Goal: Task Accomplishment & Management: Use online tool/utility

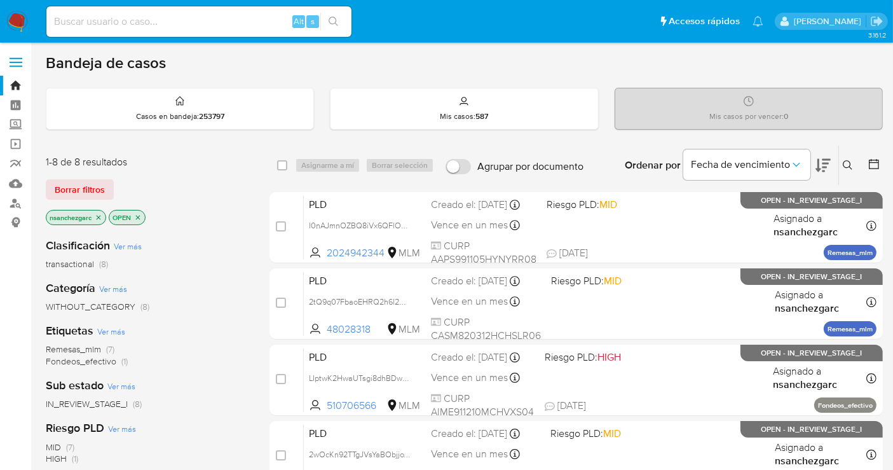
click at [102, 214] on icon "close-filter" at bounding box center [99, 218] width 8 height 8
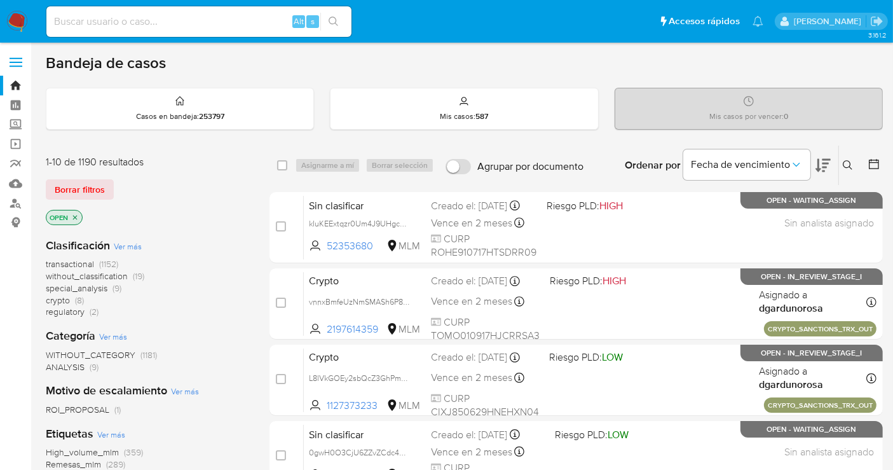
click at [102, 276] on span "without_classification" at bounding box center [87, 276] width 82 height 13
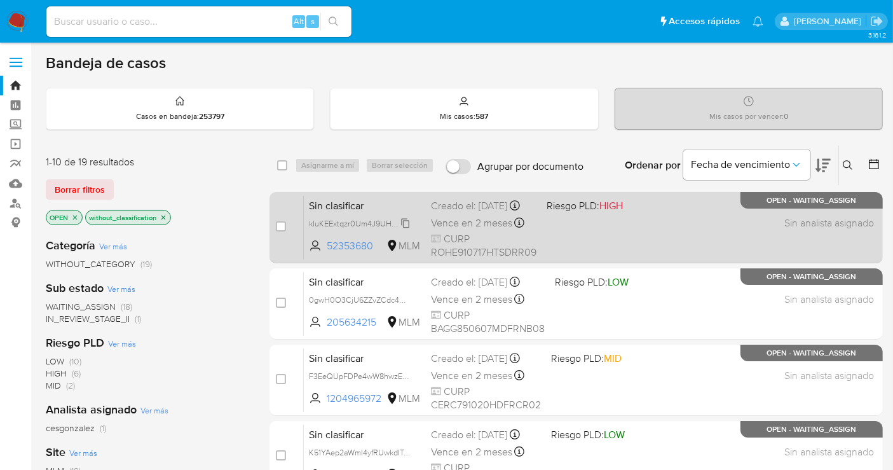
click at [404, 230] on span "kIuKEExtqzr0Um4J9UHgc4on" at bounding box center [361, 223] width 104 height 14
drag, startPoint x: 380, startPoint y: 252, endPoint x: 328, endPoint y: 259, distance: 51.9
click at [328, 253] on span "52353680" at bounding box center [355, 246] width 57 height 14
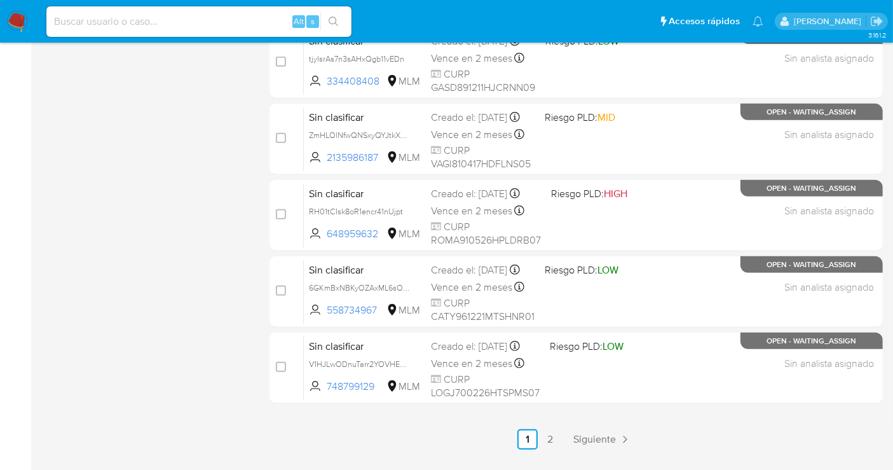
scroll to position [578, 0]
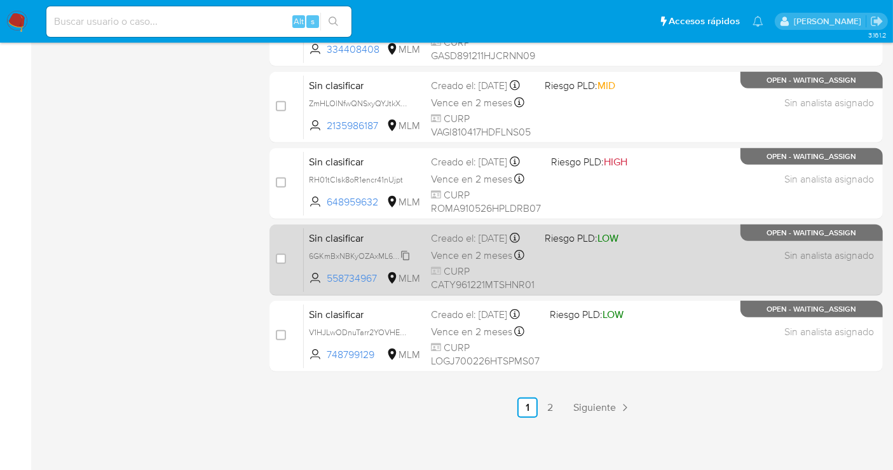
click at [408, 262] on span "6GKmBxNBKyOZAxML6sOH2Y3x" at bounding box center [368, 255] width 118 height 14
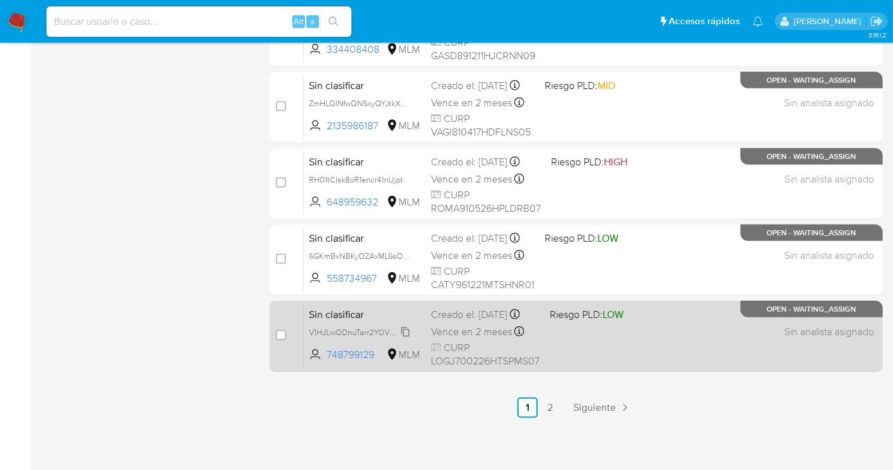
click at [405, 338] on span "V1HJLwODnuTarr2YOVHEumrK" at bounding box center [363, 331] width 109 height 14
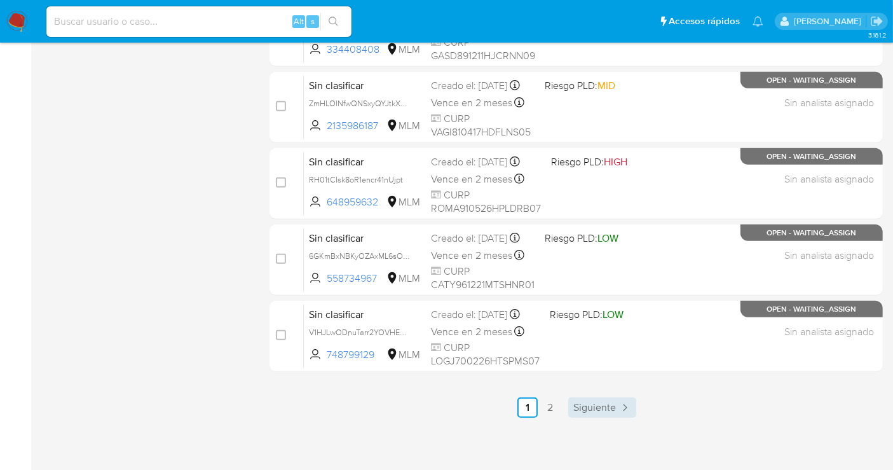
click at [606, 407] on span "Siguiente" at bounding box center [594, 407] width 43 height 10
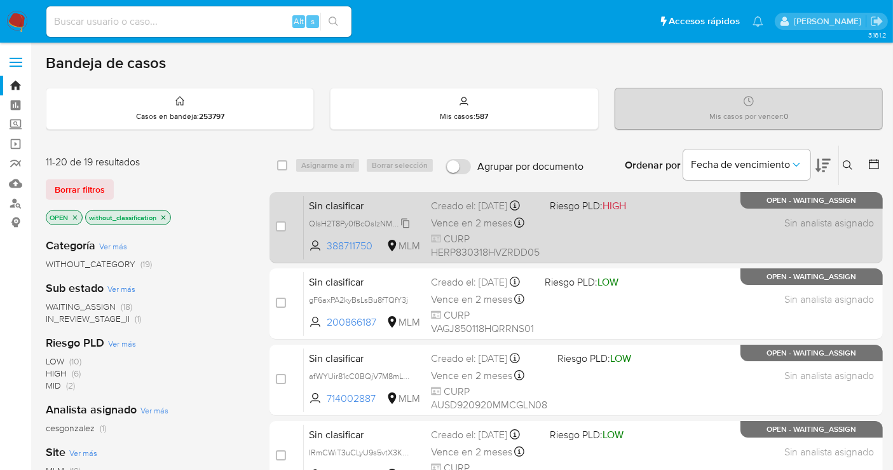
click at [404, 230] on span "QIsH2T8Py0fBcOslzNMFXBnG" at bounding box center [363, 223] width 108 height 14
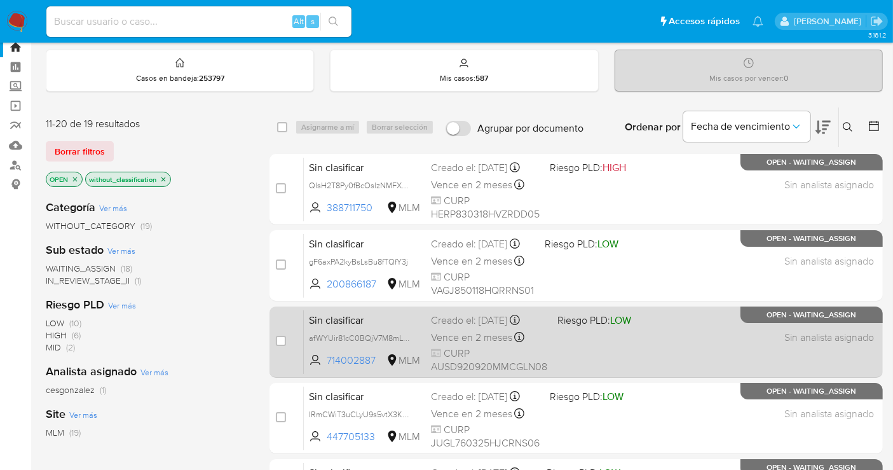
scroll to position [71, 0]
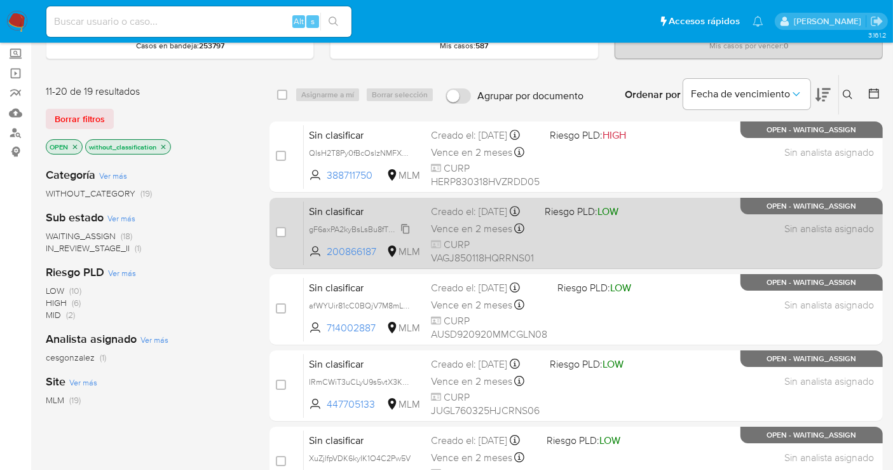
click at [405, 235] on span "gF6axPA2kyBsLsBu8fTQfY3j" at bounding box center [358, 228] width 99 height 14
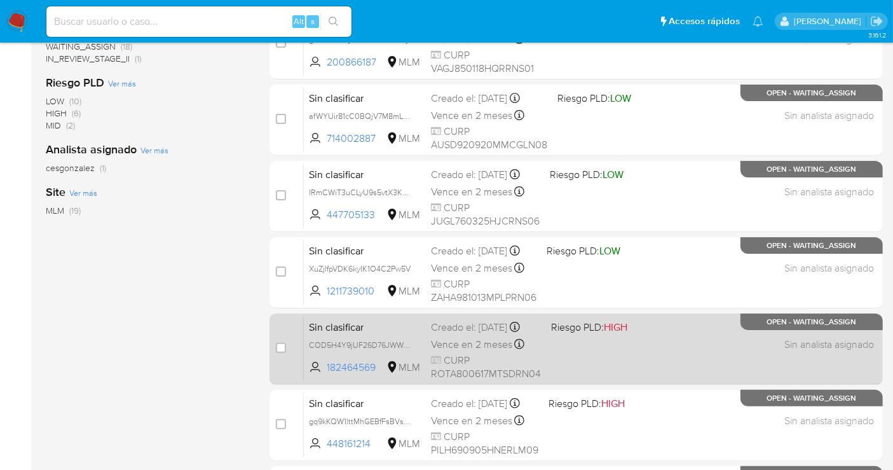
scroll to position [282, 0]
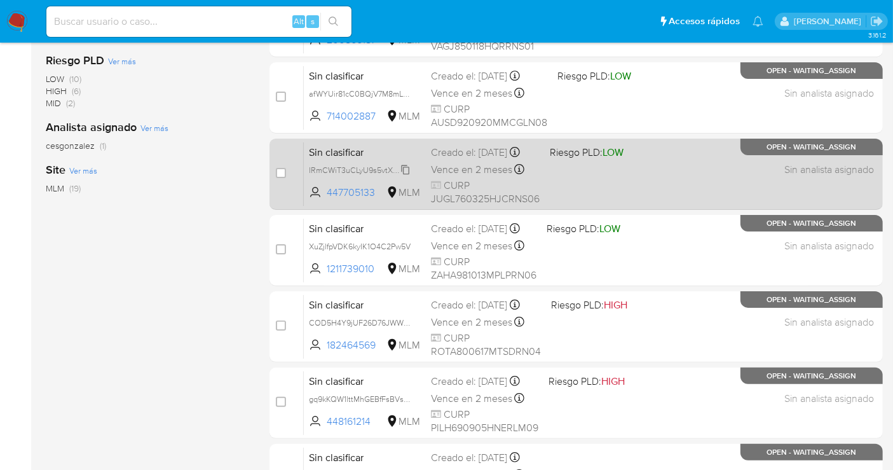
click at [407, 176] on span "IRmCWiT3uCLyU9s5vtX3KFhv" at bounding box center [362, 169] width 106 height 14
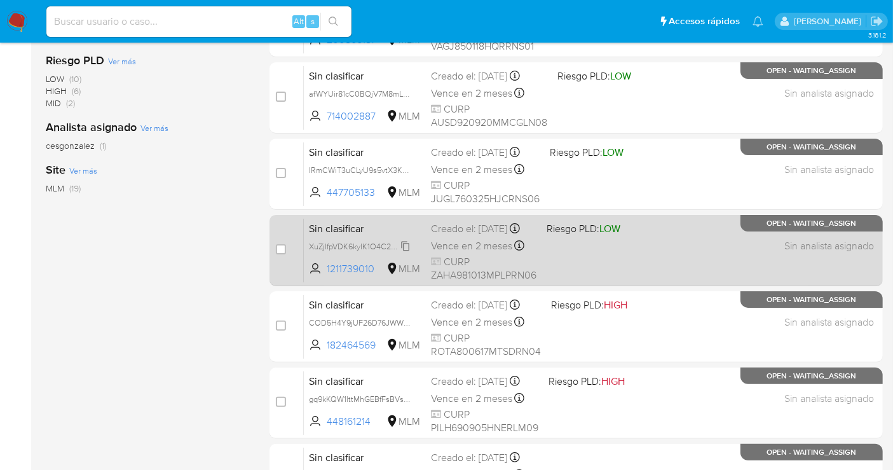
click at [406, 252] on span "XuZjlfpVDK6kyIK1O4C2Pw5V" at bounding box center [360, 245] width 102 height 14
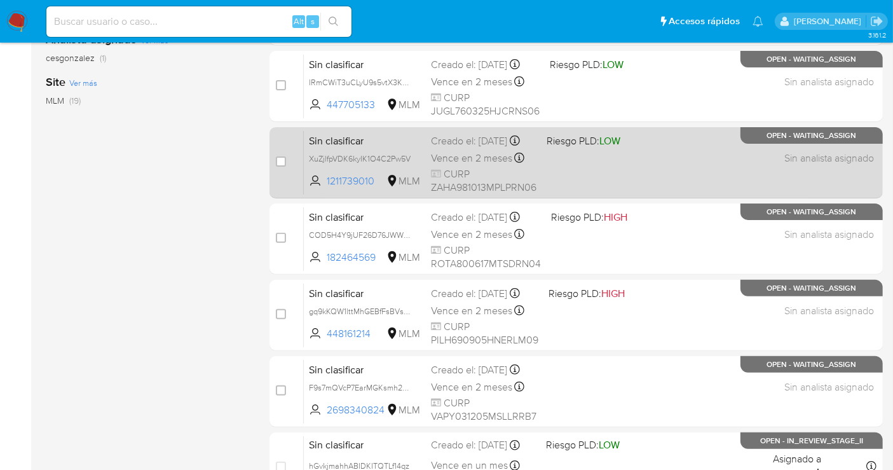
scroll to position [502, 0]
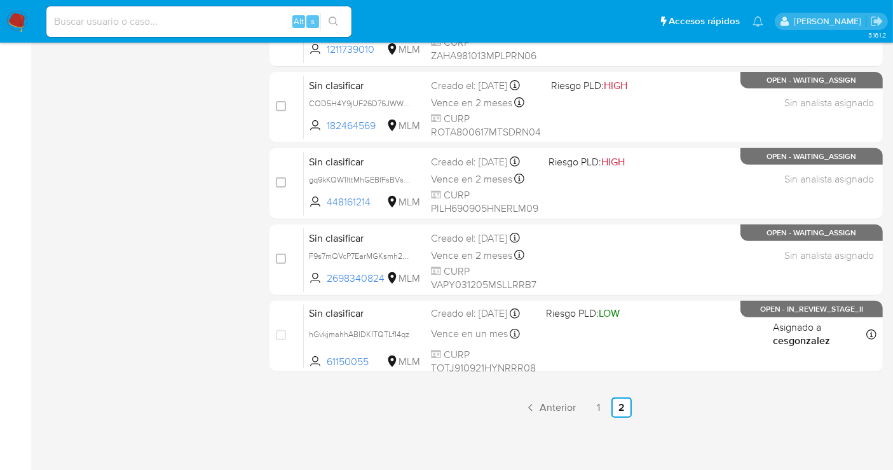
click at [27, 22] on img at bounding box center [17, 22] width 22 height 22
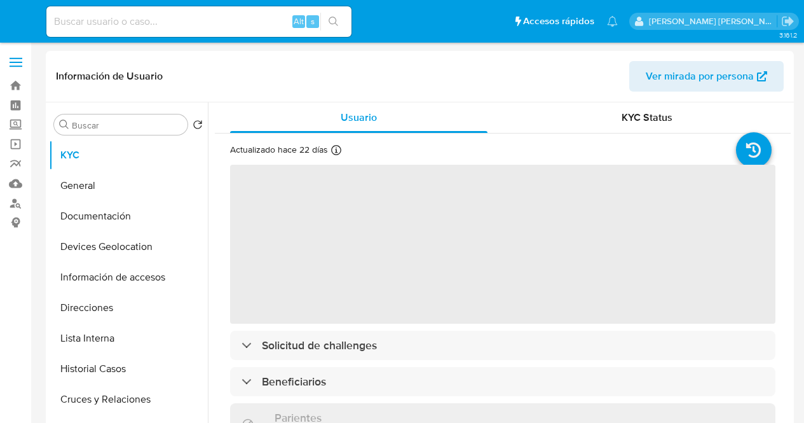
select select "10"
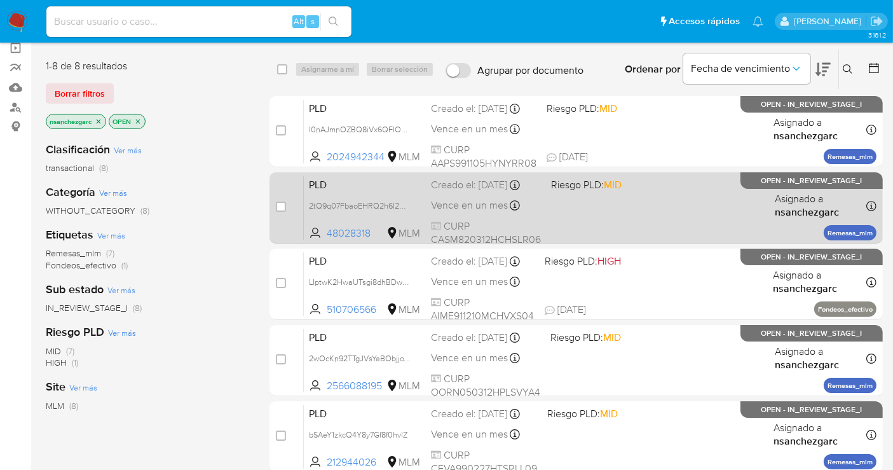
scroll to position [141, 0]
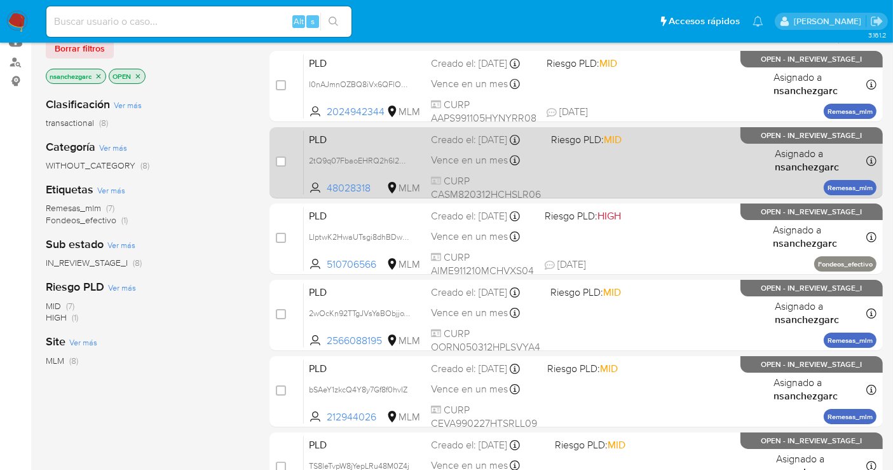
click at [468, 166] on span "Vence en un mes" at bounding box center [469, 160] width 77 height 14
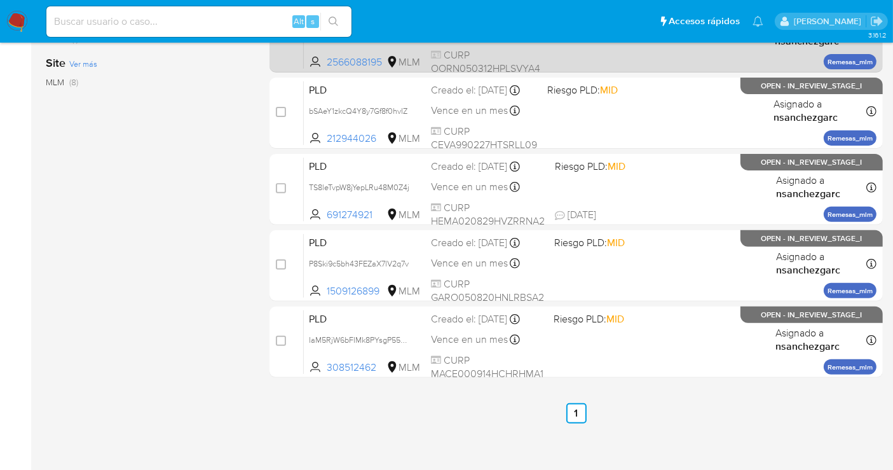
scroll to position [425, 0]
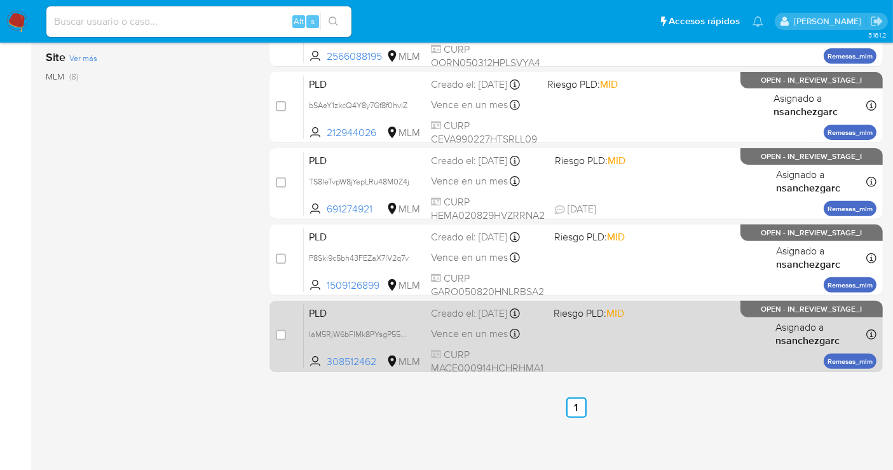
click at [447, 338] on span "Vence en un mes" at bounding box center [469, 334] width 77 height 14
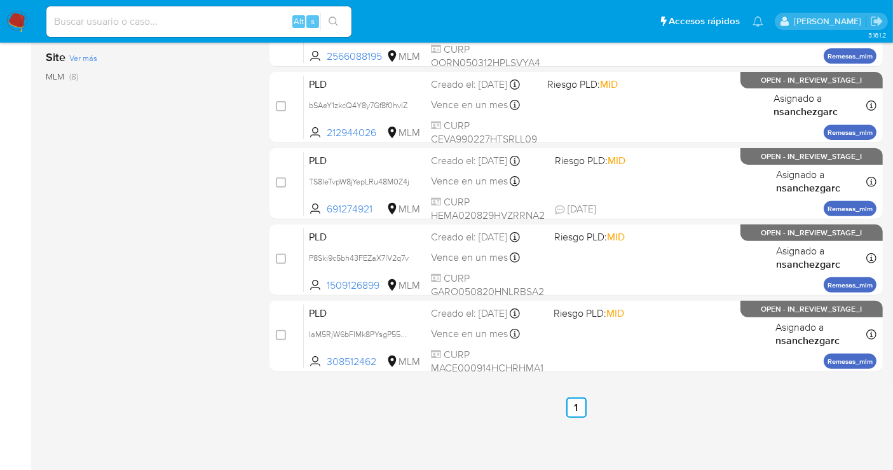
click at [10, 22] on img at bounding box center [17, 22] width 22 height 22
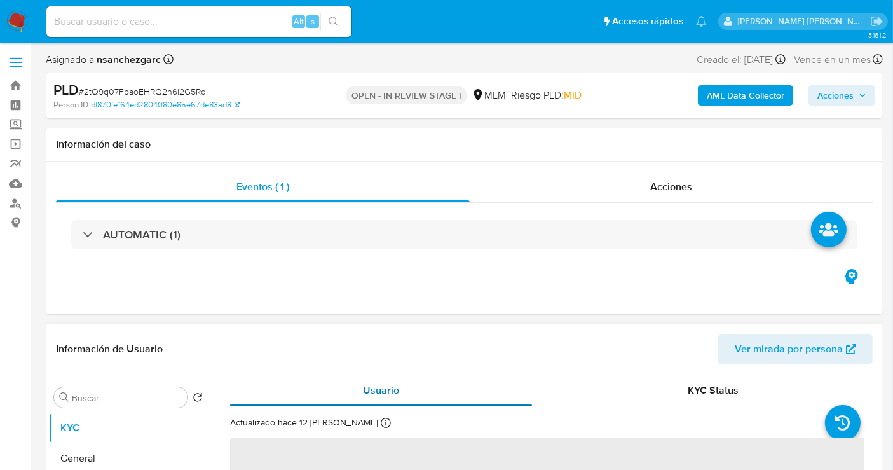
select select "10"
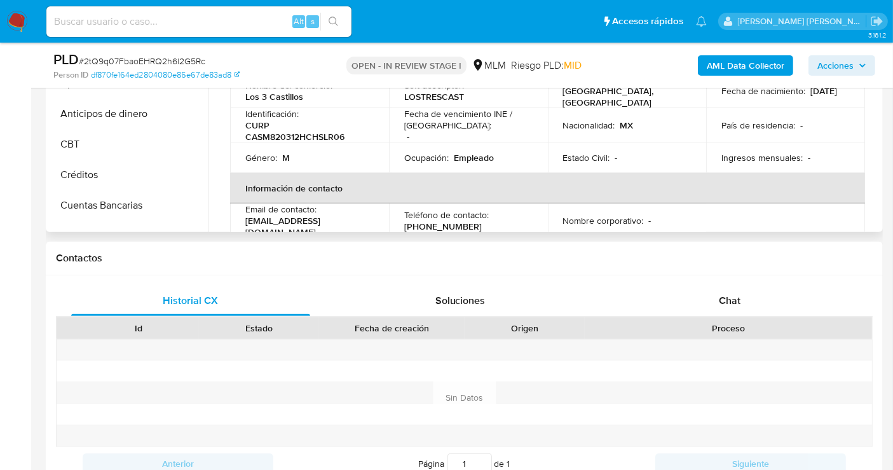
scroll to position [141, 0]
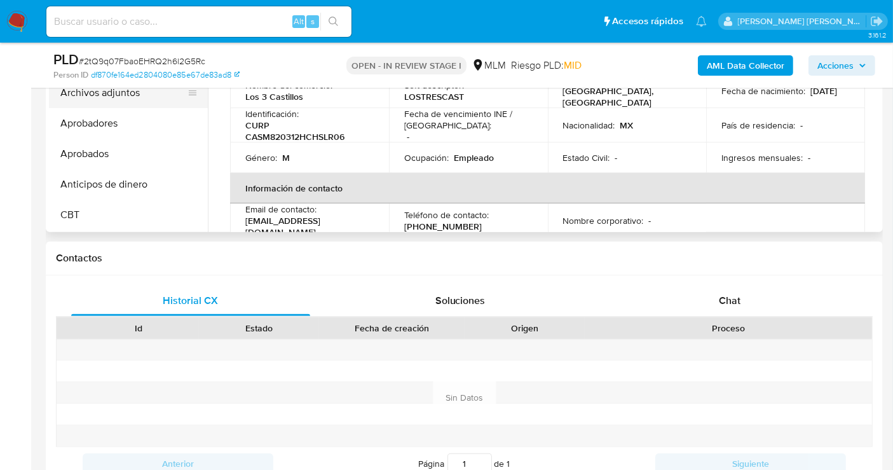
click at [125, 88] on button "Archivos adjuntos" at bounding box center [123, 93] width 149 height 31
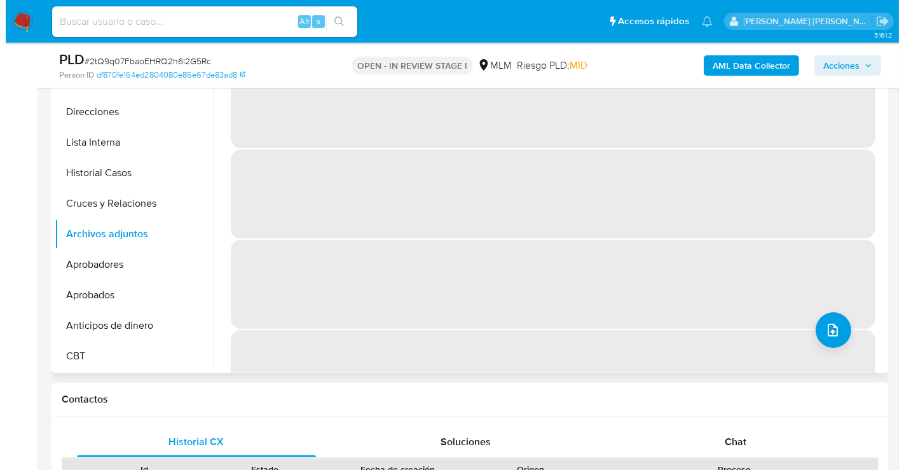
scroll to position [212, 0]
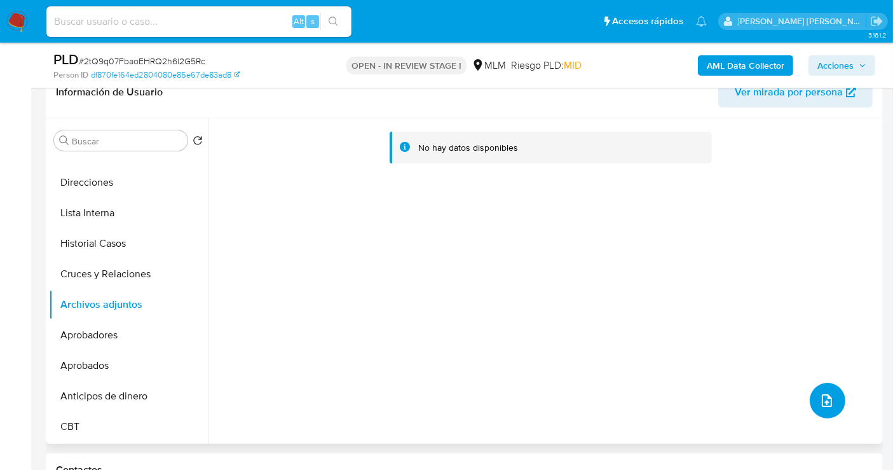
click at [825, 393] on icon "upload-file" at bounding box center [827, 400] width 15 height 15
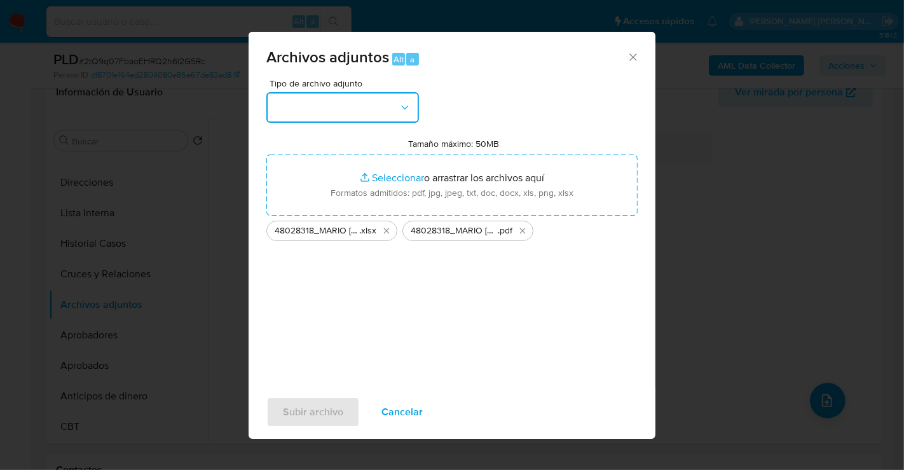
click at [354, 116] on button "button" at bounding box center [342, 107] width 153 height 31
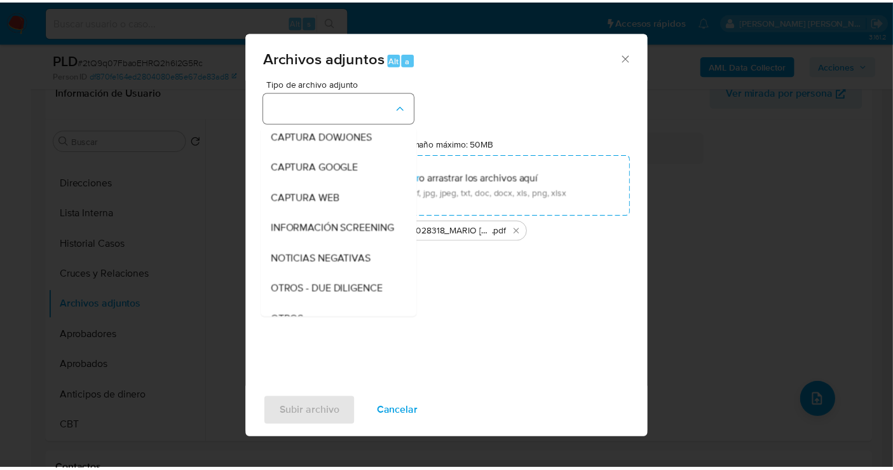
scroll to position [65, 0]
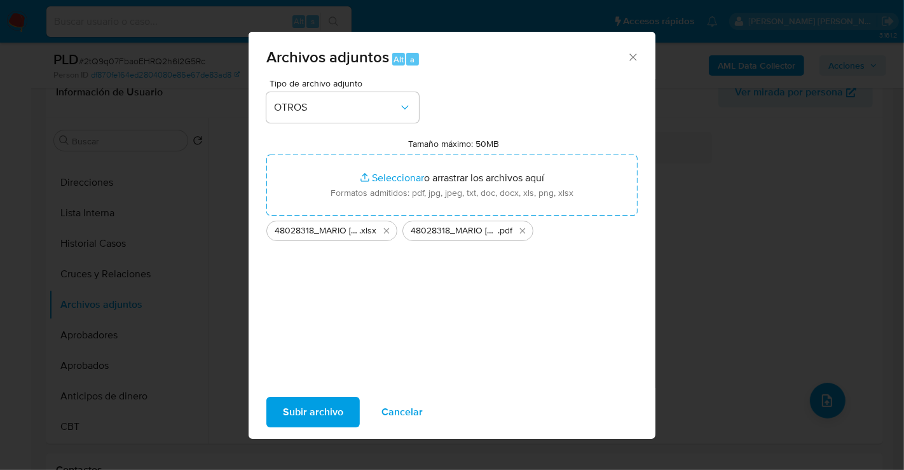
click at [318, 409] on span "Subir archivo" at bounding box center [313, 412] width 60 height 28
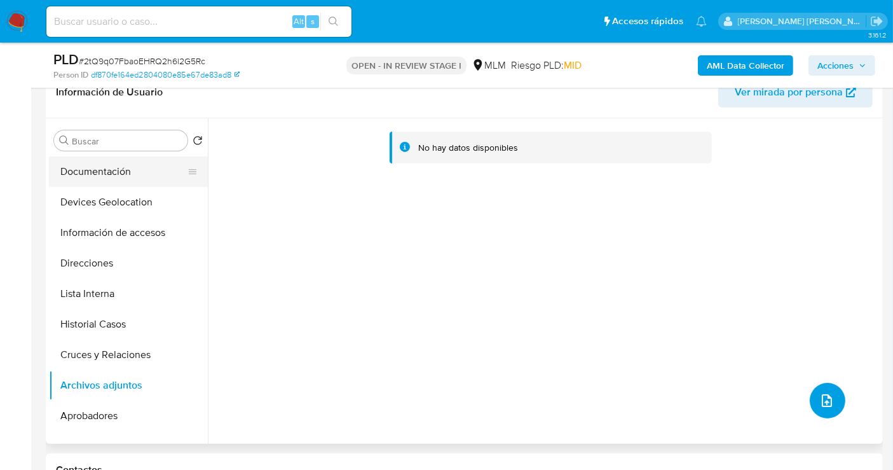
scroll to position [0, 0]
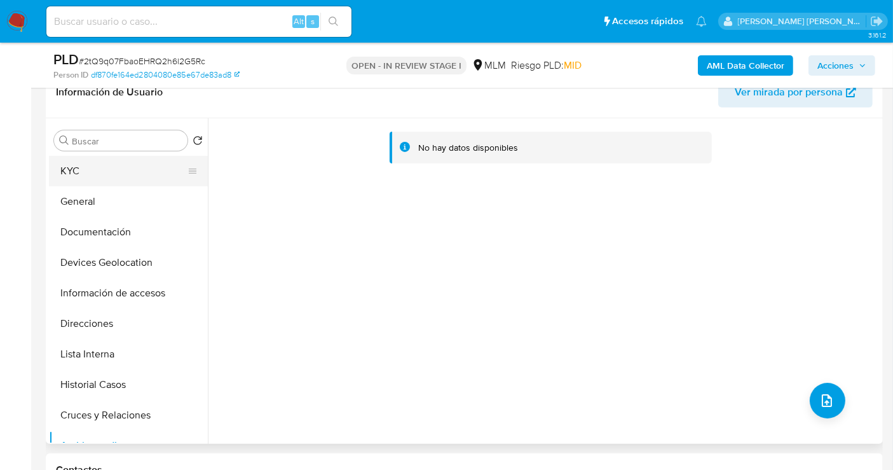
click at [101, 165] on button "KYC" at bounding box center [123, 171] width 149 height 31
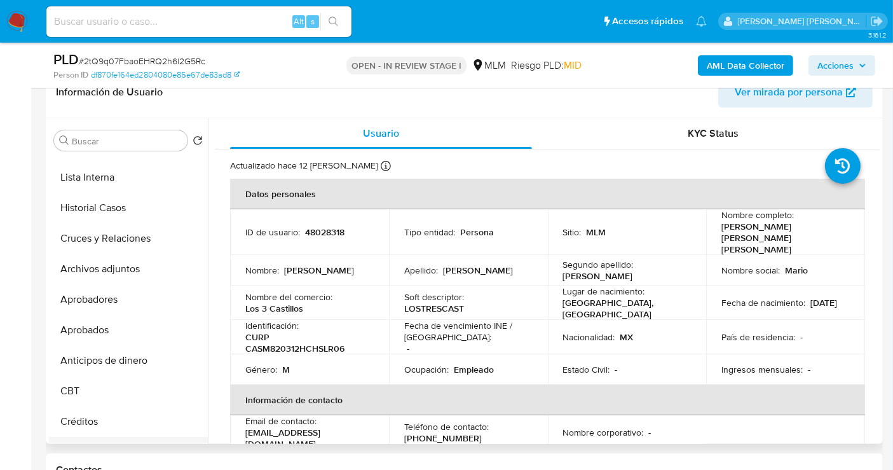
scroll to position [141, 0]
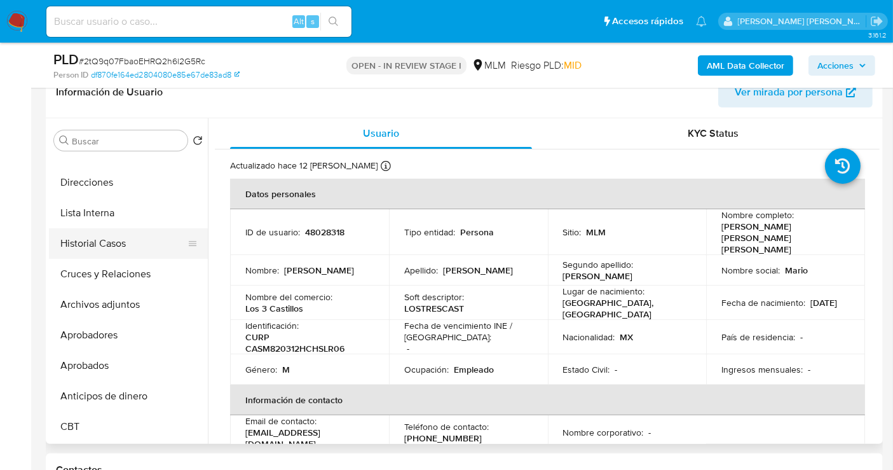
click at [118, 249] on button "Historial Casos" at bounding box center [123, 243] width 149 height 31
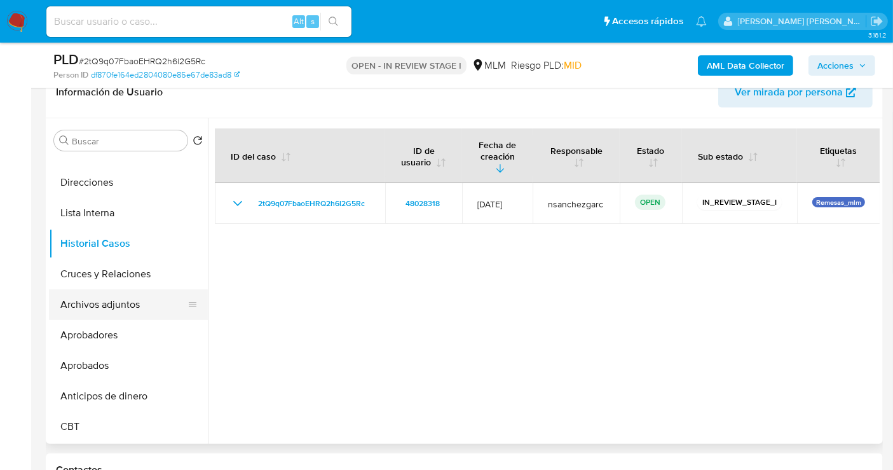
click at [116, 300] on button "Archivos adjuntos" at bounding box center [123, 304] width 149 height 31
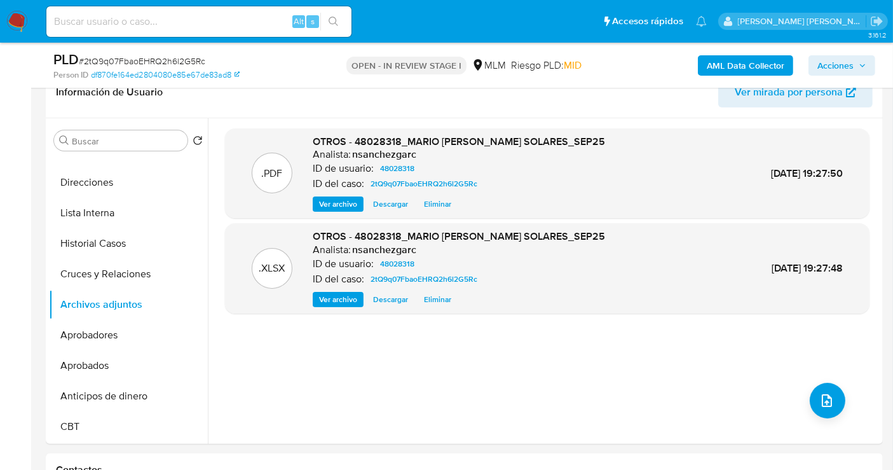
click at [837, 60] on span "Acciones" at bounding box center [836, 65] width 36 height 20
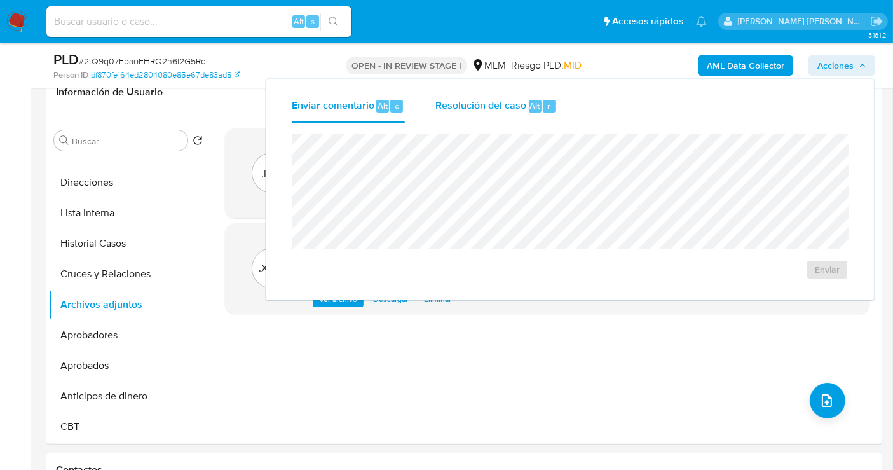
click at [490, 102] on span "Resolución del caso" at bounding box center [481, 105] width 91 height 15
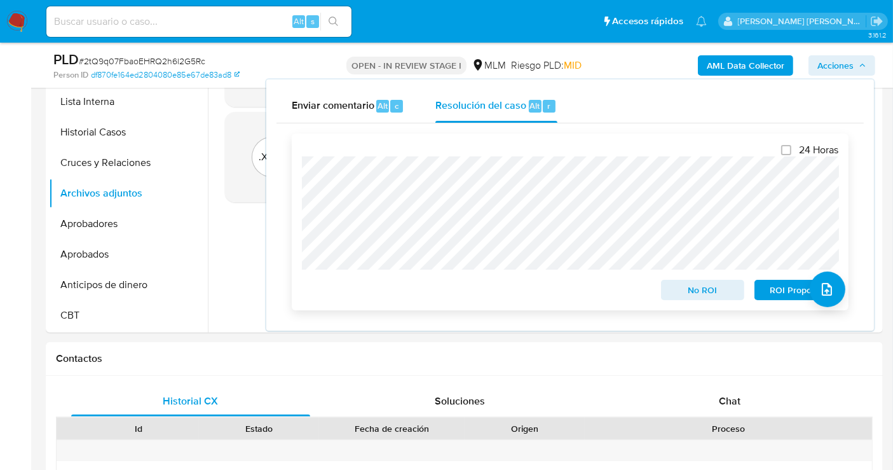
scroll to position [353, 0]
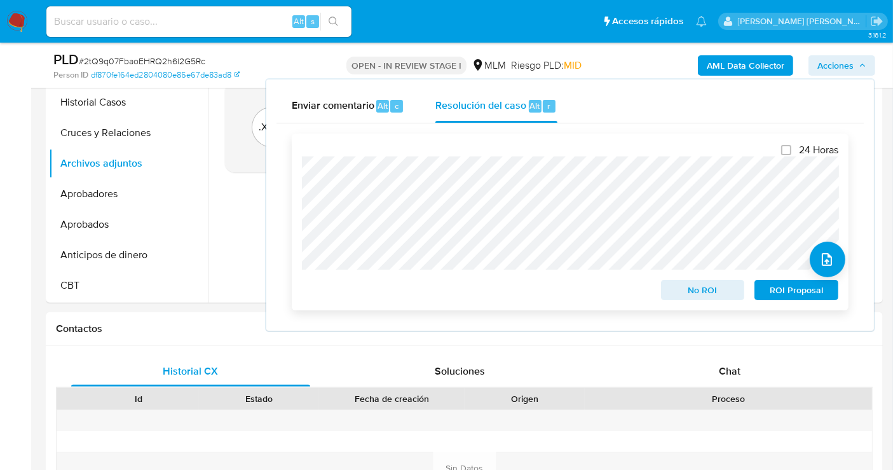
click at [681, 289] on span "No ROI" at bounding box center [703, 290] width 66 height 18
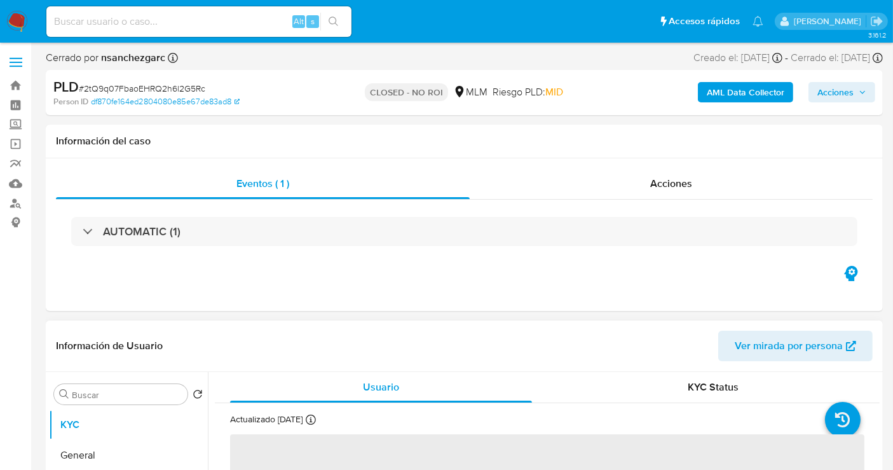
select select "10"
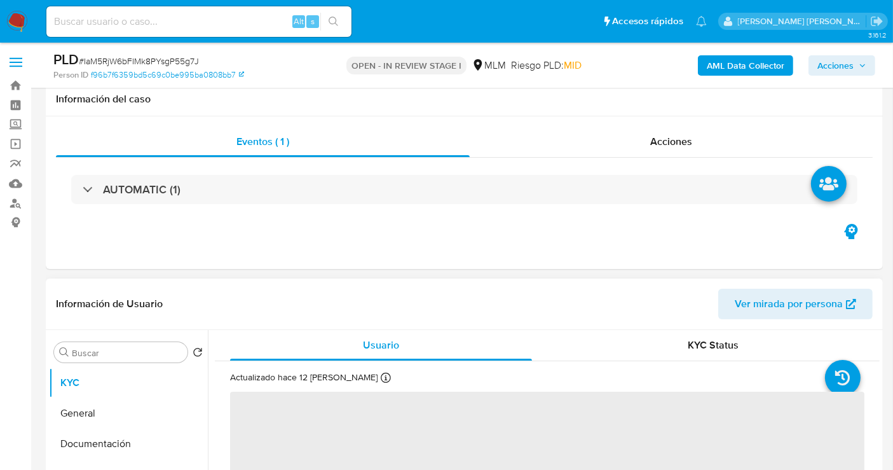
scroll to position [141, 0]
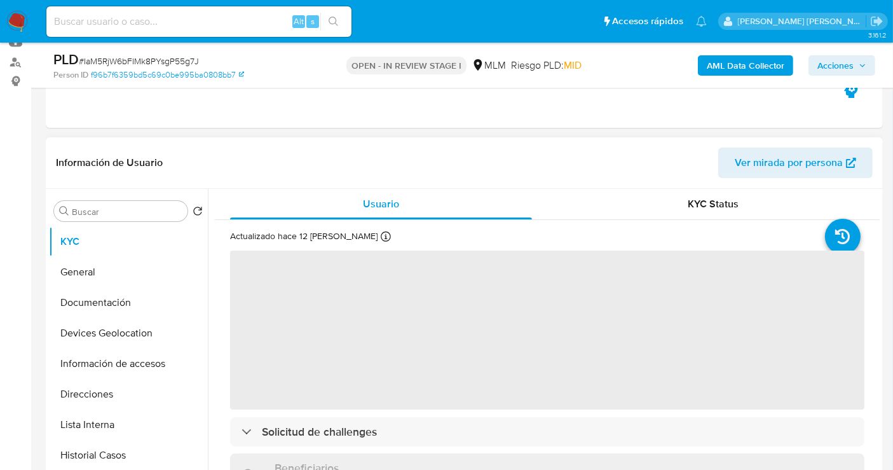
select select "10"
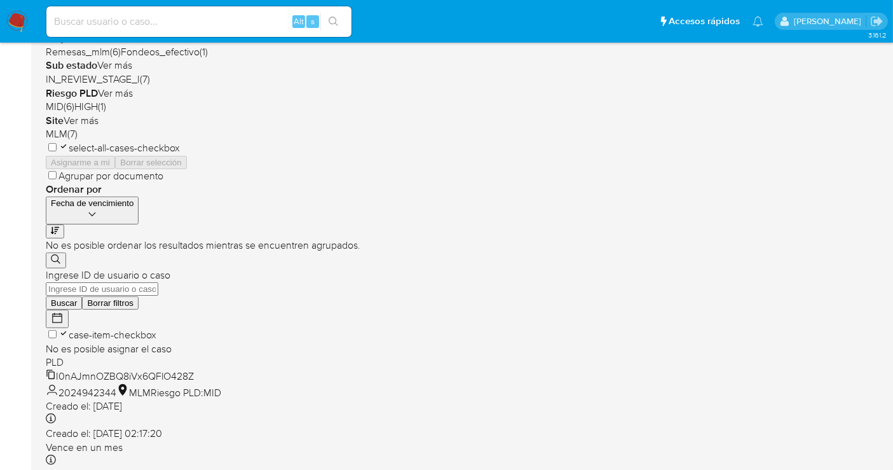
scroll to position [278, 0]
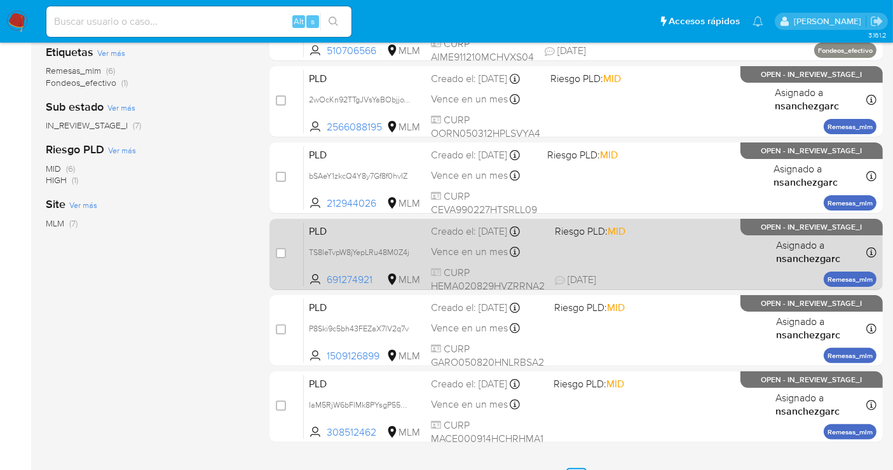
click at [437, 248] on span "Vence en un mes" at bounding box center [469, 252] width 77 height 14
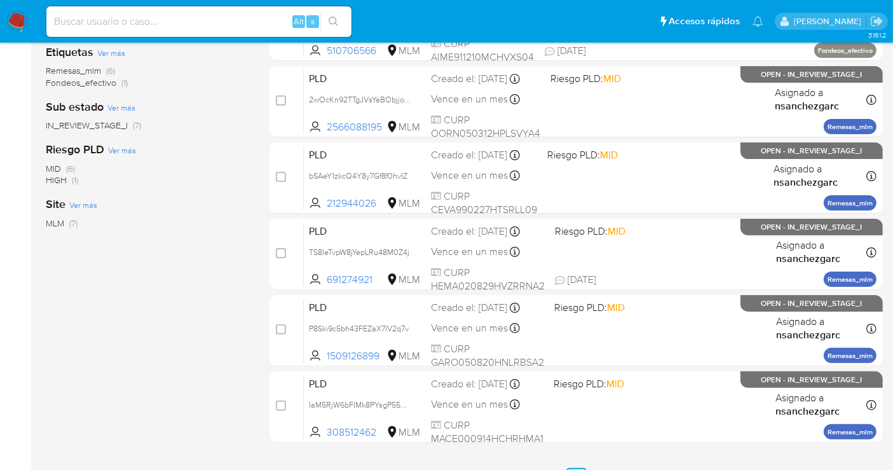
click at [17, 22] on img at bounding box center [17, 22] width 22 height 22
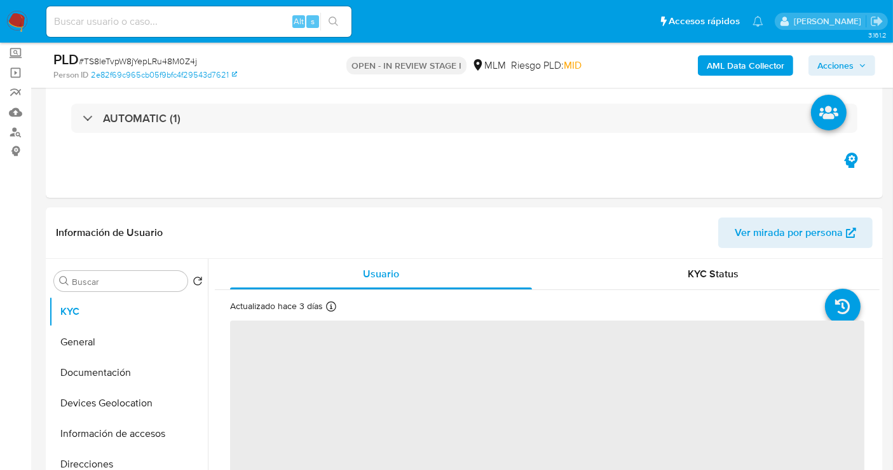
scroll to position [141, 0]
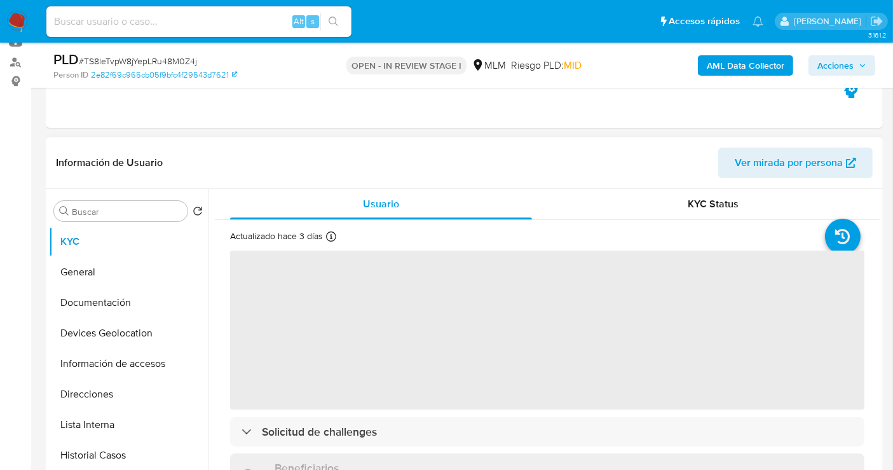
select select "10"
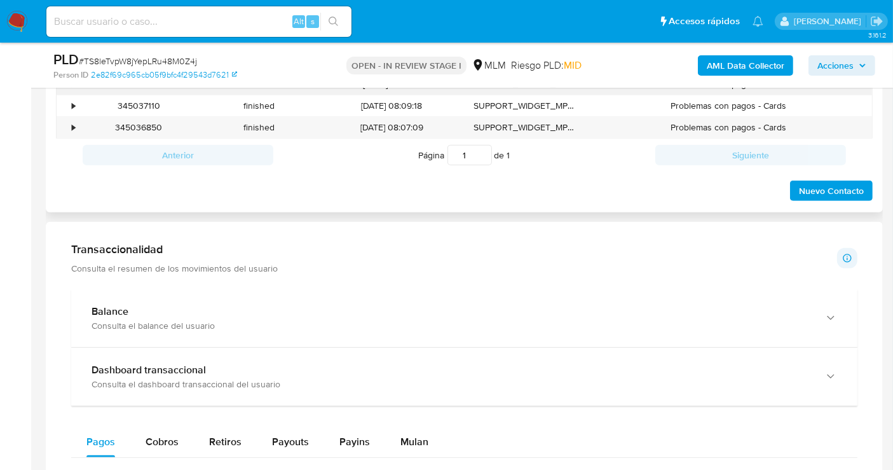
scroll to position [565, 0]
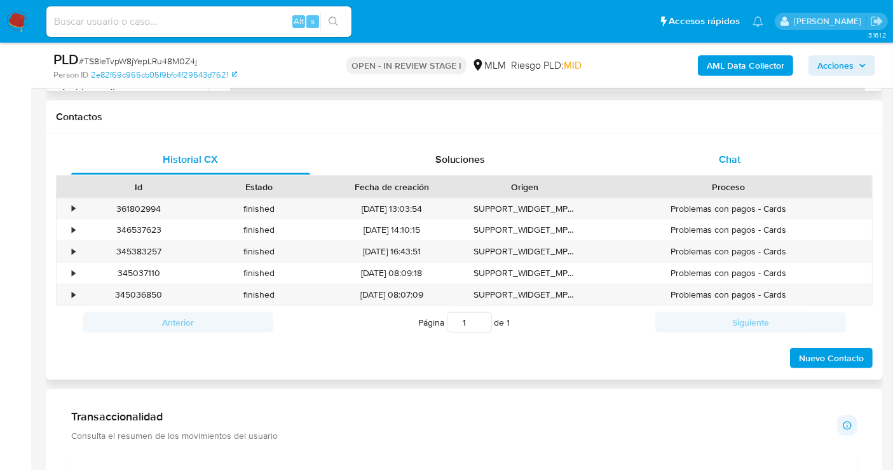
click at [725, 167] on div "Chat" at bounding box center [729, 159] width 239 height 31
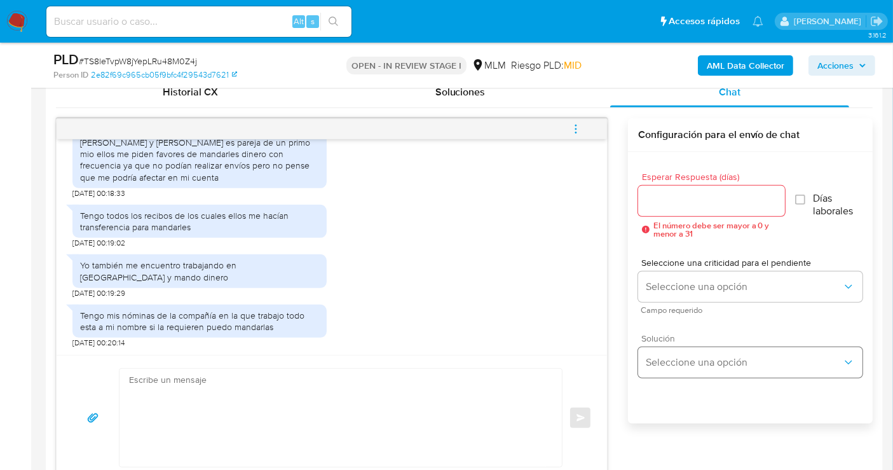
scroll to position [706, 0]
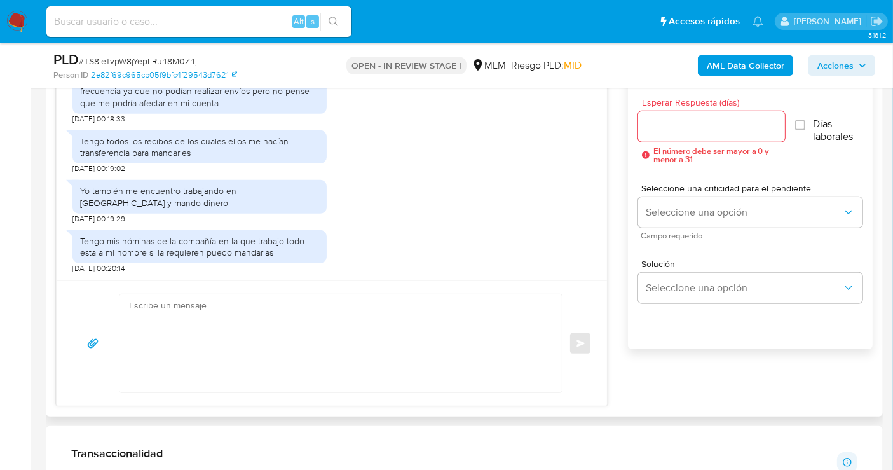
click at [673, 119] on input "Esperar Respuesta (días)" at bounding box center [711, 126] width 147 height 17
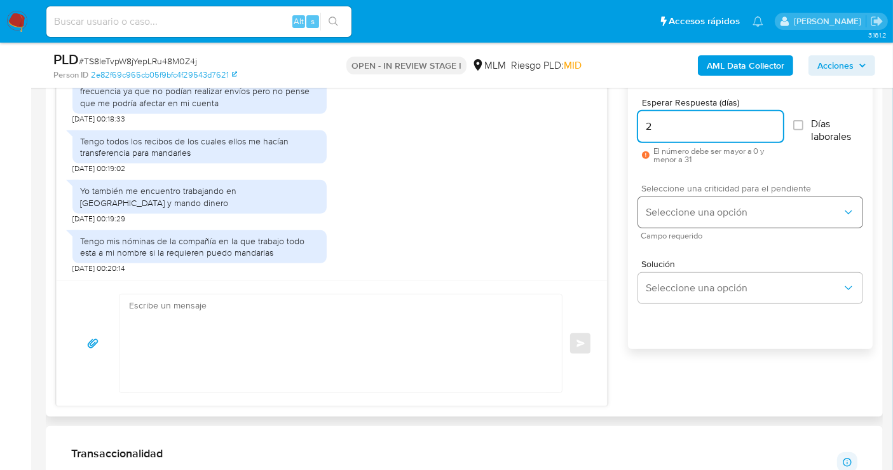
type input "2"
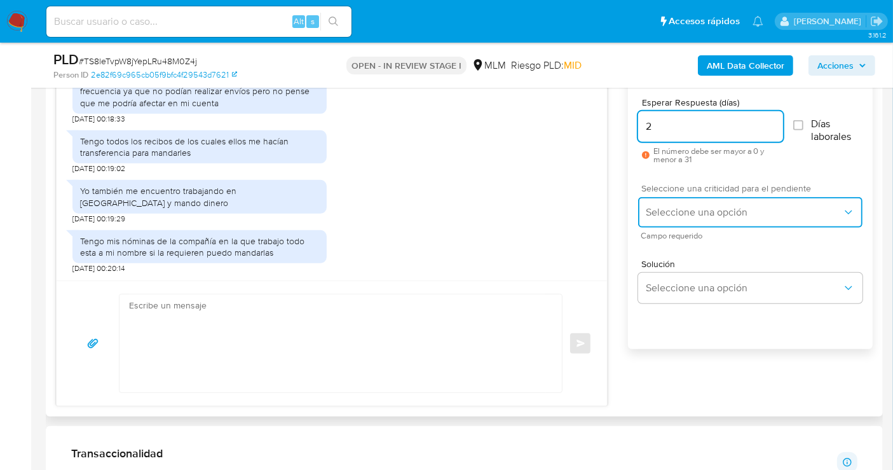
click at [693, 213] on span "Seleccione una opción" at bounding box center [744, 212] width 196 height 13
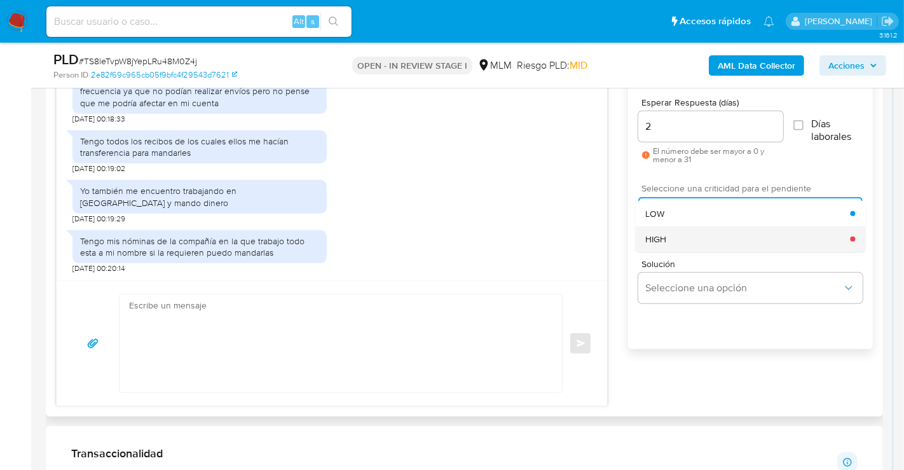
click at [668, 242] on div "HIGH" at bounding box center [747, 238] width 205 height 25
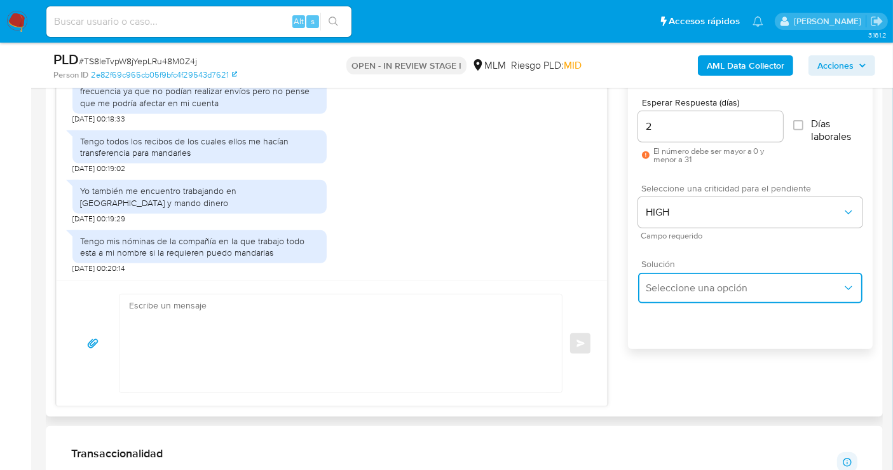
click at [686, 291] on span "Seleccione una opción" at bounding box center [744, 288] width 196 height 13
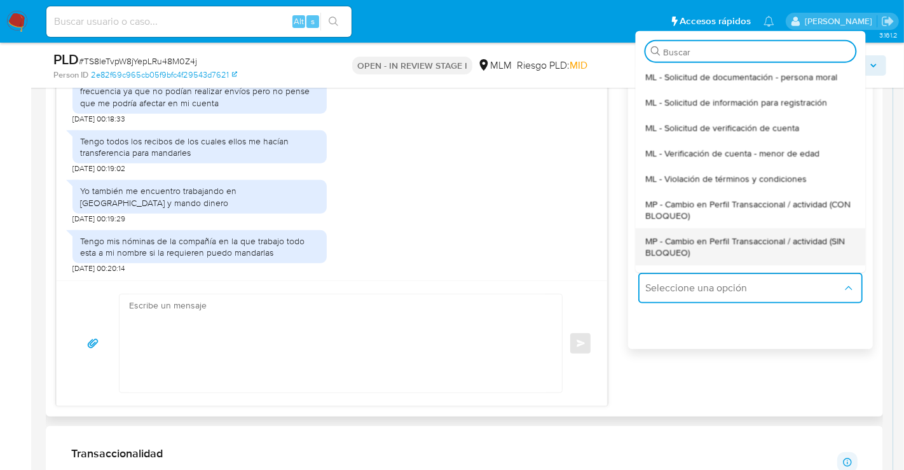
click at [669, 251] on span "MP - Cambio en Perfil Transaccional / actividad (SIN BLOQUEO)" at bounding box center [750, 246] width 210 height 23
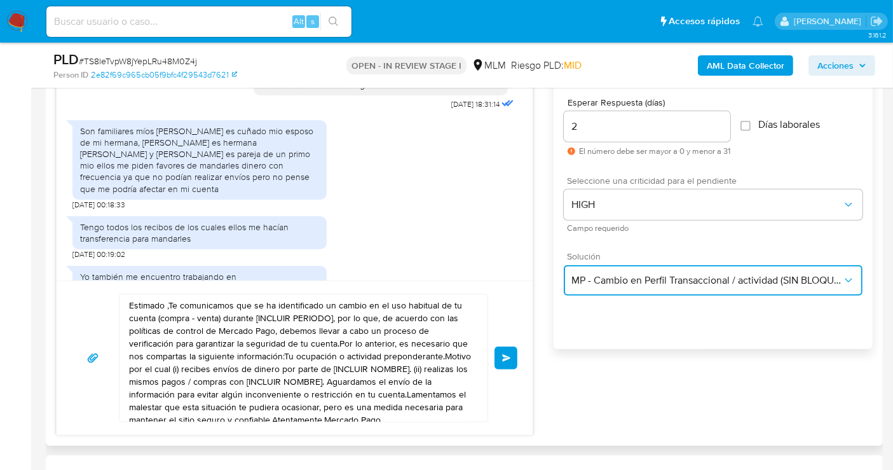
scroll to position [254, 0]
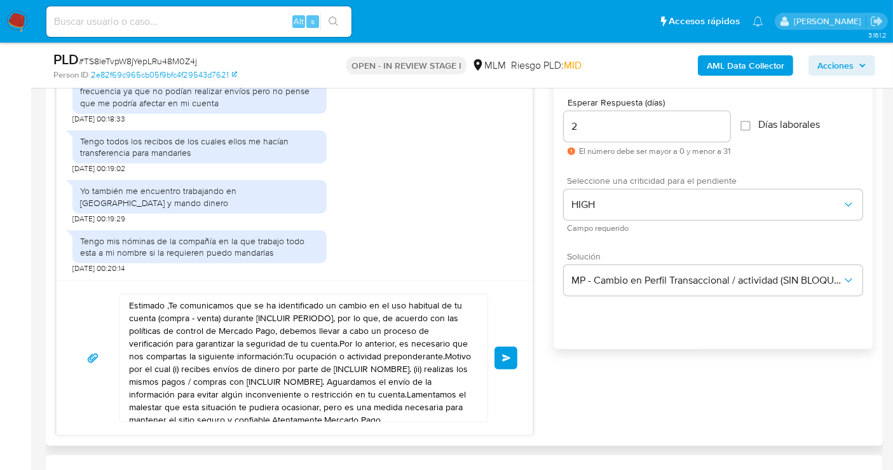
click at [274, 348] on textarea "Estimado ,Te comunicamos que se ha identificado un cambio en el uso habitual de…" at bounding box center [300, 357] width 343 height 127
paste textarea "Cliente, agradecemos tu pronta respuesta. Lamentamos cualquier malestar ocasion…"
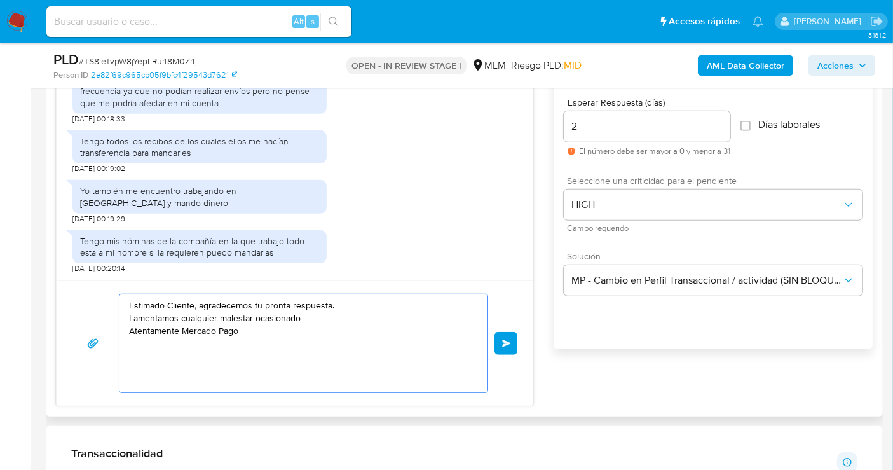
drag, startPoint x: 274, startPoint y: 315, endPoint x: 128, endPoint y: 318, distance: 146.3
click at [128, 318] on div "Estimado Cliente, agradecemos tu pronta respuesta. Lamentamos cualquier malesta…" at bounding box center [301, 343] width 362 height 98
click at [340, 317] on textarea "Estimado Cliente, agradecemos tu pronta respuesta. Podrías compartirnos uno de …" at bounding box center [300, 343] width 343 height 98
click at [127, 312] on div "Estimado Cliente, agradecemos tu pronta respuesta. Podrías compartirnos uno de …" at bounding box center [301, 343] width 362 height 98
click at [345, 317] on textarea "Estimado Cliente, agradecemos tu pronta respuesta. Podrías compartirnos uno de …" at bounding box center [300, 343] width 343 height 98
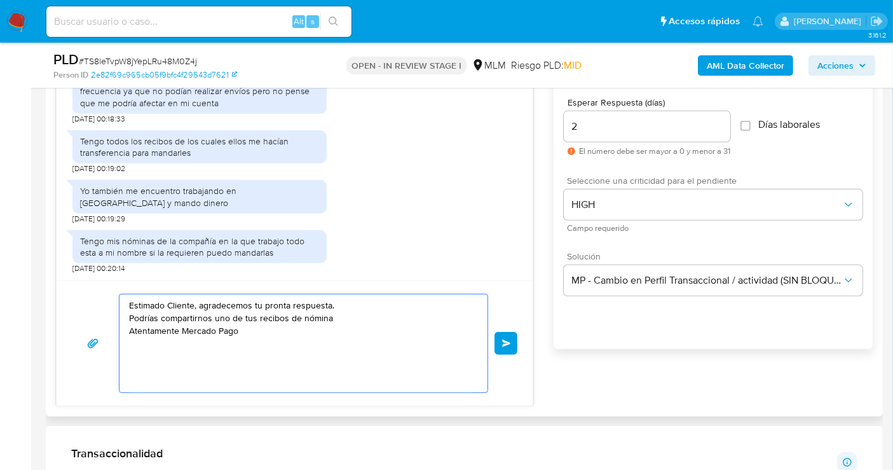
drag, startPoint x: 134, startPoint y: 319, endPoint x: 146, endPoint y: 319, distance: 12.1
click at [144, 320] on textarea "Estimado Cliente, agradecemos tu pronta respuesta. Podrías compartirnos uno de …" at bounding box center [300, 343] width 343 height 98
click at [146, 319] on textarea "Estimado Cliente, agradecemos tu pronta respuesta. Podrías compartirnos uno de …" at bounding box center [300, 343] width 343 height 98
click at [268, 315] on textarea "Estimado Cliente, agradecemos tu pronta respuesta. Te agradecemos si nos compar…" at bounding box center [300, 343] width 343 height 98
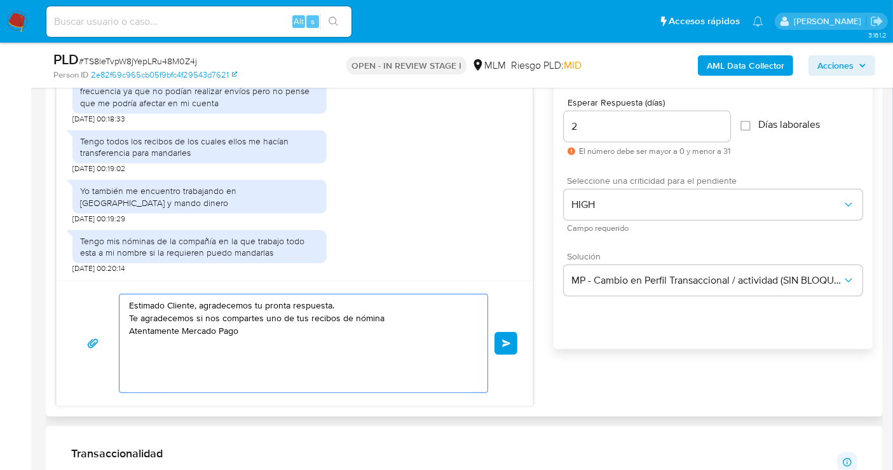
click at [389, 313] on textarea "Estimado Cliente, agradecemos tu pronta respuesta. Te agradecemos si nos compar…" at bounding box center [300, 343] width 343 height 98
type textarea "Estimado Cliente, agradecemos tu pronta respuesta. Te agradecemos si nos compar…"
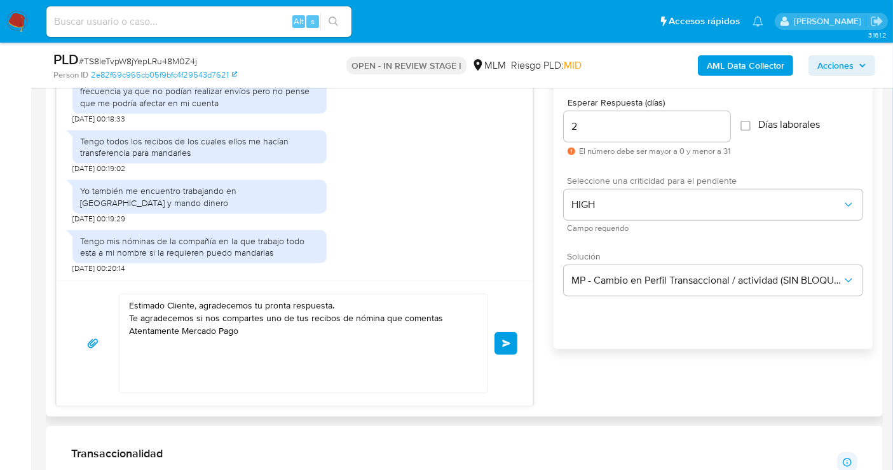
click at [509, 346] on button "Enviar" at bounding box center [506, 343] width 23 height 23
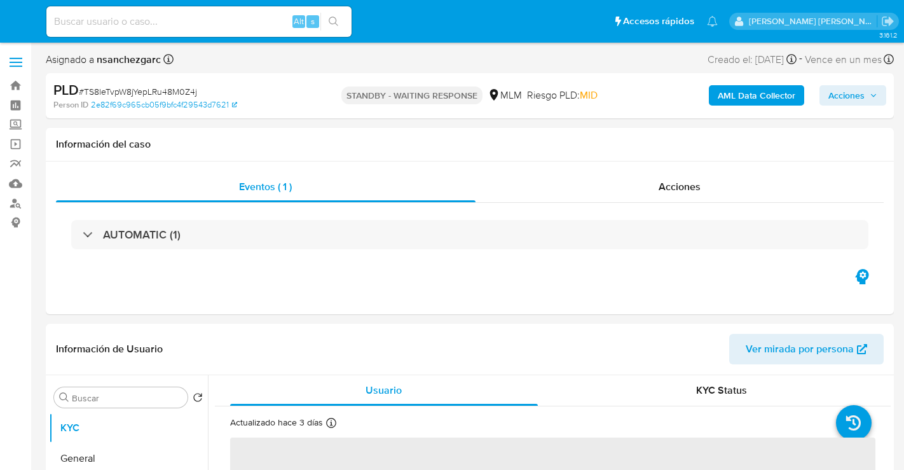
select select "10"
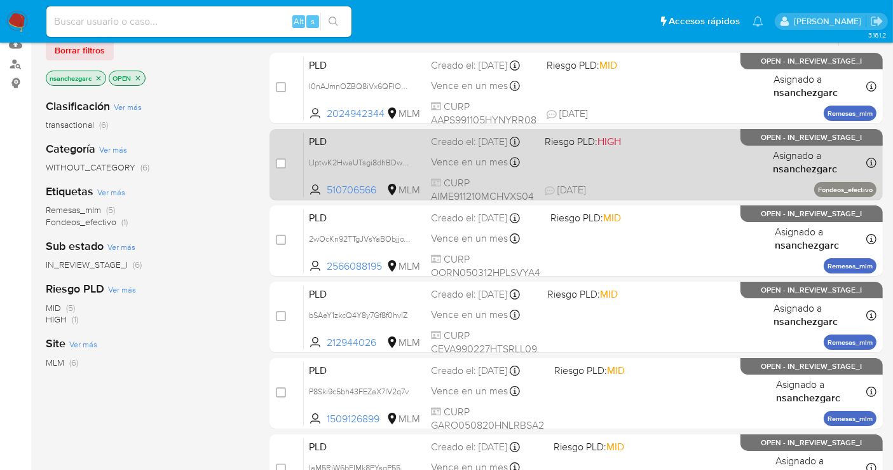
scroll to position [71, 0]
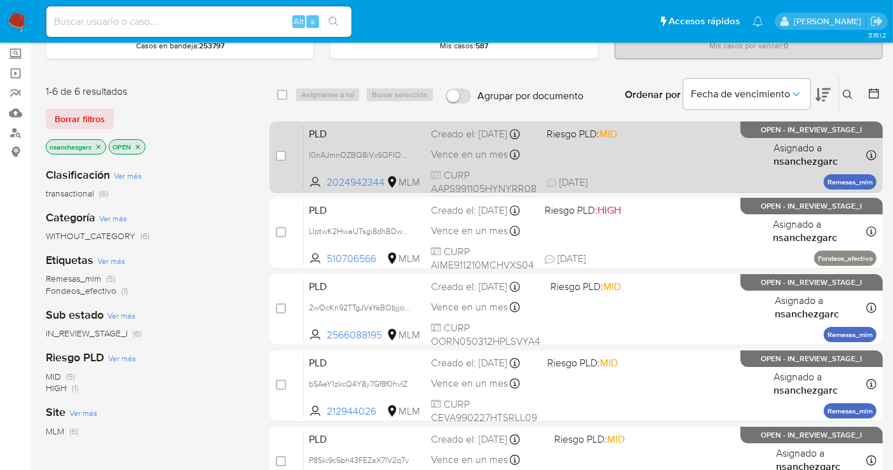
click at [441, 141] on div "Creado el: [DATE] Creado el: [DATE] 02:17:20" at bounding box center [484, 134] width 106 height 14
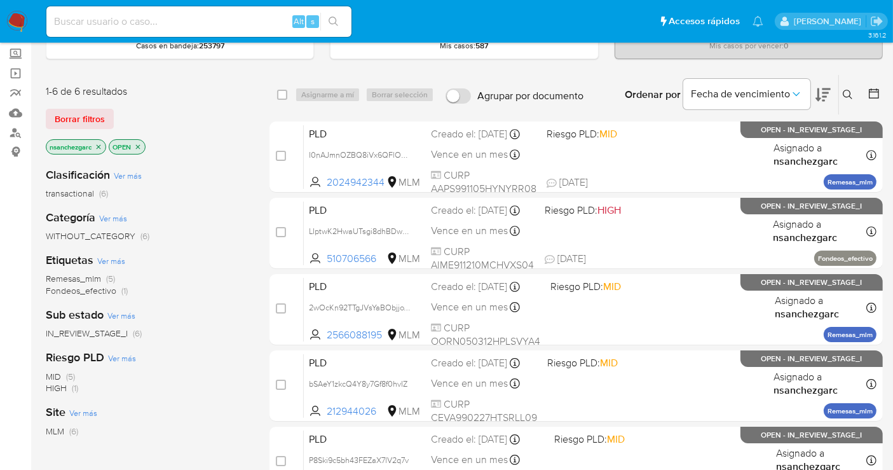
click at [17, 20] on img at bounding box center [17, 22] width 22 height 22
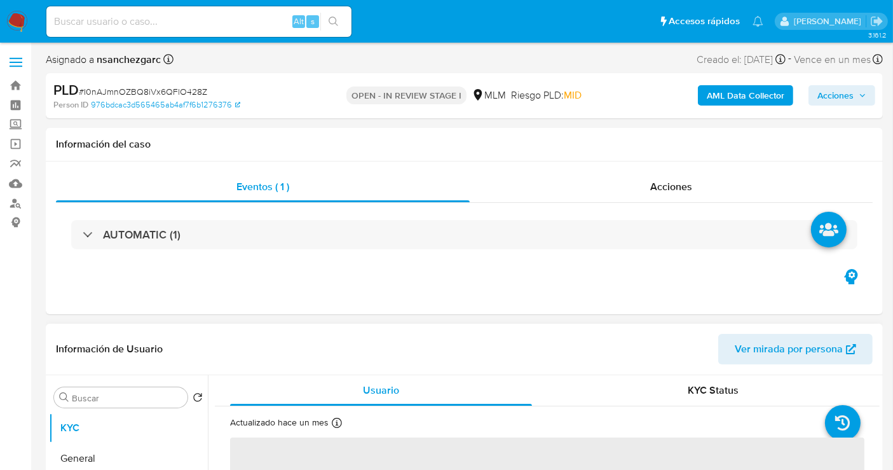
select select "10"
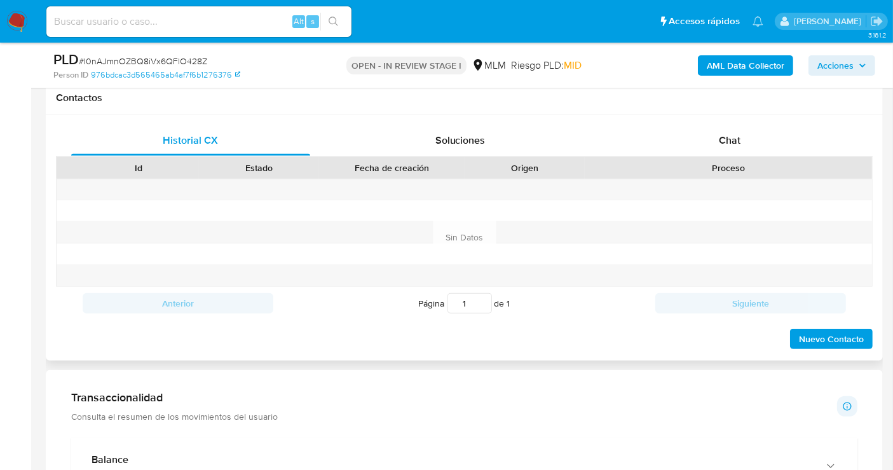
scroll to position [494, 0]
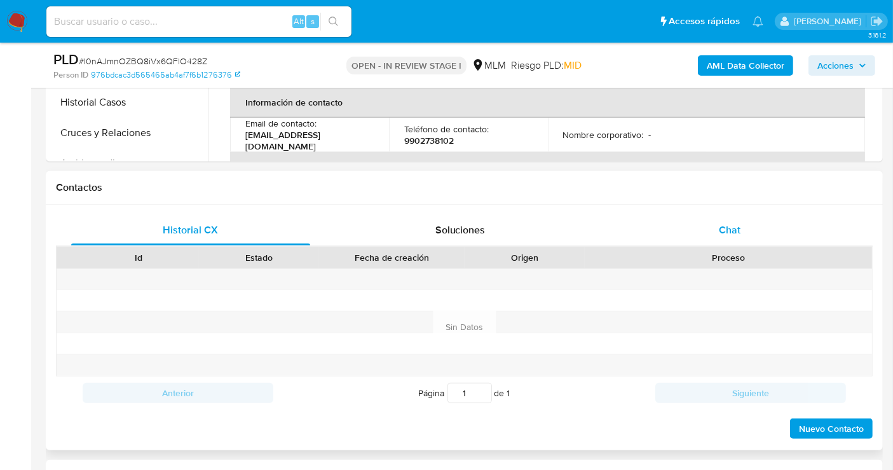
click at [716, 234] on div "Chat" at bounding box center [729, 230] width 239 height 31
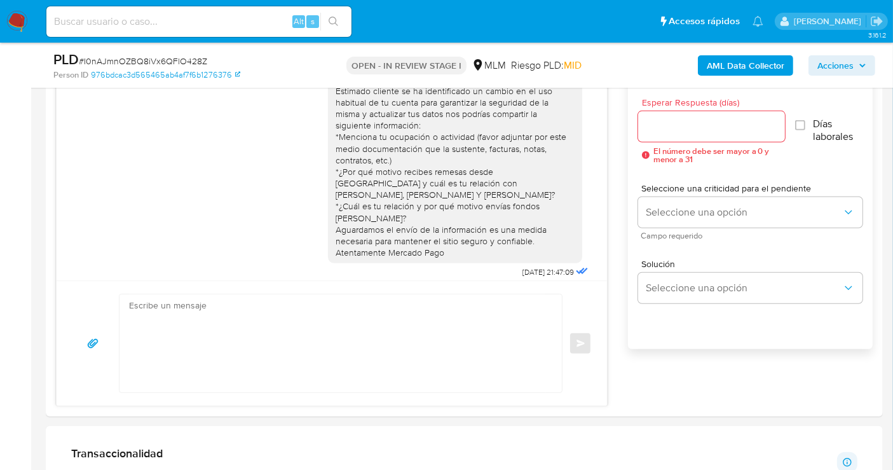
scroll to position [96, 0]
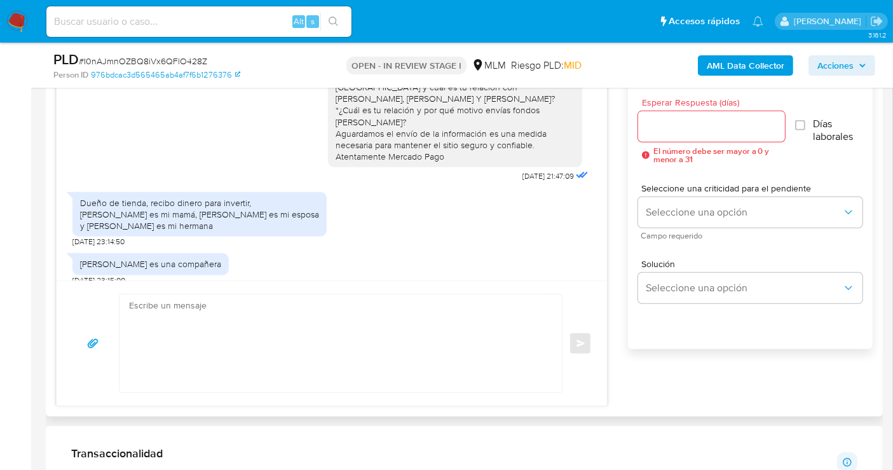
click at [675, 134] on div at bounding box center [711, 126] width 147 height 31
click at [668, 124] on input "Esperar Respuesta (días)" at bounding box center [711, 126] width 147 height 17
type input "4"
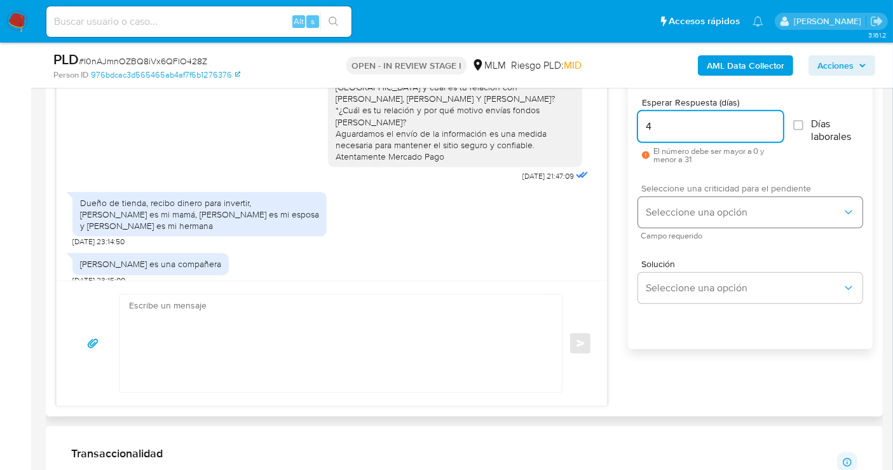
type input "4"
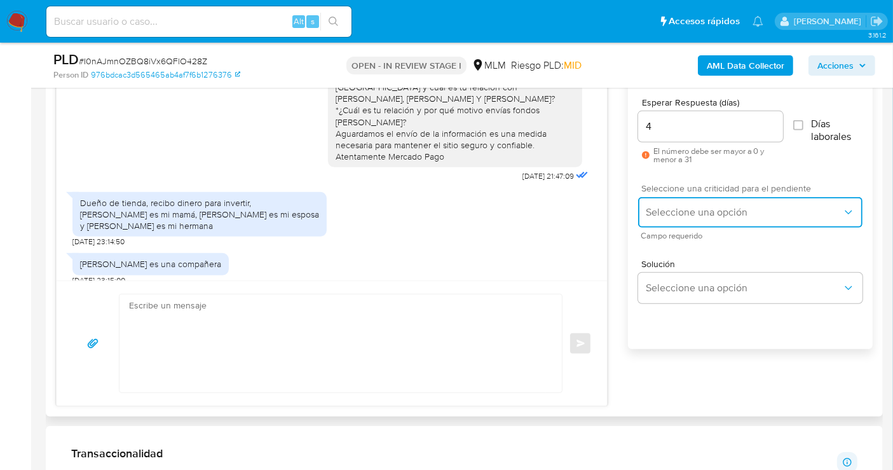
click at [680, 206] on span "Seleccione una opción" at bounding box center [744, 212] width 196 height 13
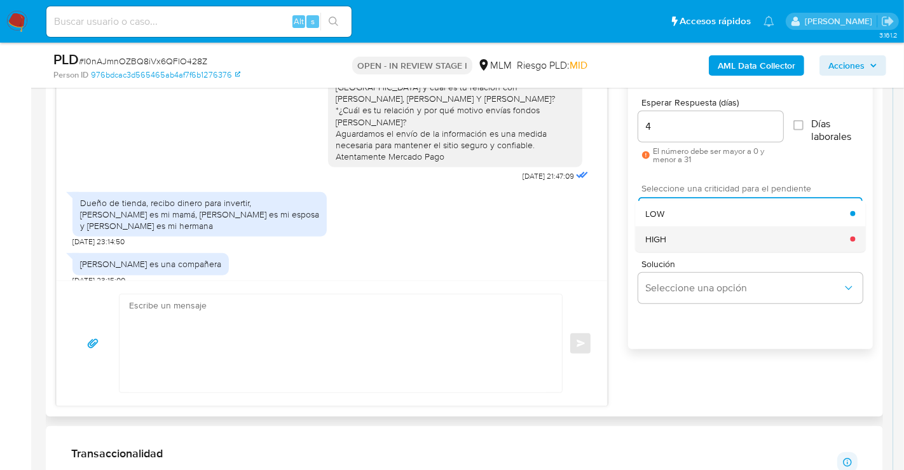
click at [656, 237] on span "HIGH" at bounding box center [655, 238] width 21 height 11
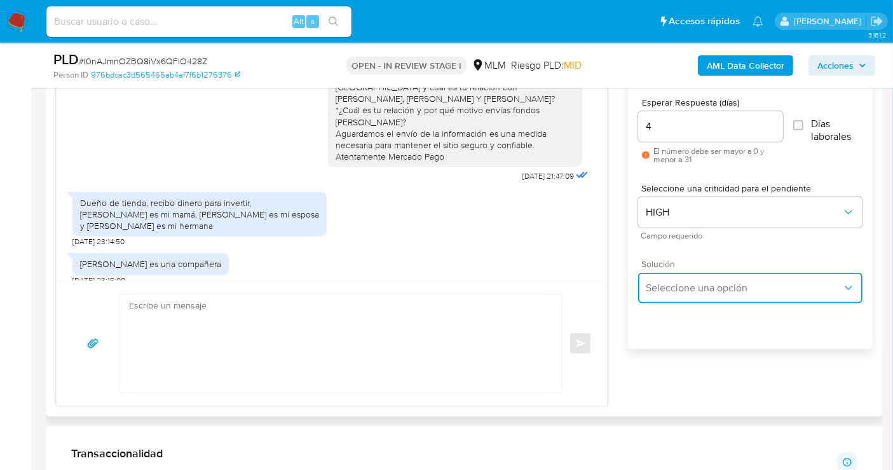
click at [690, 298] on button "Seleccione una opción" at bounding box center [750, 288] width 224 height 31
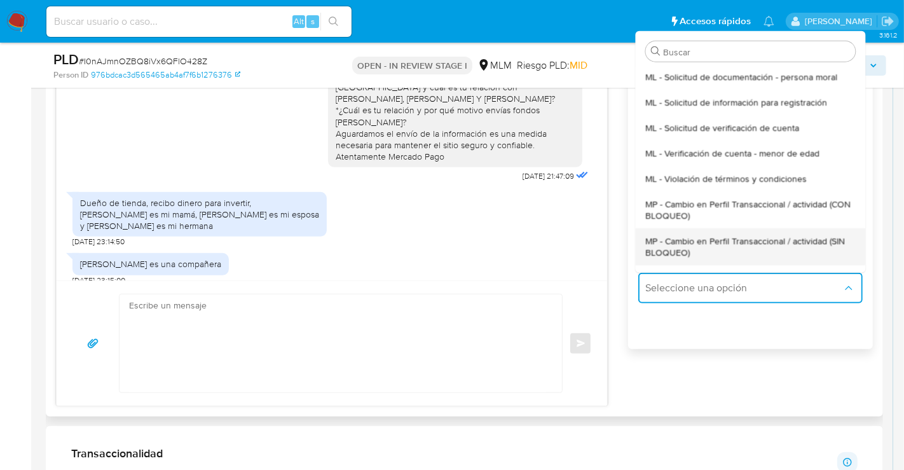
click at [670, 247] on span "MP - Cambio en Perfil Transaccional / actividad (SIN BLOQUEO)" at bounding box center [750, 246] width 210 height 23
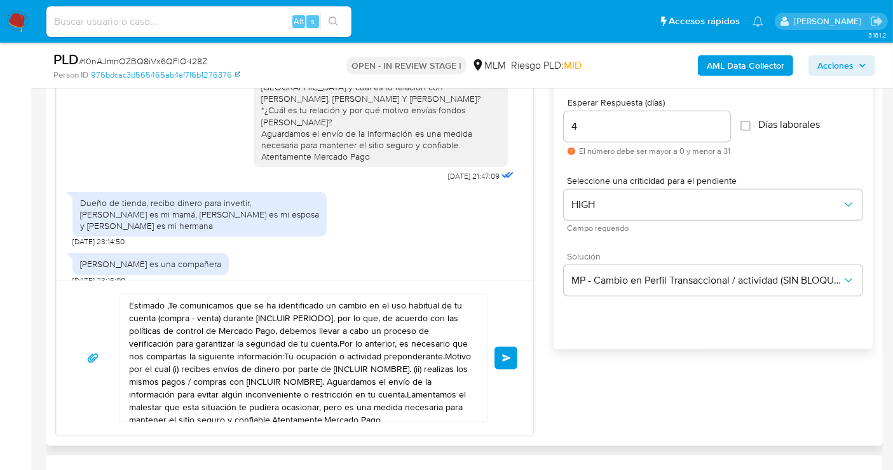
click at [324, 324] on textarea "Estimado ,Te comunicamos que se ha identificado un cambio en el uso habitual de…" at bounding box center [300, 357] width 343 height 127
click at [306, 335] on textarea "Estimado ,Te comunicamos que se ha identificado un cambio en el uso habitual de…" at bounding box center [300, 357] width 343 height 127
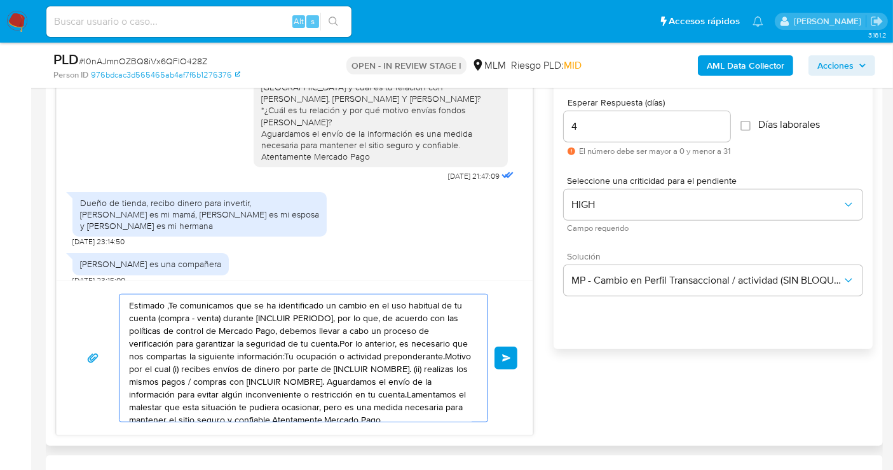
click at [306, 335] on textarea "Estimado ,Te comunicamos que se ha identificado un cambio en el uso habitual de…" at bounding box center [300, 357] width 343 height 127
paste textarea "Cliente, agradecemos tu pronta respuesta. Lamentamos cualquier malestar ocasion…"
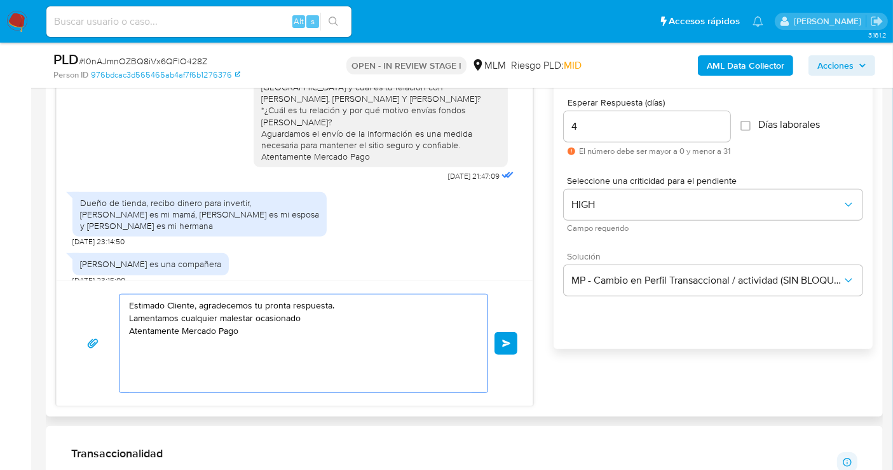
drag, startPoint x: 310, startPoint y: 314, endPoint x: 127, endPoint y: 316, distance: 183.1
click at [127, 316] on div "Estimado Cliente, agradecemos tu pronta respuesta. Lamentamos cualquier malesta…" at bounding box center [301, 343] width 362 height 98
click at [293, 317] on textarea "Estimado Cliente, agradecemos tu pronta respuesta. Podrías indicarnos el nombre…" at bounding box center [300, 343] width 343 height 98
click at [357, 320] on textarea "Estimado Cliente, agradecemos tu pronta respuesta. Podrías indicarnos el nombre…" at bounding box center [300, 343] width 343 height 98
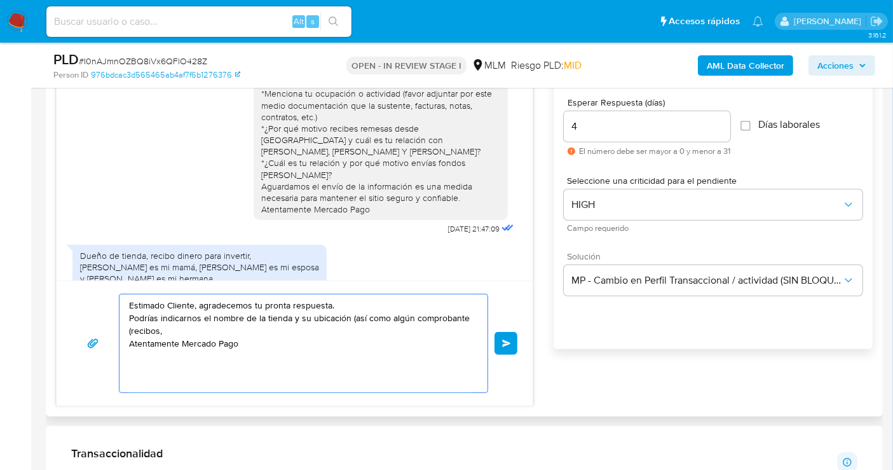
scroll to position [0, 0]
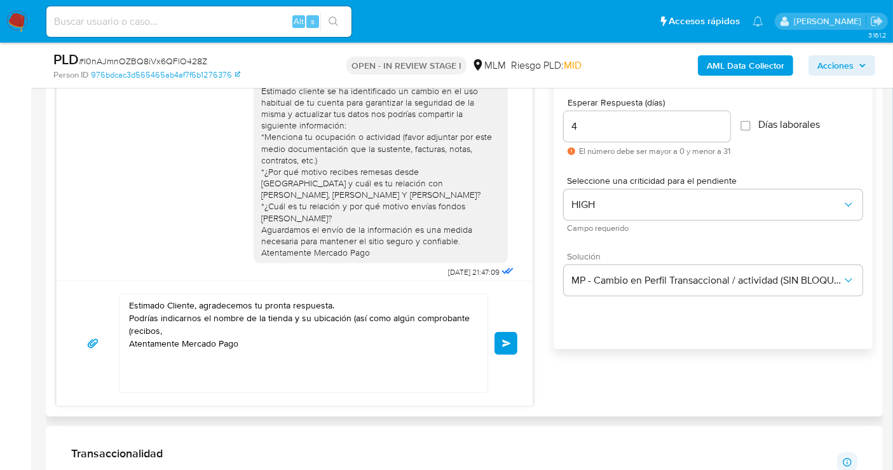
click at [409, 144] on div "Estimado cliente se ha identificado un cambio en el uso habitual de tu cuenta p…" at bounding box center [380, 172] width 239 height 174
drag, startPoint x: 404, startPoint y: 149, endPoint x: 305, endPoint y: 158, distance: 100.2
click at [305, 158] on div "Estimado cliente se ha identificado un cambio en el uso habitual de tu cuenta p…" at bounding box center [380, 172] width 239 height 174
copy div "acturas, notas, contratos, etc."
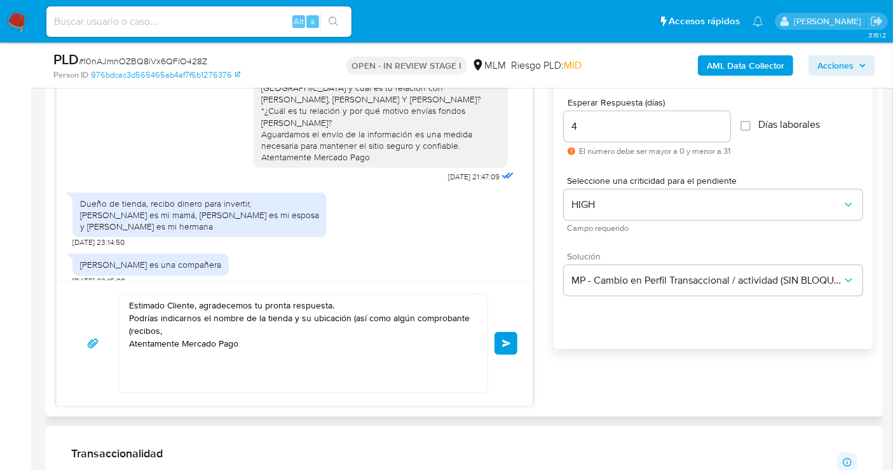
scroll to position [96, 0]
click at [203, 323] on textarea "Estimado Cliente, agradecemos tu pronta respuesta. Podrías indicarnos el nombre…" at bounding box center [300, 343] width 343 height 98
paste textarea "acturas, notas, contratos, etc."
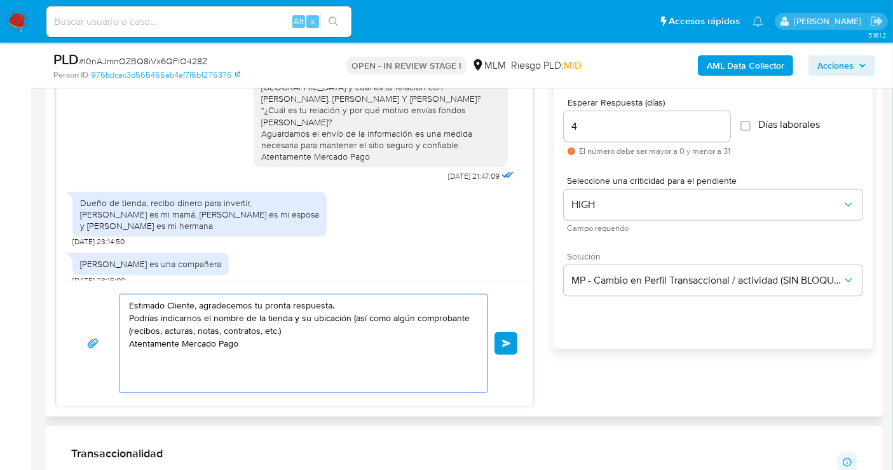
click at [165, 332] on textarea "Estimado Cliente, agradecemos tu pronta respuesta. Podrías indicarnos el nombre…" at bounding box center [300, 343] width 343 height 98
click at [355, 317] on textarea "Estimado Cliente, agradecemos tu pronta respuesta. Podrías indicarnos el nombre…" at bounding box center [300, 343] width 343 height 98
click at [388, 313] on textarea "Estimado Cliente, agradecemos tu pronta respuesta. Podrías indicarnos el nombre…" at bounding box center [300, 343] width 343 height 98
click at [409, 319] on textarea "Estimado Cliente, agradecemos tu pronta respuesta. Podrías indicarnos el nombre…" at bounding box center [300, 343] width 343 height 98
click at [181, 331] on textarea "Estimado Cliente, agradecemos tu pronta respuesta. Podrías indicarnos el nombre…" at bounding box center [300, 343] width 343 height 98
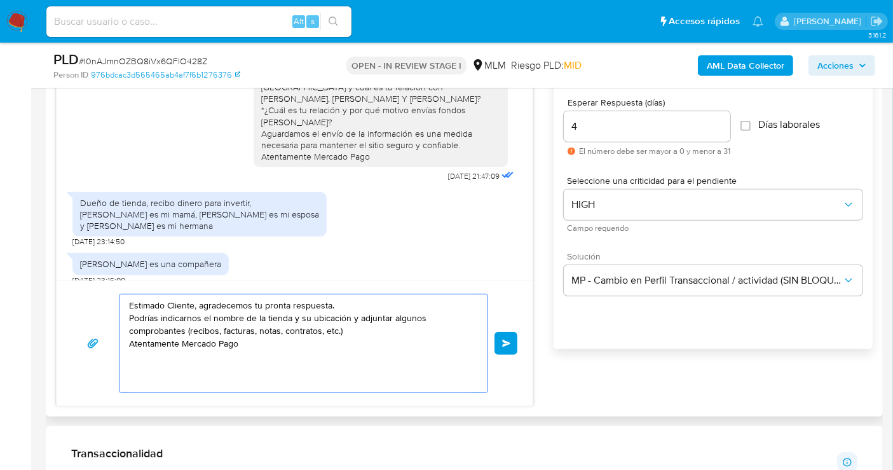
drag, startPoint x: 296, startPoint y: 317, endPoint x: 292, endPoint y: 333, distance: 16.3
click at [294, 320] on textarea "Estimado Cliente, agradecemos tu pronta respuesta. Podrías indicarnos el nombre…" at bounding box center [300, 343] width 343 height 98
click at [361, 335] on textarea "Estimado Cliente, agradecemos tu pronta respuesta. Podrías indicarnos el nombre…" at bounding box center [300, 343] width 343 height 98
type textarea "Estimado Cliente, agradecemos tu pronta respuesta. Podrías indicarnos el nombre…"
click at [506, 336] on button "Enviar" at bounding box center [506, 343] width 23 height 23
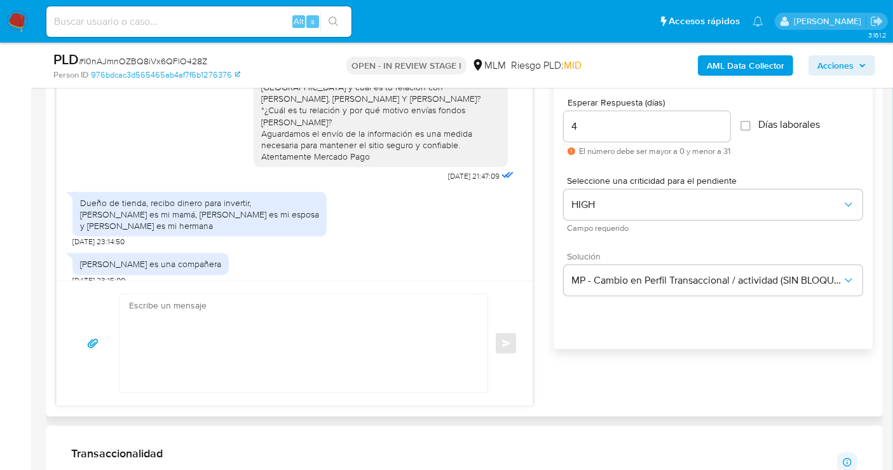
scroll to position [202, 0]
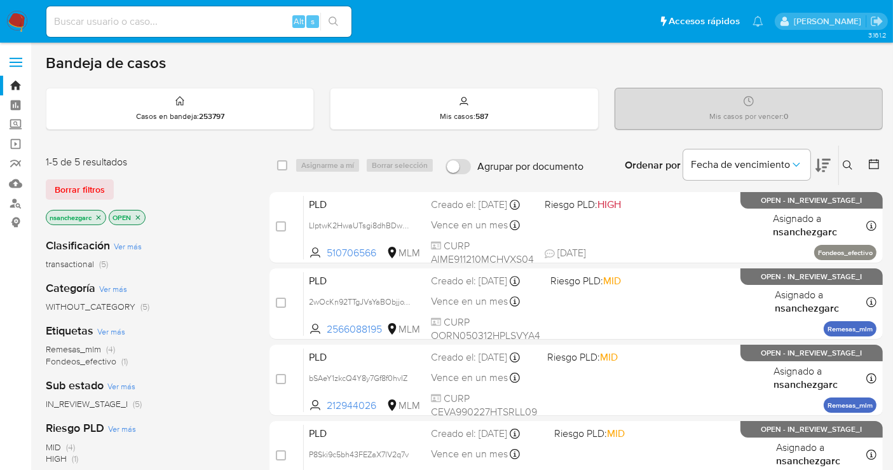
click at [20, 20] on img at bounding box center [17, 22] width 22 height 22
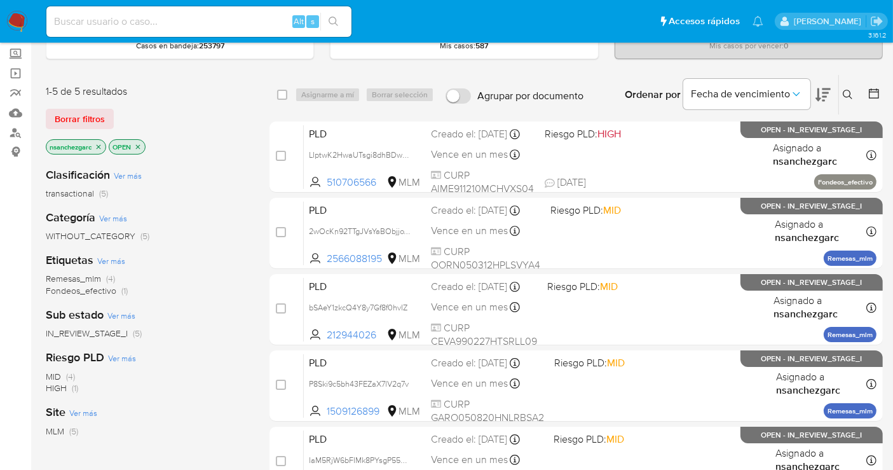
scroll to position [141, 0]
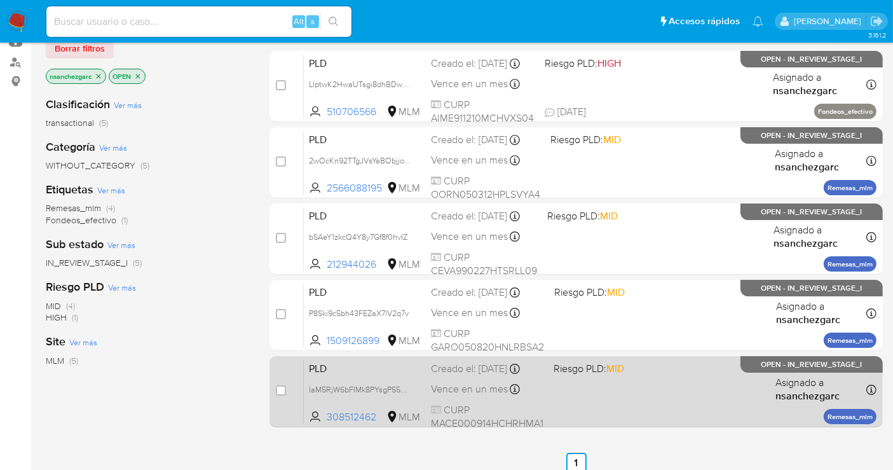
click at [459, 389] on span "Vence en un mes" at bounding box center [469, 389] width 77 height 14
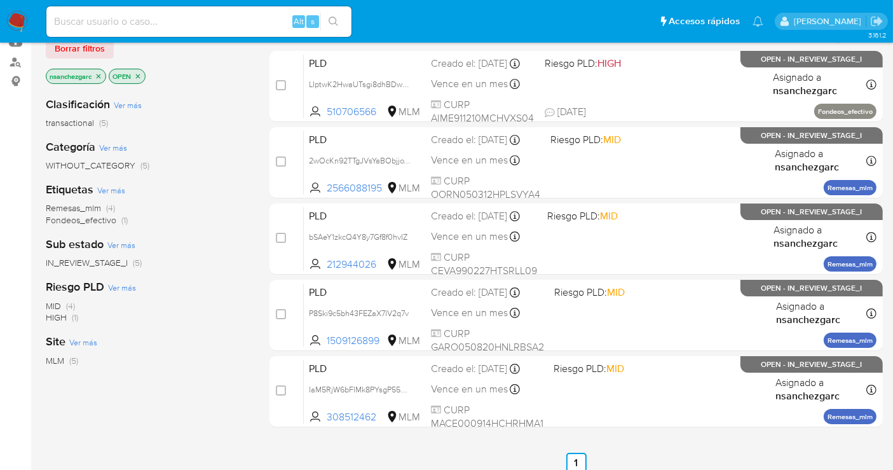
click at [18, 17] on img at bounding box center [17, 22] width 22 height 22
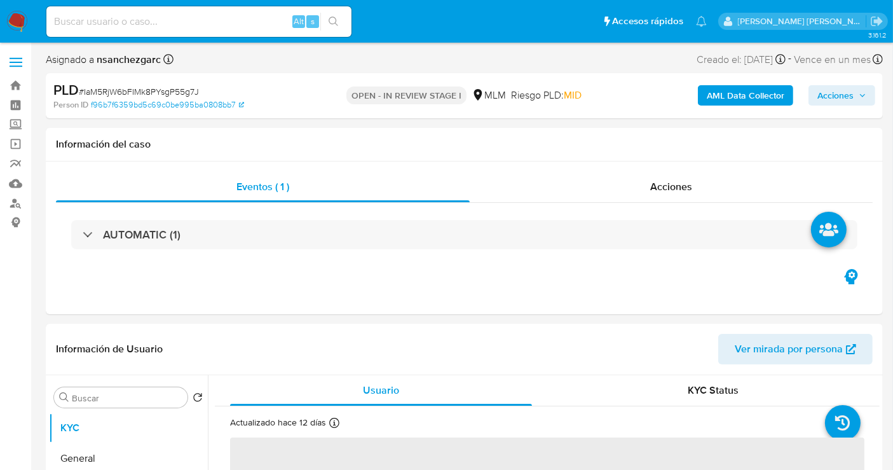
select select "10"
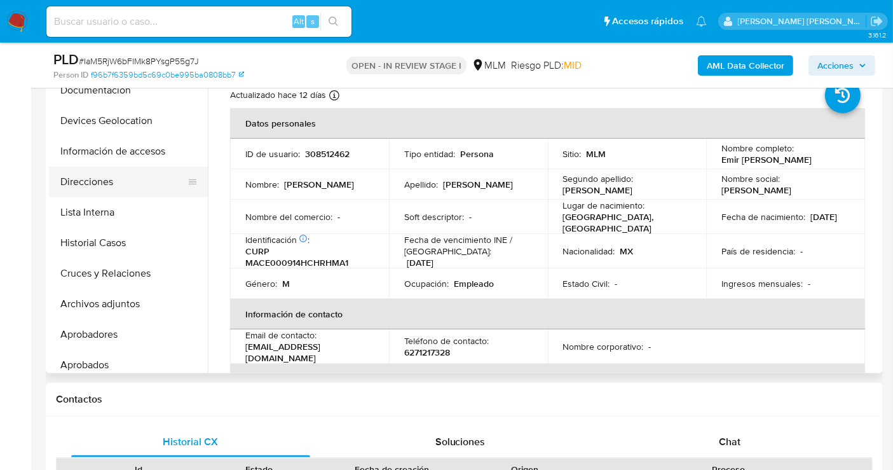
scroll to position [141, 0]
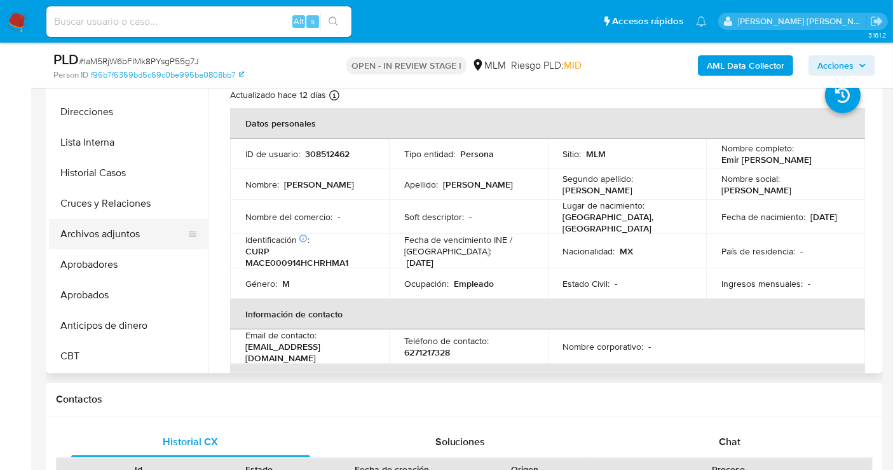
click at [115, 230] on button "Archivos adjuntos" at bounding box center [123, 234] width 149 height 31
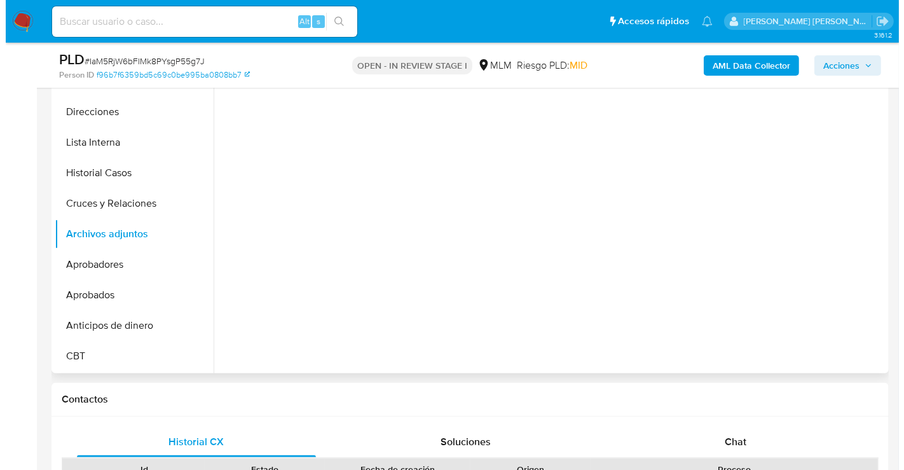
scroll to position [212, 0]
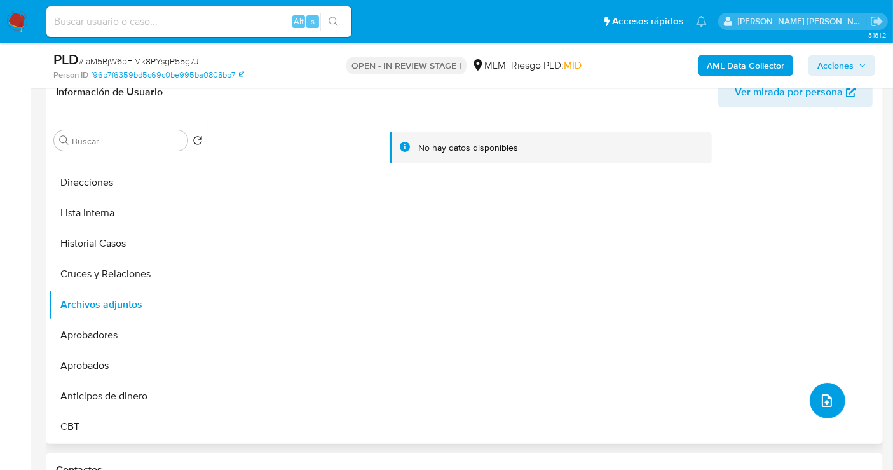
click at [820, 399] on span "upload-file" at bounding box center [827, 400] width 15 height 15
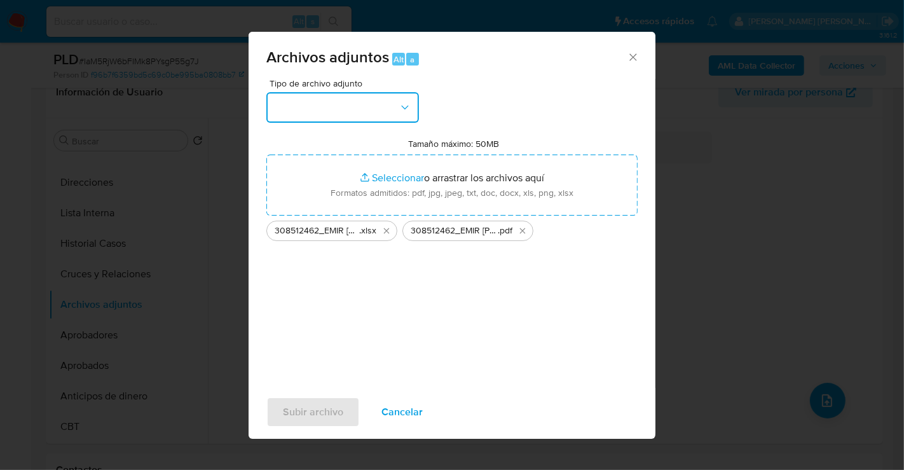
click at [345, 110] on button "button" at bounding box center [342, 107] width 153 height 31
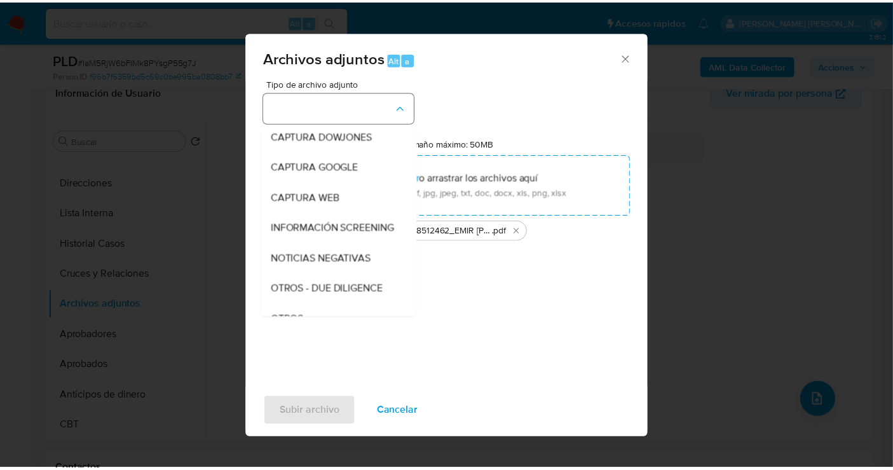
scroll to position [65, 0]
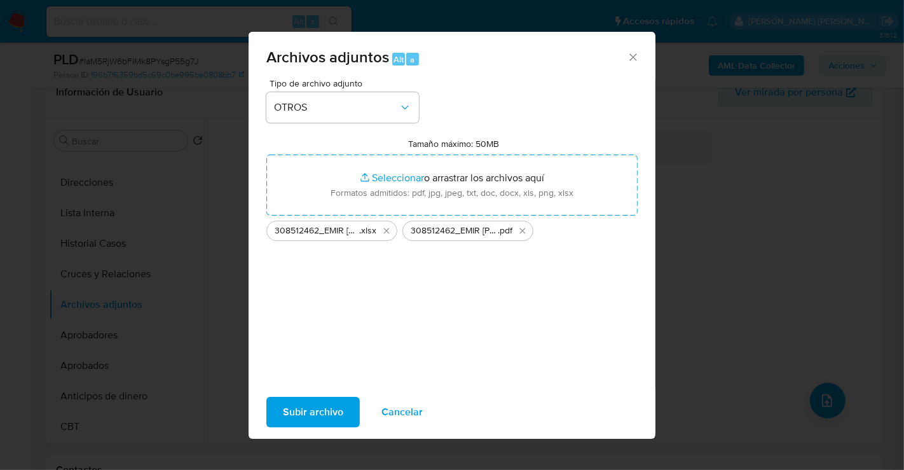
click at [315, 411] on span "Subir archivo" at bounding box center [313, 412] width 60 height 28
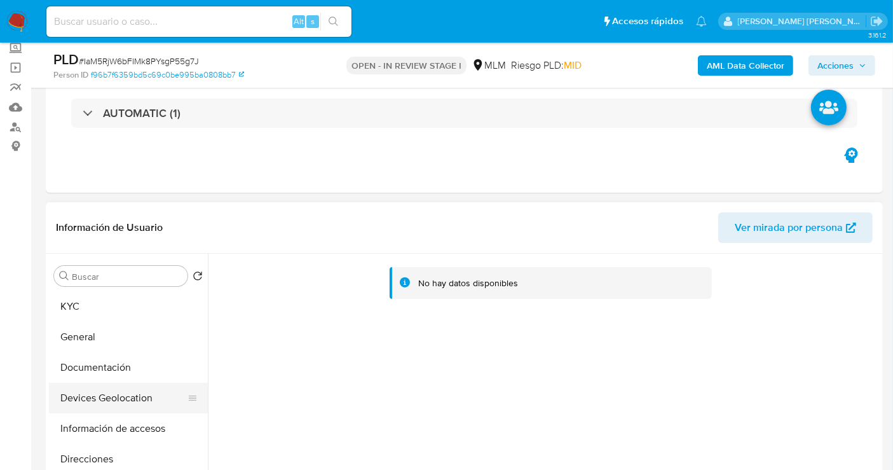
scroll to position [141, 0]
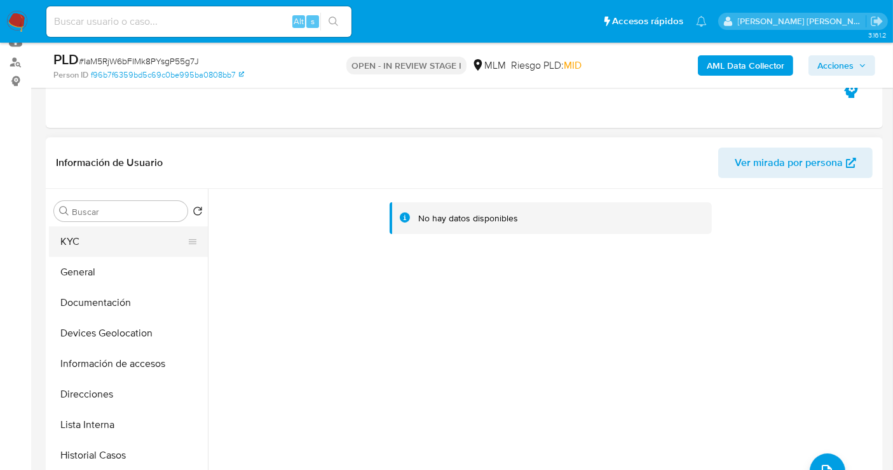
click at [74, 240] on button "KYC" at bounding box center [123, 241] width 149 height 31
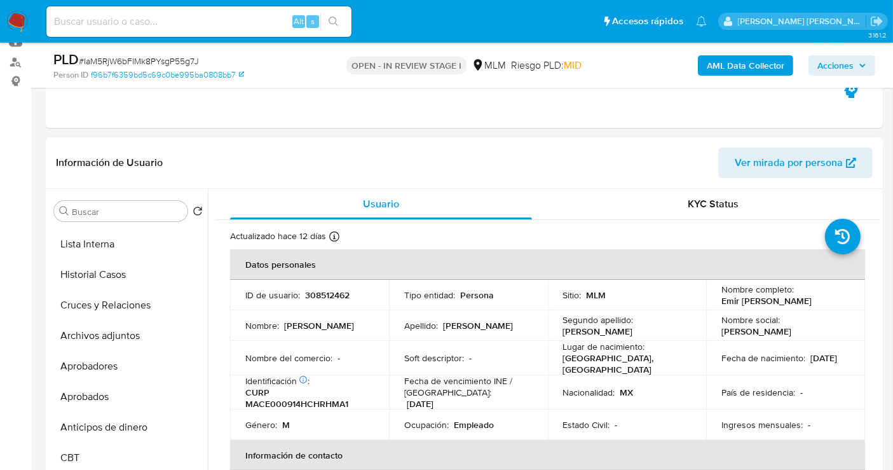
scroll to position [212, 0]
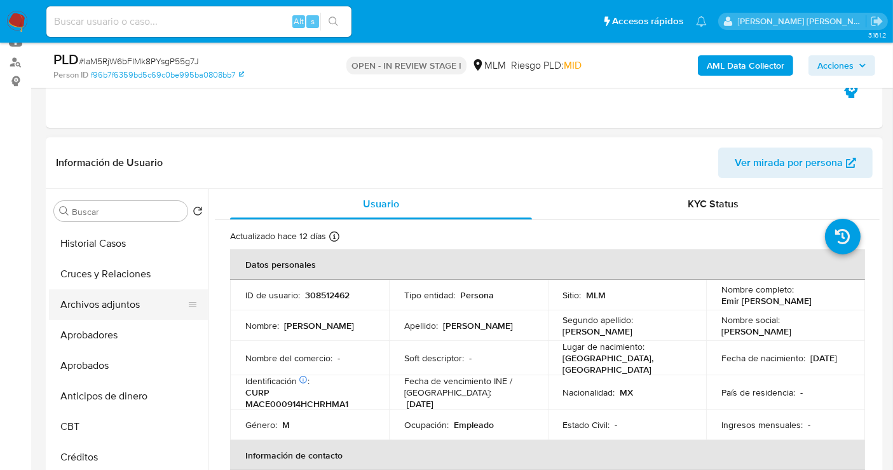
click at [96, 302] on button "Archivos adjuntos" at bounding box center [123, 304] width 149 height 31
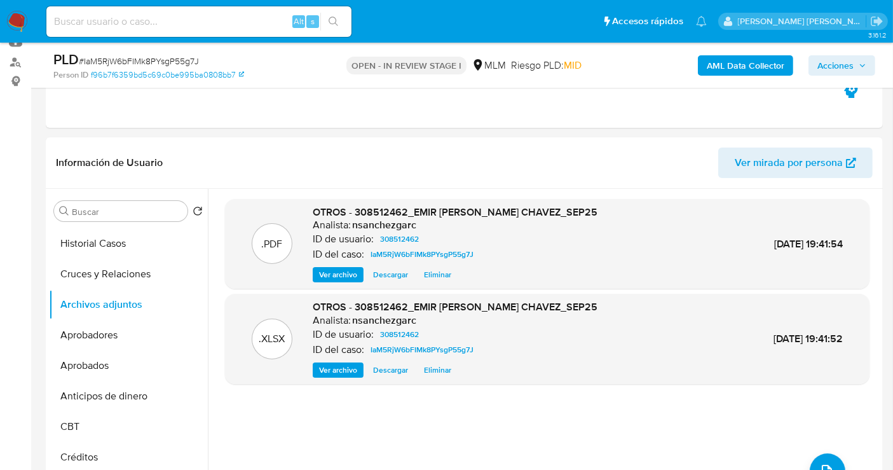
click at [840, 65] on span "Acciones" at bounding box center [836, 65] width 36 height 20
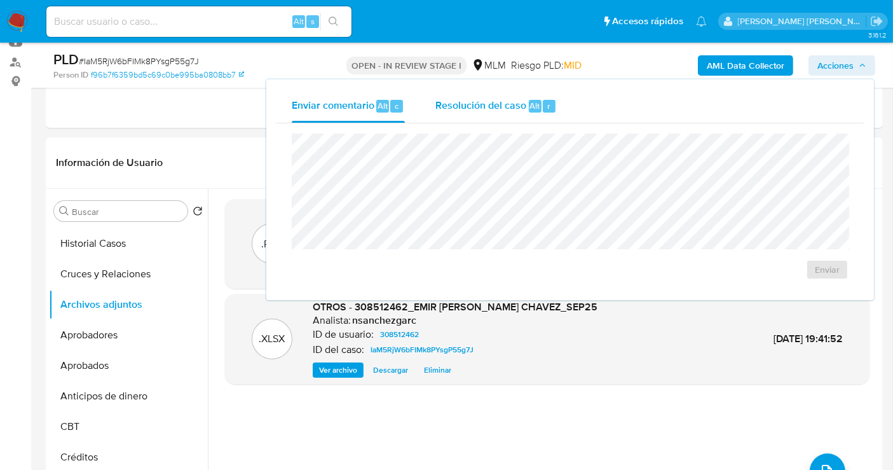
click at [499, 105] on span "Resolución del caso" at bounding box center [481, 105] width 91 height 15
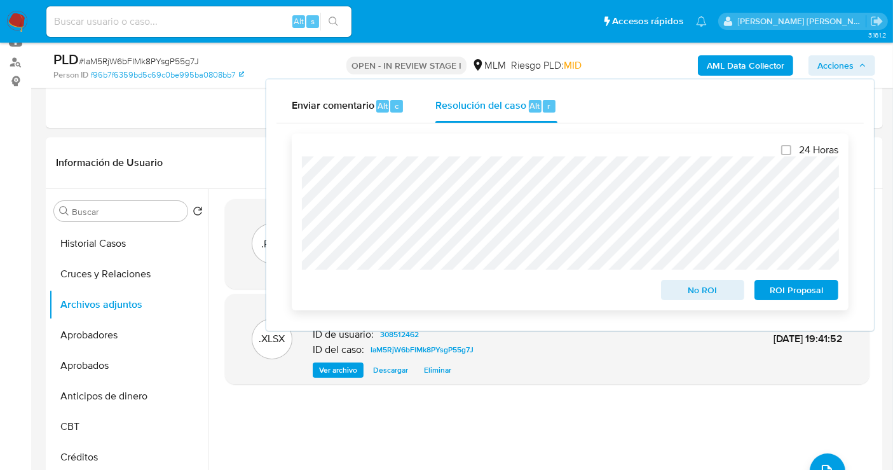
click at [695, 287] on span "No ROI" at bounding box center [703, 290] width 66 height 18
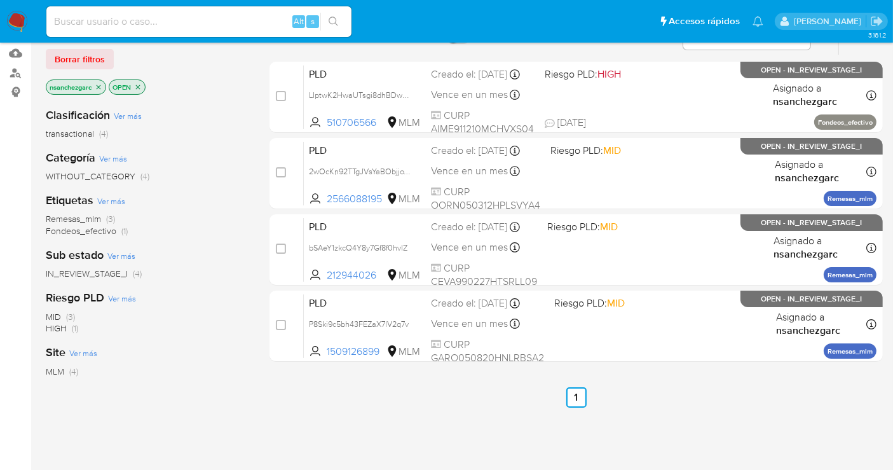
scroll to position [71, 0]
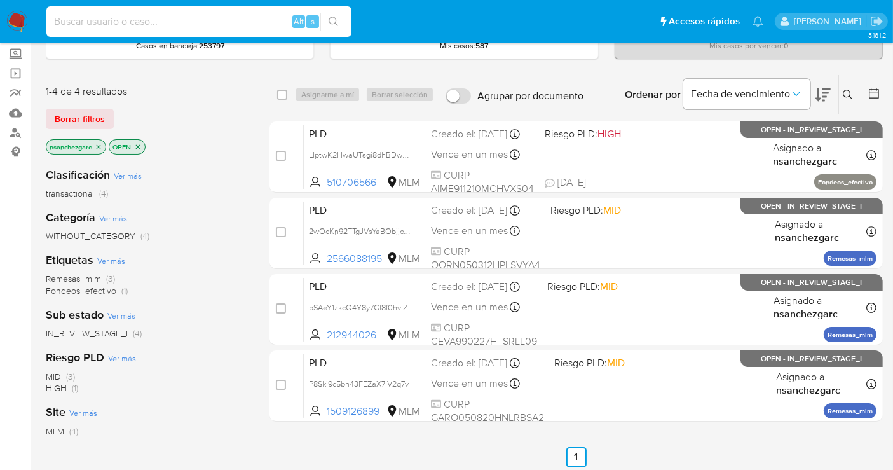
click at [123, 20] on input at bounding box center [198, 21] width 305 height 17
paste input "[EMAIL_ADDRESS][DOMAIN_NAME]"
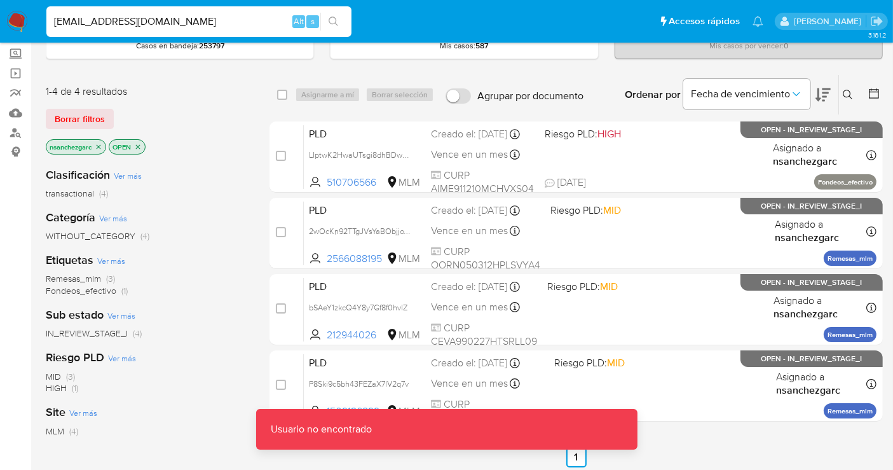
click at [192, 17] on input "[EMAIL_ADDRESS][DOMAIN_NAME]" at bounding box center [198, 21] width 305 height 17
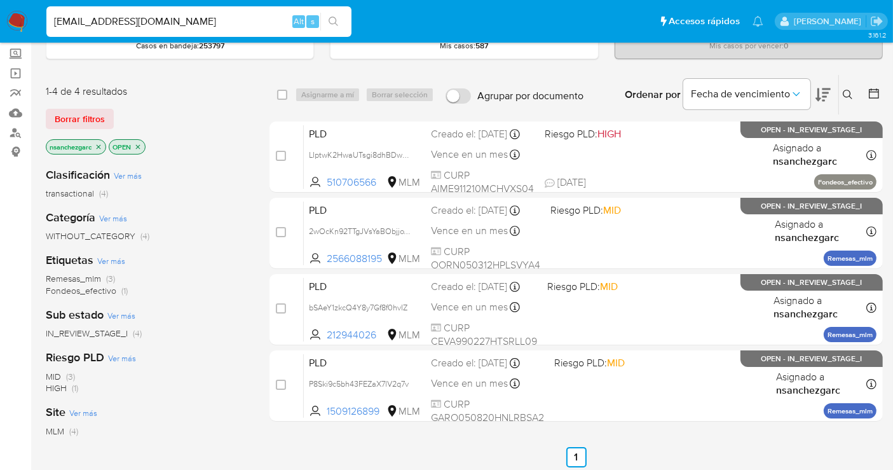
click at [125, 22] on input "adrianfelix23@hotmail.com" at bounding box center [198, 21] width 305 height 17
paste input "fgv2323@g"
click at [100, 24] on input "fgv2323@gmail.com" at bounding box center [198, 21] width 305 height 17
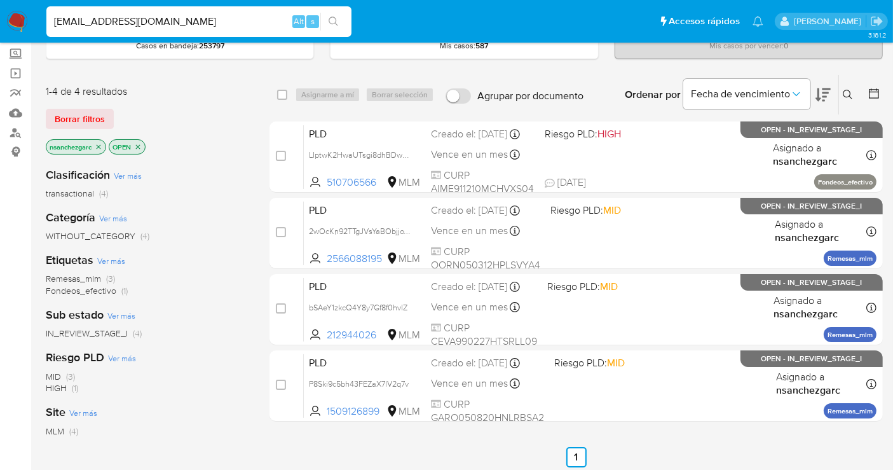
click at [100, 24] on input "fgv2323@gmail.com" at bounding box center [198, 21] width 305 height 17
paste input "169265680"
type input "169265680"
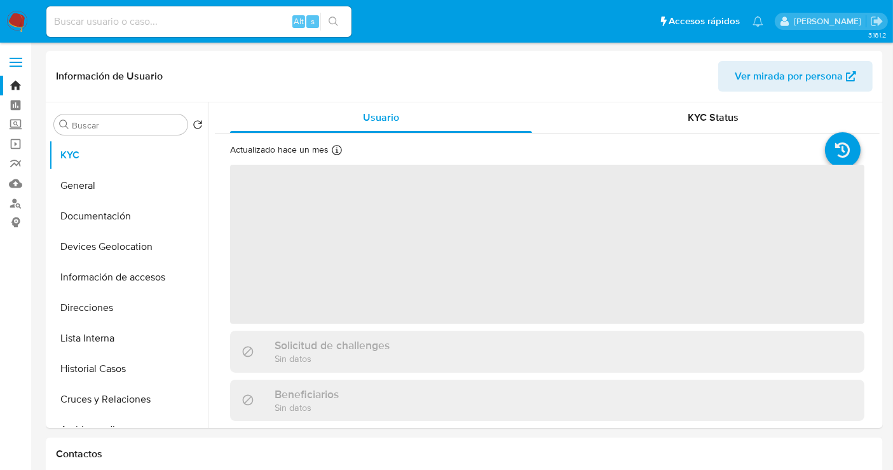
select select "10"
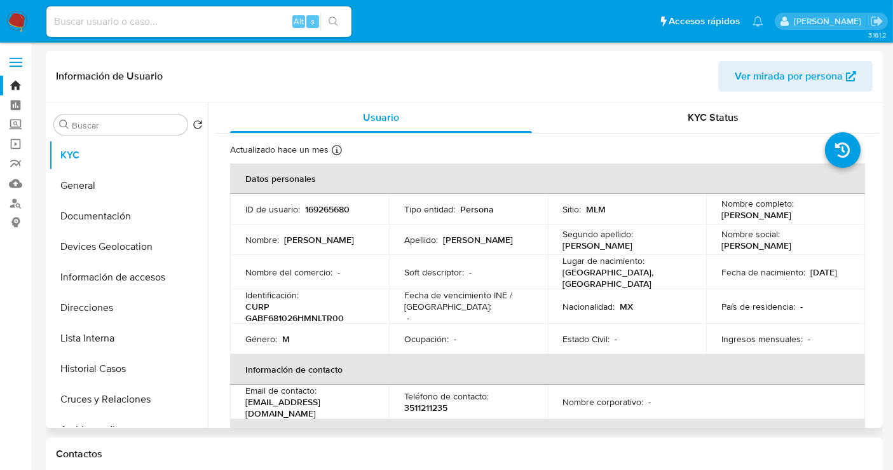
click at [432, 402] on p "3511211235" at bounding box center [425, 407] width 43 height 11
copy p "3511211235"
click at [101, 26] on input at bounding box center [198, 21] width 305 height 17
paste input "3511211235"
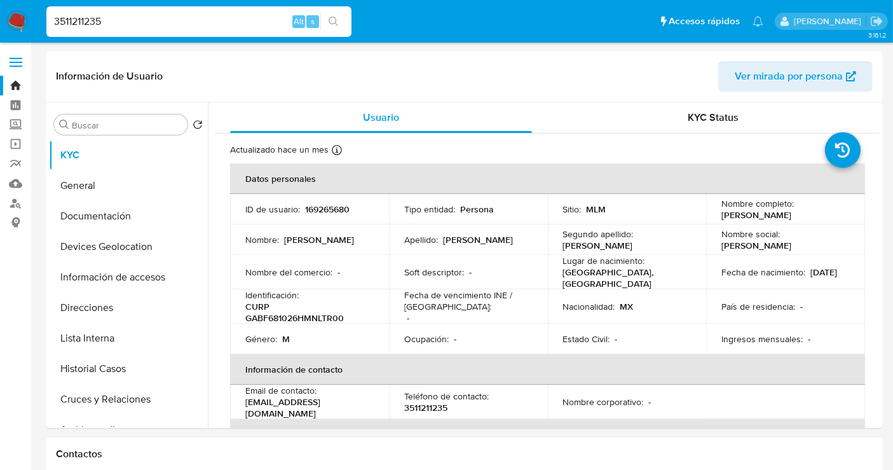
type input "3511211235"
click at [20, 121] on label "Screening" at bounding box center [75, 125] width 151 height 20
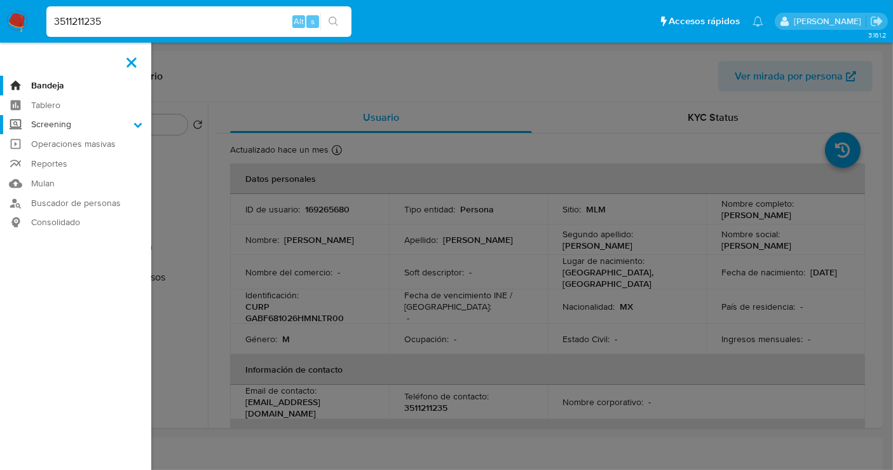
click at [0, 0] on input "Screening" at bounding box center [0, 0] width 0 height 0
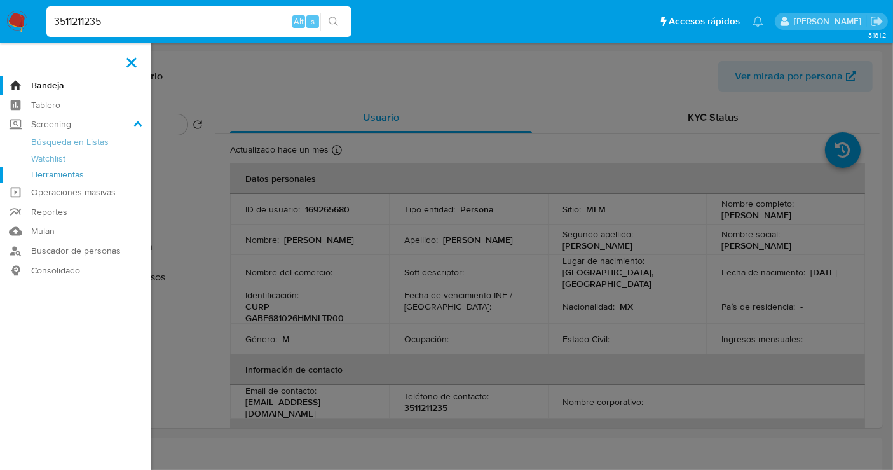
click at [71, 173] on link "Herramientas" at bounding box center [75, 175] width 151 height 16
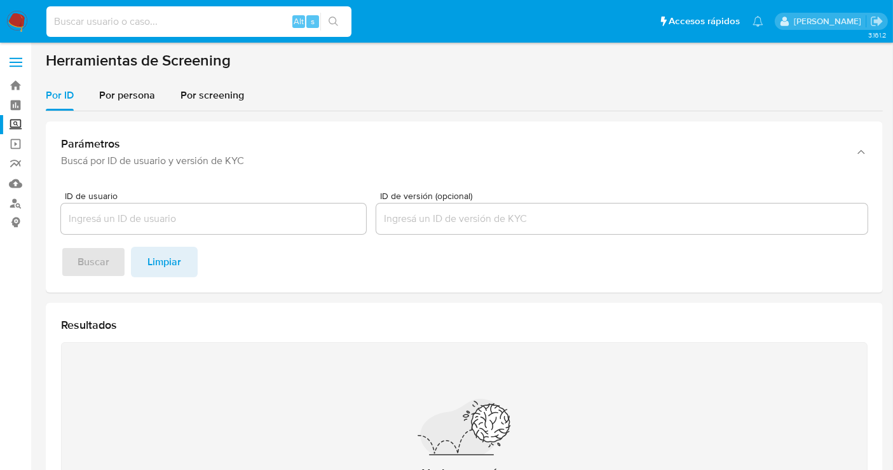
click at [89, 25] on input at bounding box center [198, 21] width 305 height 17
paste input "36283578"
type input "36283578"
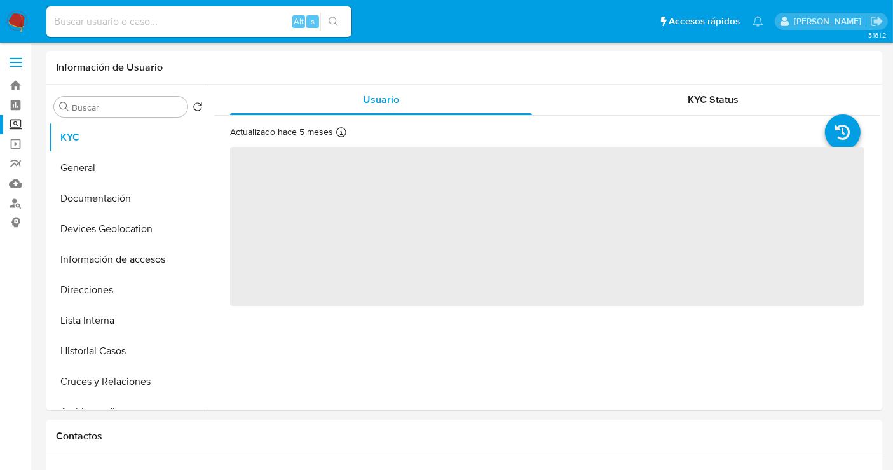
select select "10"
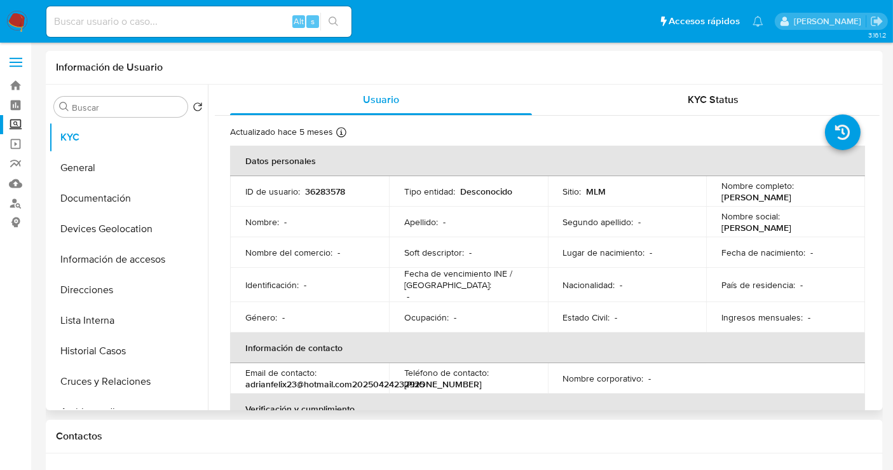
click at [436, 389] on p "[PHONE_NUMBER]" at bounding box center [443, 383] width 78 height 11
click at [411, 386] on p "[PHONE_NUMBER]" at bounding box center [443, 383] width 78 height 11
click at [363, 382] on p "adrianfelix23@hotmail.com20250424232925" at bounding box center [334, 383] width 179 height 11
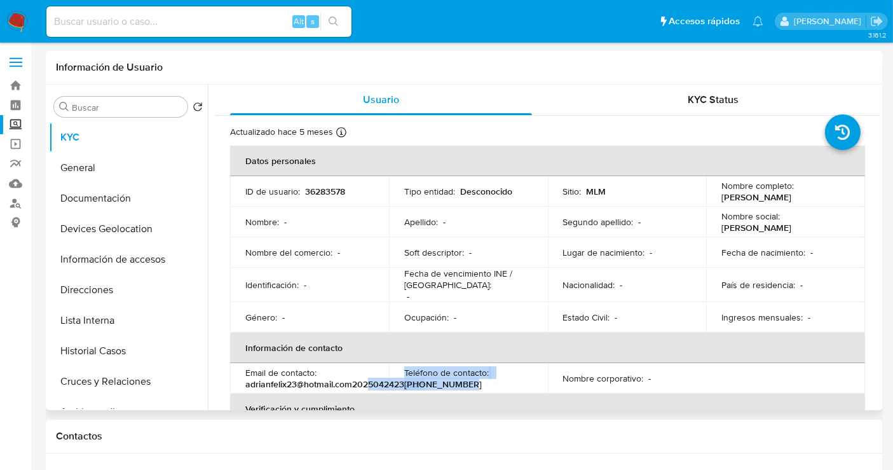
drag, startPoint x: 458, startPoint y: 386, endPoint x: 366, endPoint y: 384, distance: 92.8
click at [366, 384] on tr "Email de contacto : adrianfelix23@hotmail.com20250424232925 Teléfono de contact…" at bounding box center [547, 378] width 635 height 31
click at [746, 195] on p "[PERSON_NAME]" at bounding box center [757, 196] width 70 height 11
copy p "[PERSON_NAME]"
drag, startPoint x: 811, startPoint y: 200, endPoint x: 714, endPoint y: 202, distance: 96.7
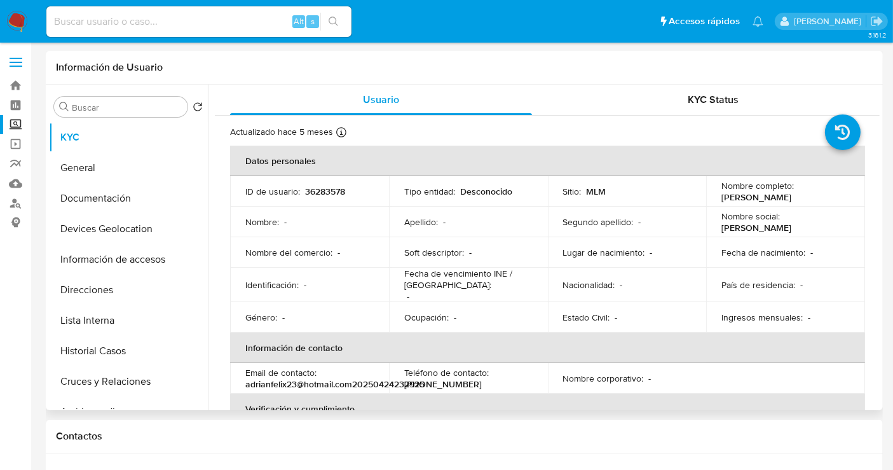
click at [714, 202] on td "Nombre completo : [PERSON_NAME]" at bounding box center [785, 191] width 159 height 31
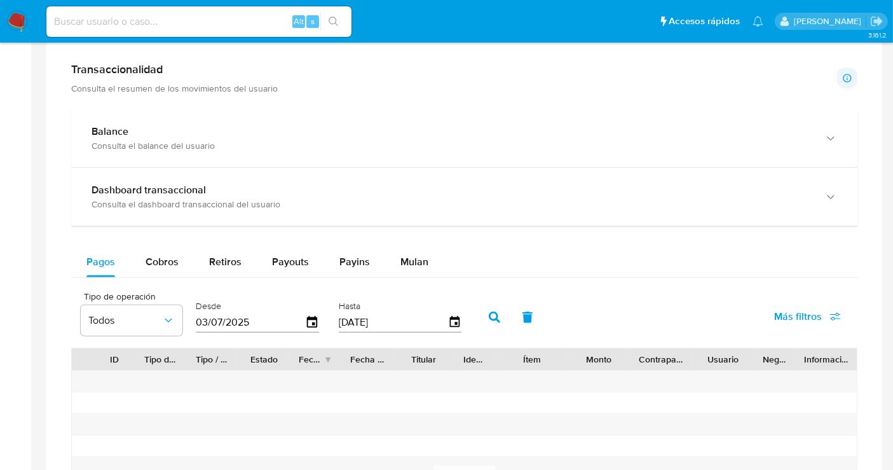
scroll to position [565, 0]
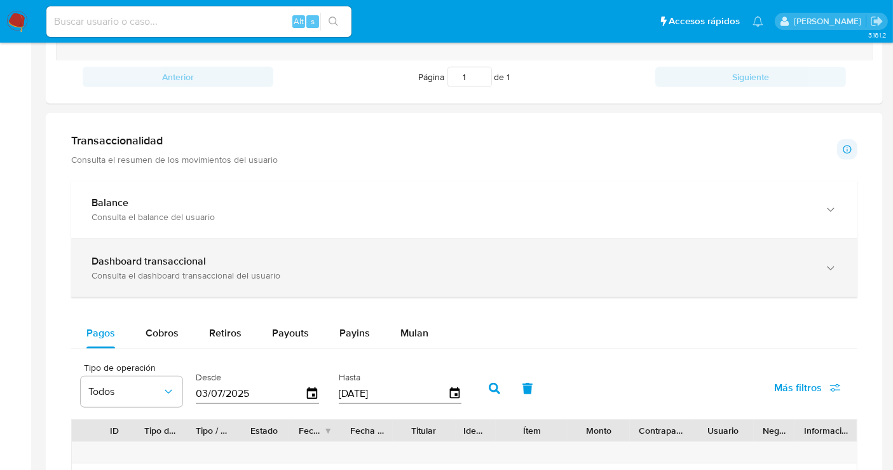
click at [140, 257] on b "Dashboard transaccional" at bounding box center [149, 261] width 114 height 15
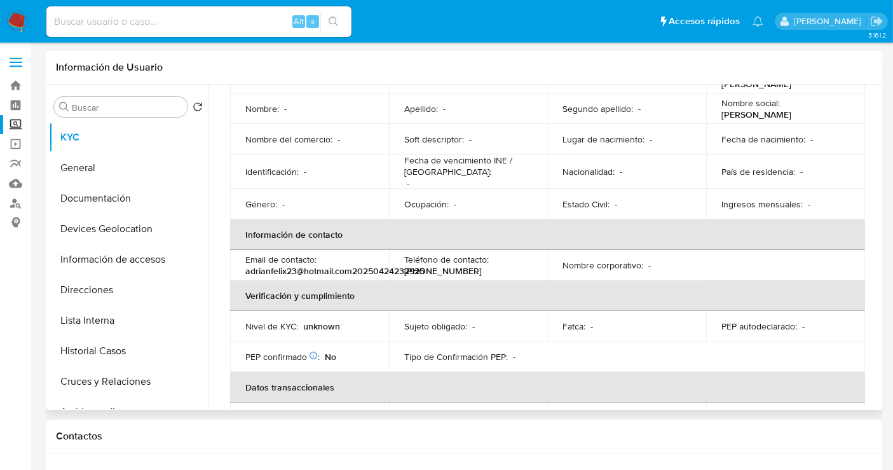
scroll to position [5, 0]
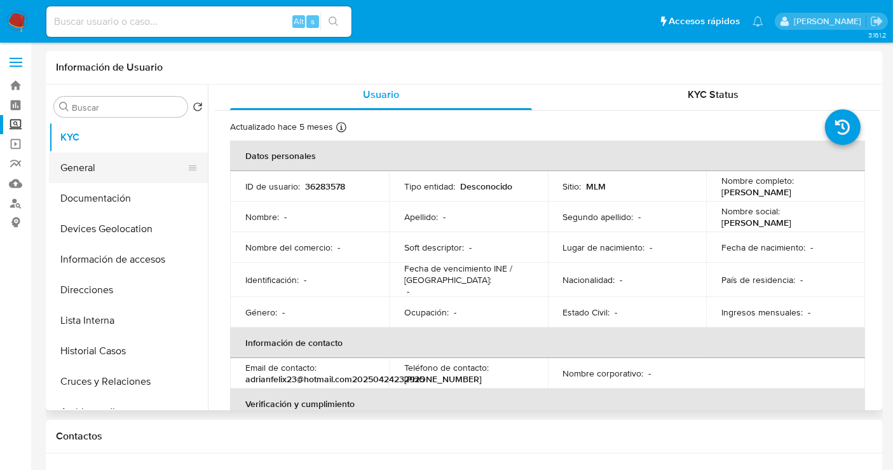
click at [104, 170] on button "General" at bounding box center [123, 168] width 149 height 31
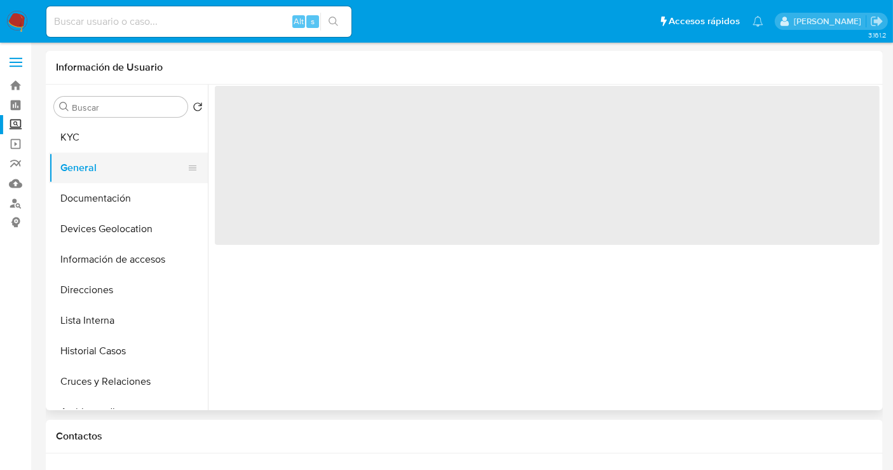
scroll to position [0, 0]
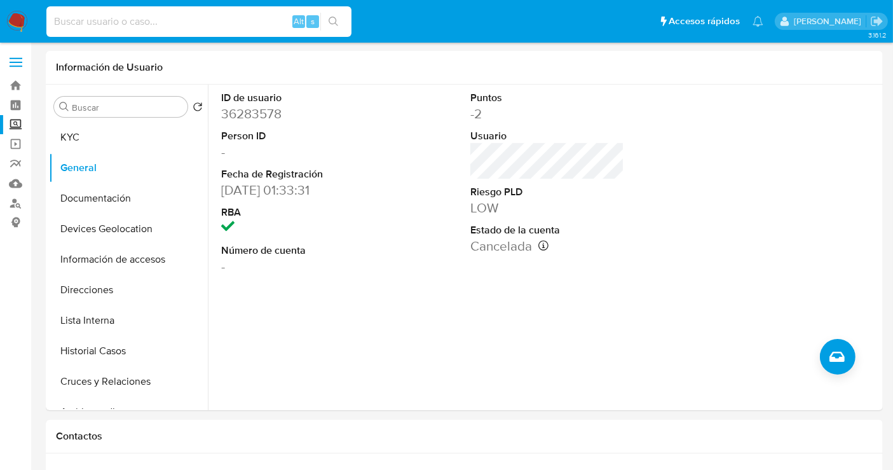
click at [91, 20] on input at bounding box center [198, 21] width 305 height 17
paste input "169265680"
type input "169265680"
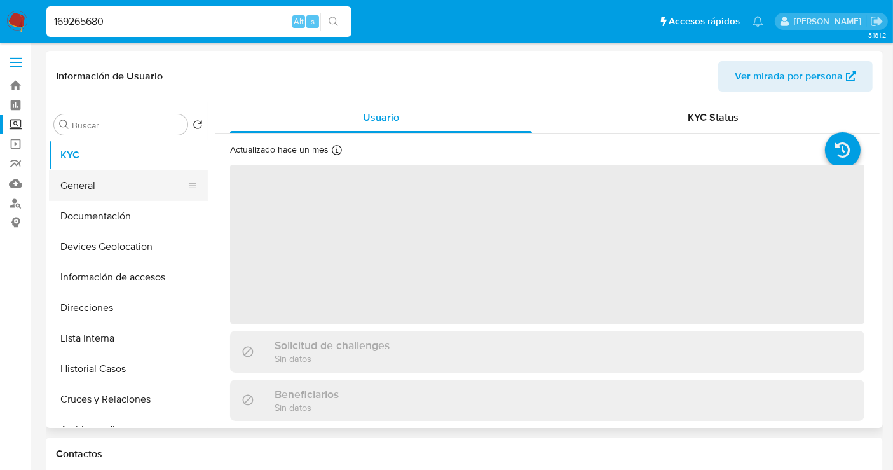
select select "10"
click at [121, 193] on button "General" at bounding box center [123, 185] width 149 height 31
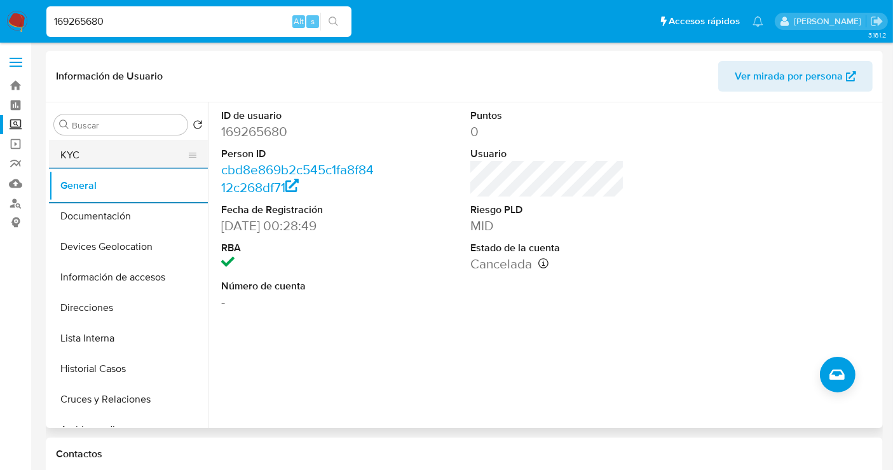
click at [101, 160] on button "KYC" at bounding box center [123, 155] width 149 height 31
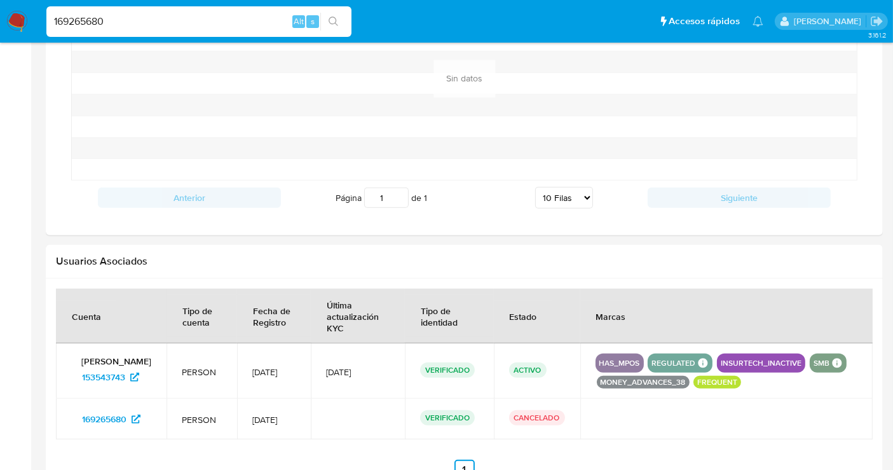
scroll to position [777, 0]
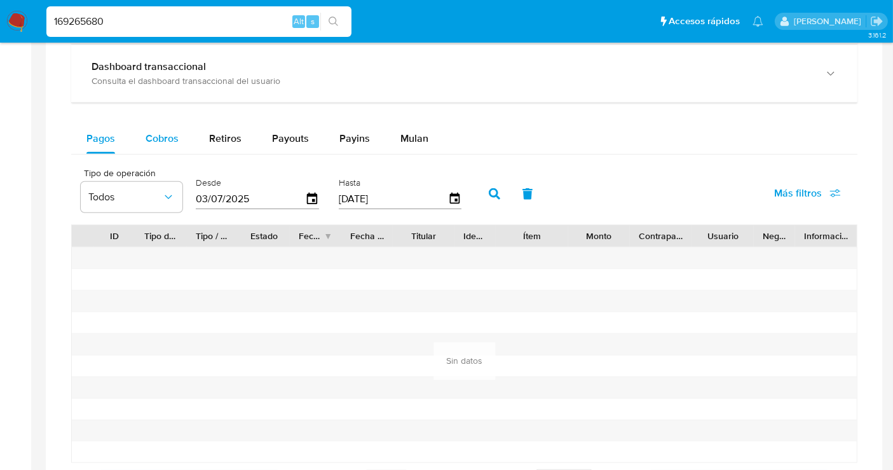
click at [142, 134] on button "Cobros" at bounding box center [162, 138] width 64 height 31
select select "10"
click at [221, 131] on span "Retiros" at bounding box center [225, 138] width 32 height 15
select select "10"
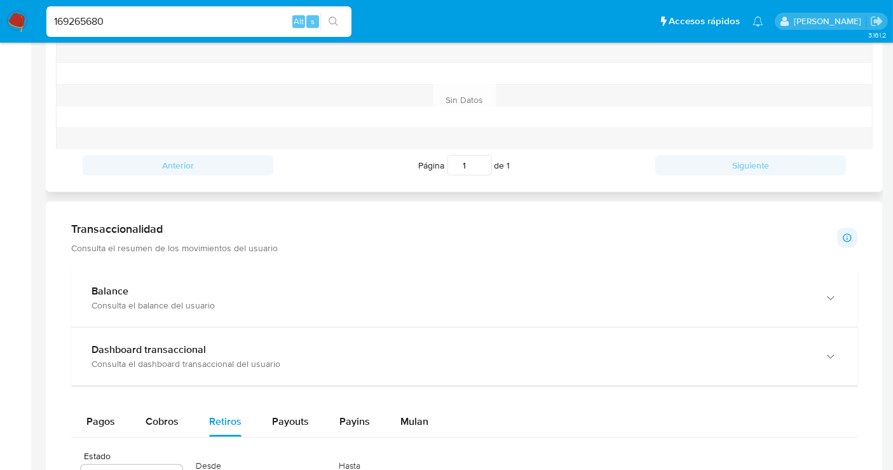
scroll to position [353, 0]
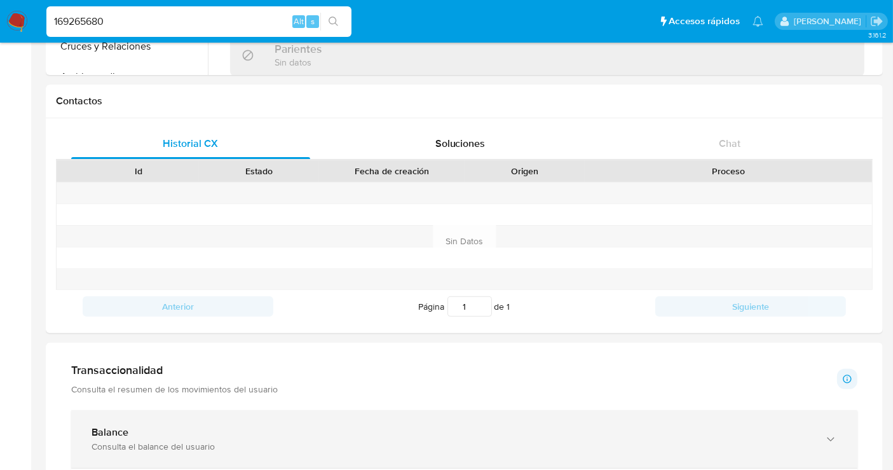
drag, startPoint x: 159, startPoint y: 429, endPoint x: 224, endPoint y: 416, distance: 66.1
click at [159, 429] on div "Balance" at bounding box center [452, 432] width 720 height 13
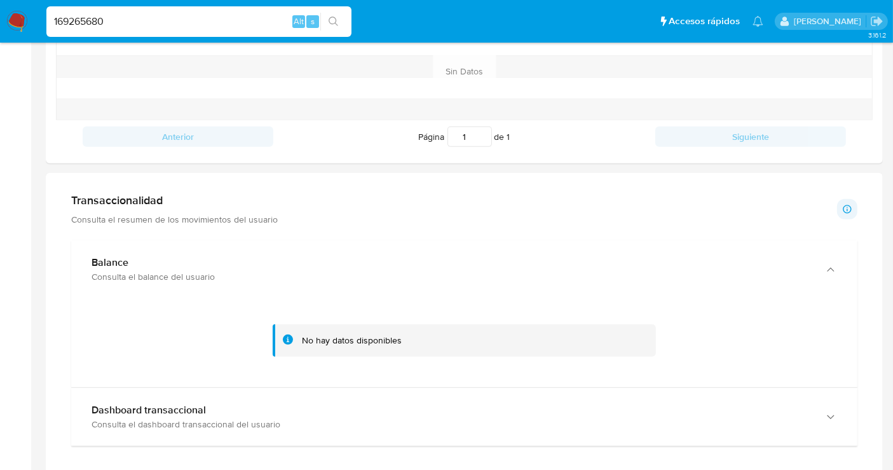
scroll to position [565, 0]
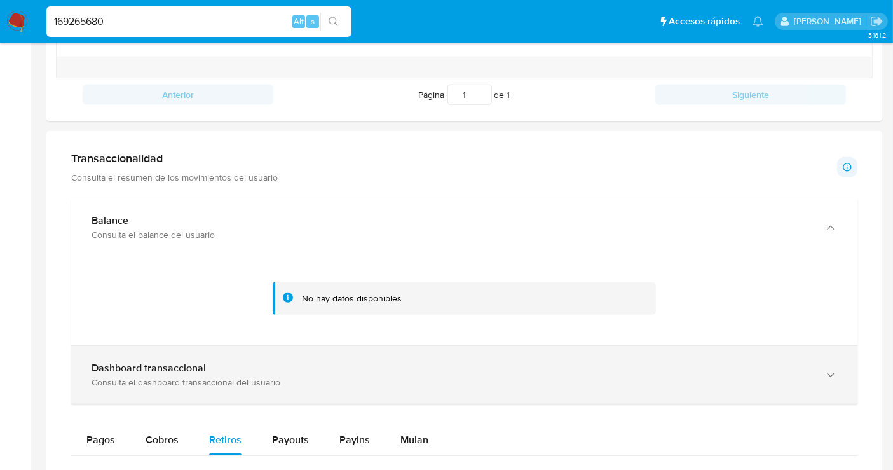
click at [219, 371] on div "Dashboard transaccional" at bounding box center [452, 368] width 720 height 13
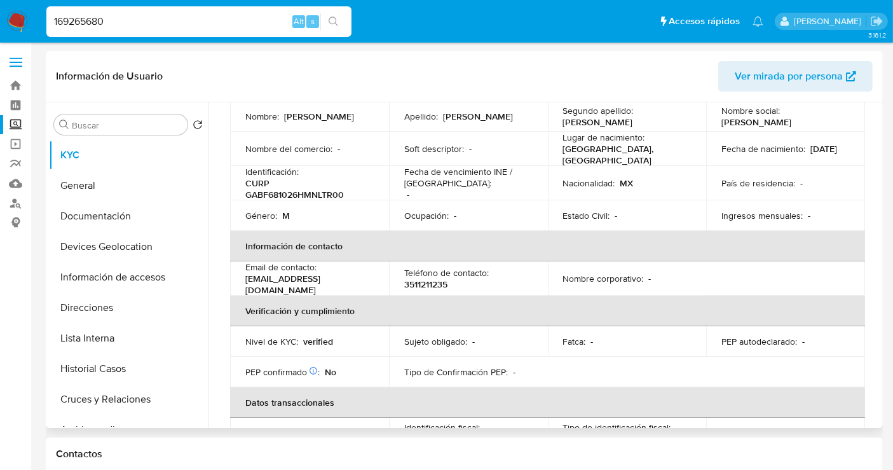
scroll to position [0, 0]
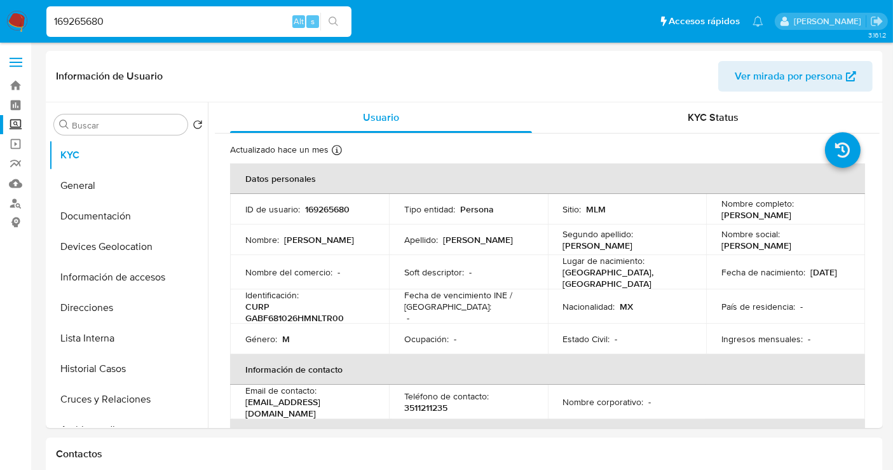
click at [83, 20] on input "169265680" at bounding box center [198, 21] width 305 height 17
paste input "543159769"
type input "1543159769"
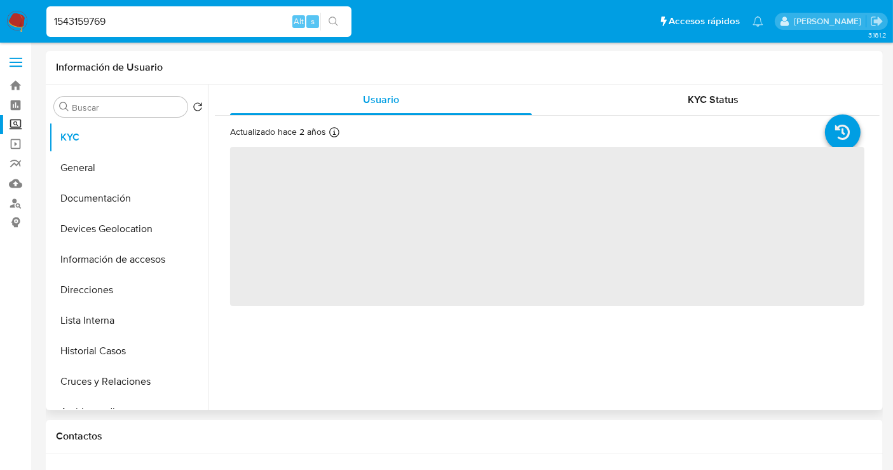
select select "10"
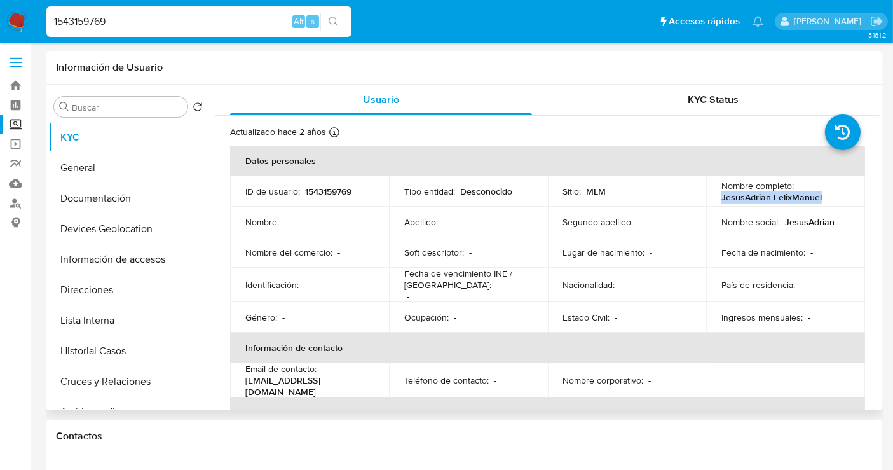
drag, startPoint x: 825, startPoint y: 200, endPoint x: 717, endPoint y: 200, distance: 107.5
click at [717, 200] on td "Nombre completo : JesusAdrian FelixManuel" at bounding box center [785, 191] width 159 height 31
copy p "JesusAdrian FelixManuel"
click at [76, 173] on button "General" at bounding box center [123, 168] width 149 height 31
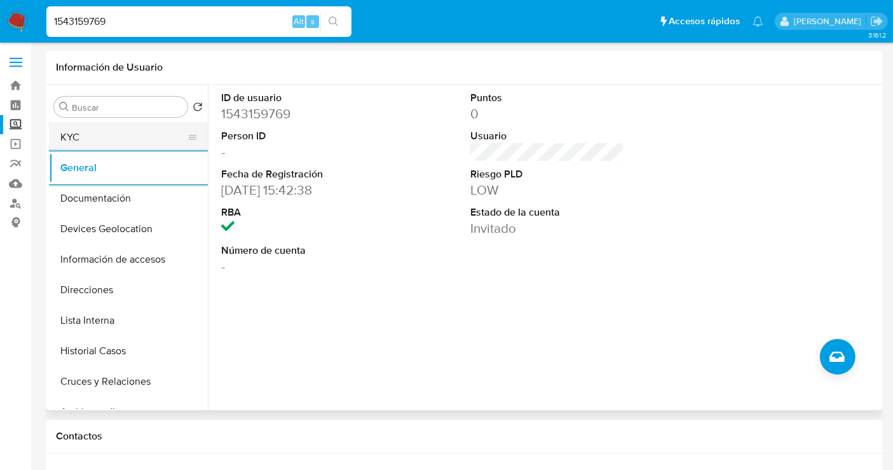
click at [86, 130] on button "KYC" at bounding box center [123, 137] width 149 height 31
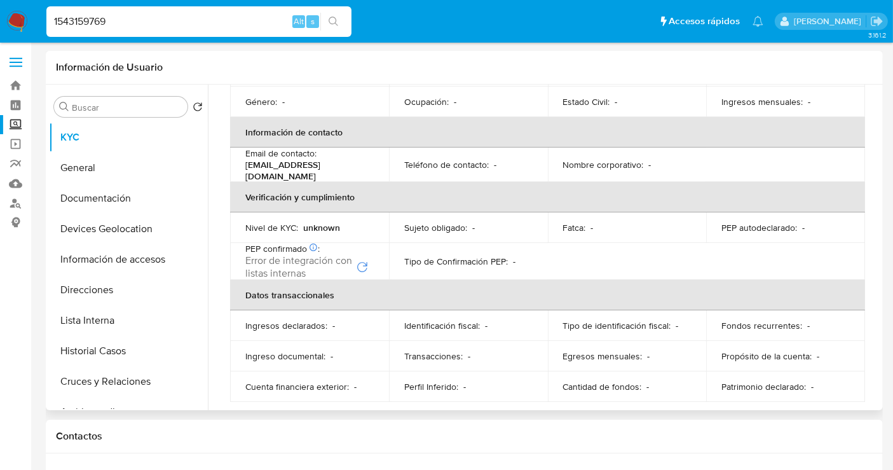
scroll to position [223, 0]
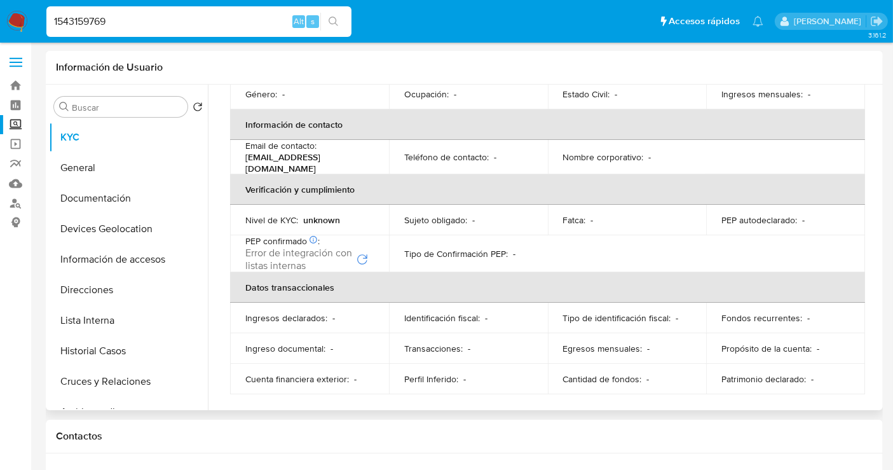
click at [356, 247] on div "Error de integración con listas internas" at bounding box center [306, 259] width 123 height 25
click at [361, 253] on icon "Reintentar" at bounding box center [362, 259] width 13 height 13
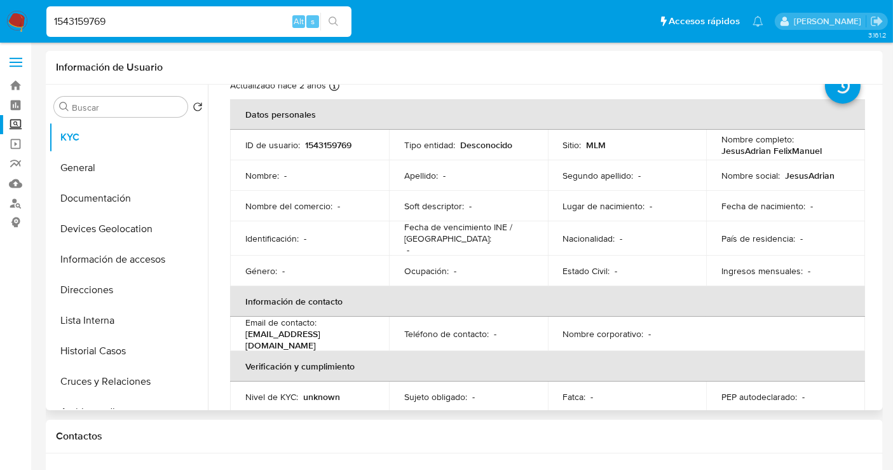
scroll to position [0, 0]
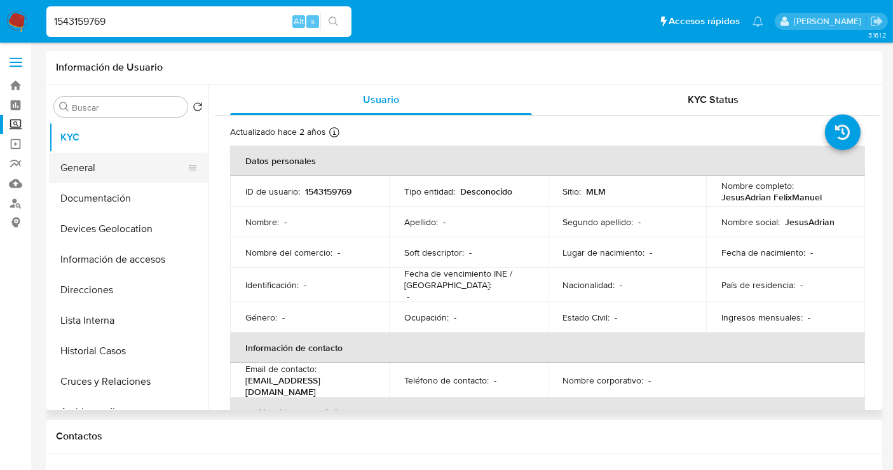
click at [110, 166] on button "General" at bounding box center [123, 168] width 149 height 31
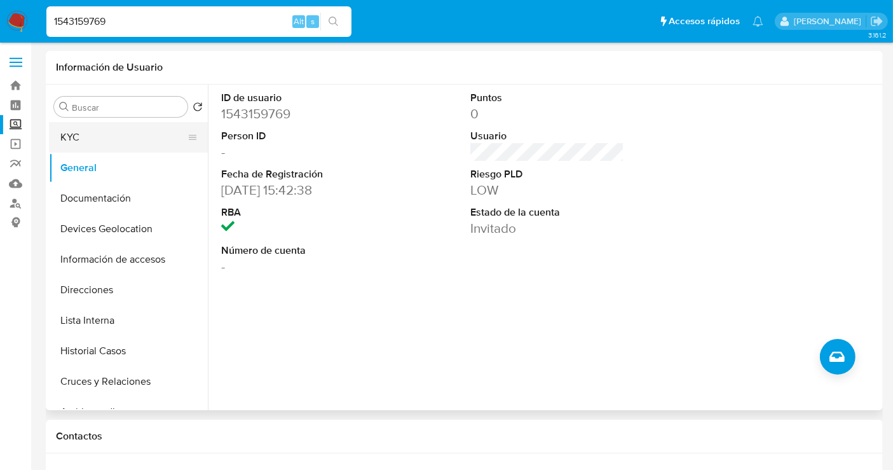
click at [116, 137] on button "KYC" at bounding box center [123, 137] width 149 height 31
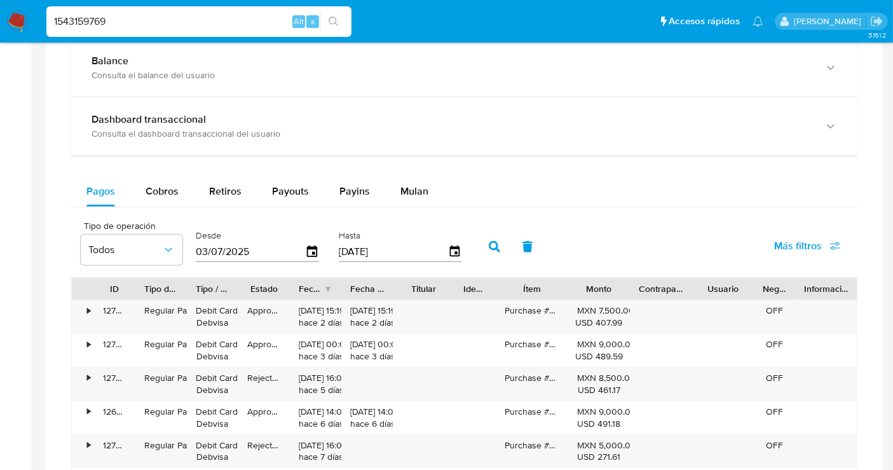
scroll to position [565, 0]
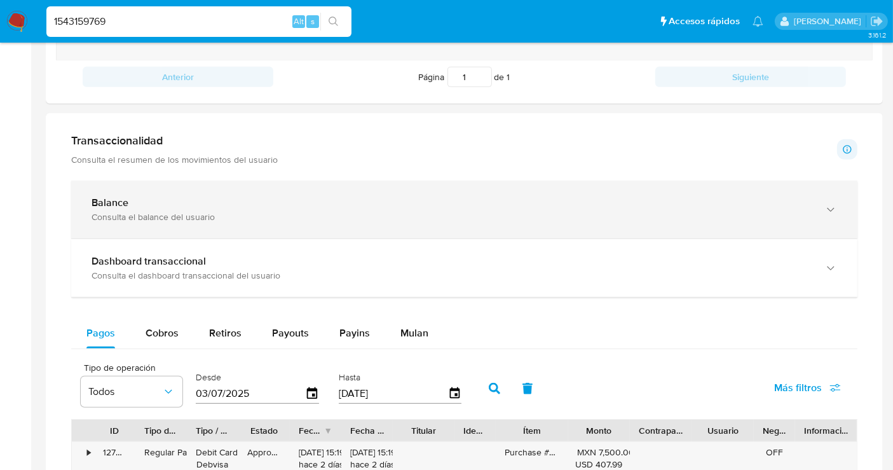
click at [413, 214] on div "Consulta el balance del usuario" at bounding box center [452, 216] width 720 height 11
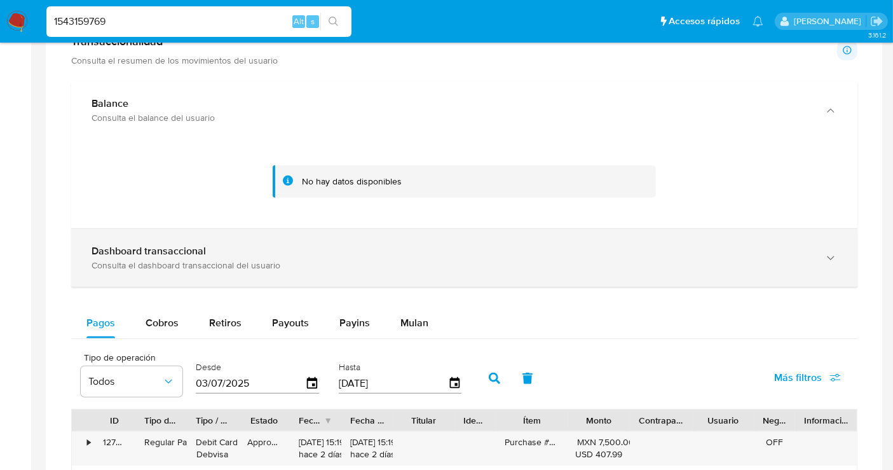
scroll to position [636, 0]
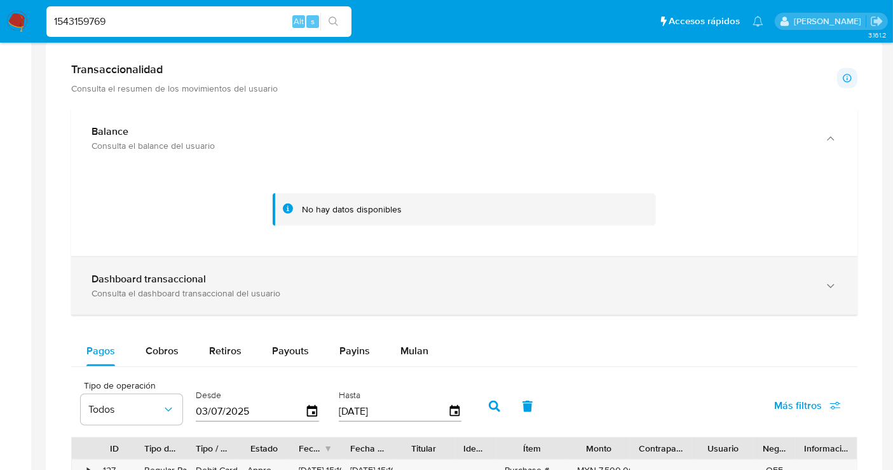
click at [315, 289] on div "Consulta el dashboard transaccional del usuario" at bounding box center [452, 292] width 720 height 11
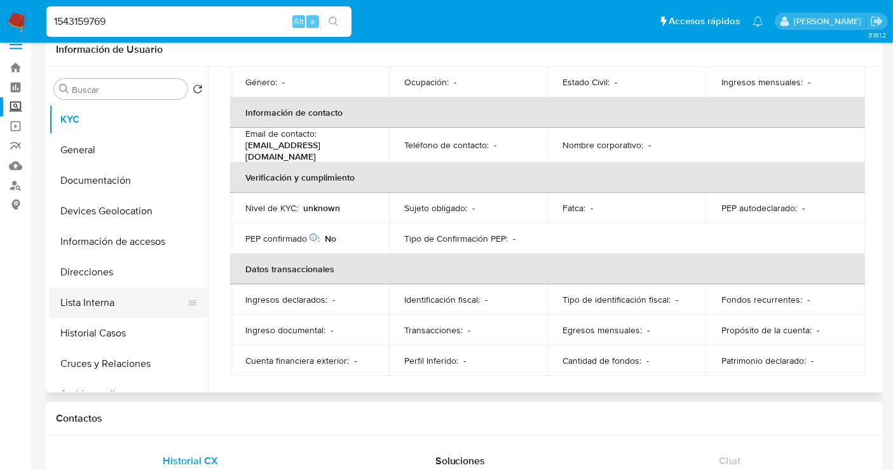
scroll to position [0, 0]
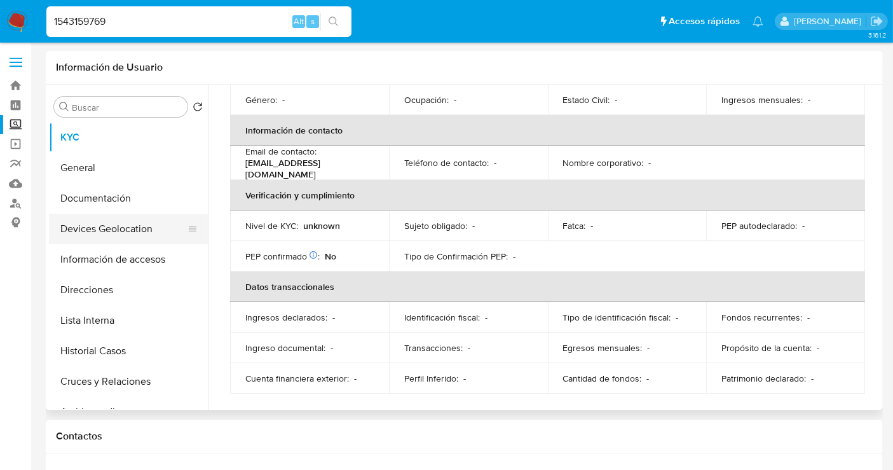
click at [121, 237] on button "Devices Geolocation" at bounding box center [123, 229] width 149 height 31
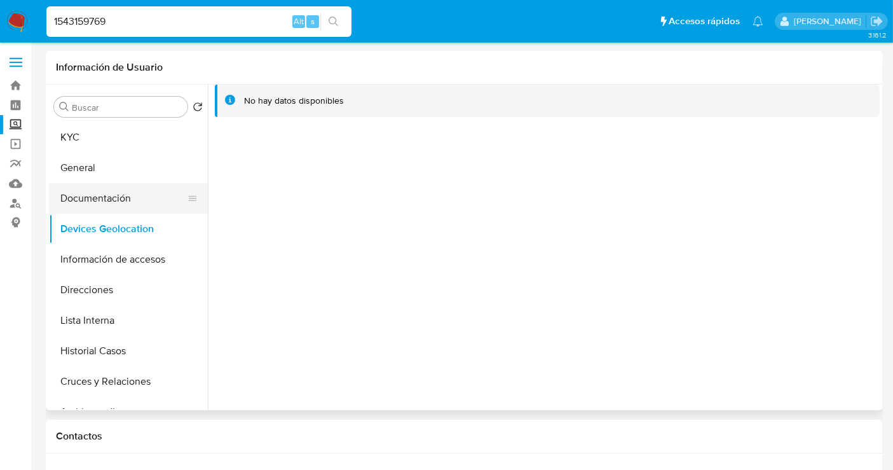
click at [119, 196] on button "Documentación" at bounding box center [123, 198] width 149 height 31
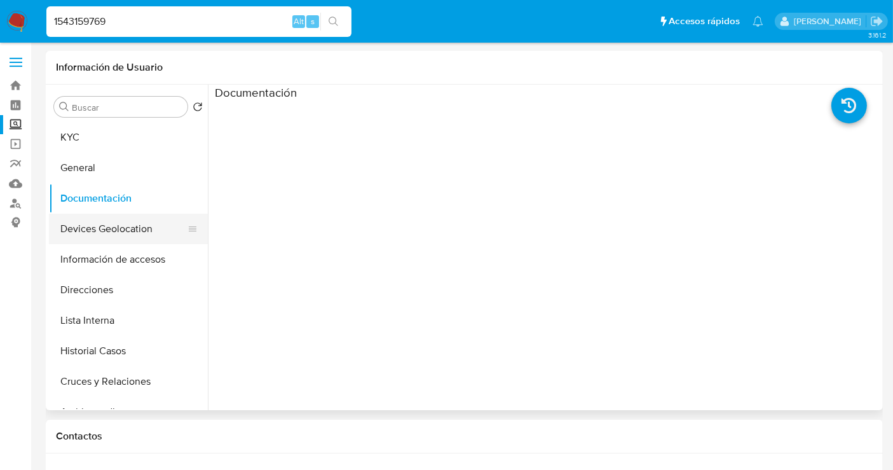
click at [113, 223] on button "Devices Geolocation" at bounding box center [123, 229] width 149 height 31
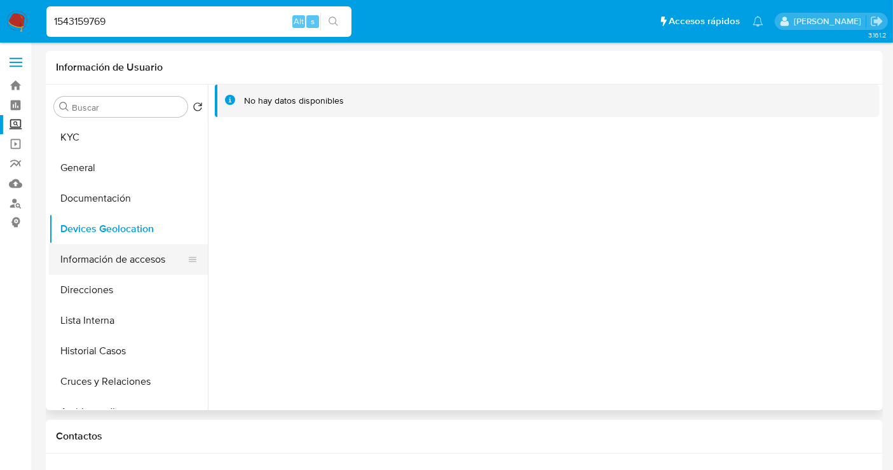
click at [118, 258] on button "Información de accesos" at bounding box center [123, 259] width 149 height 31
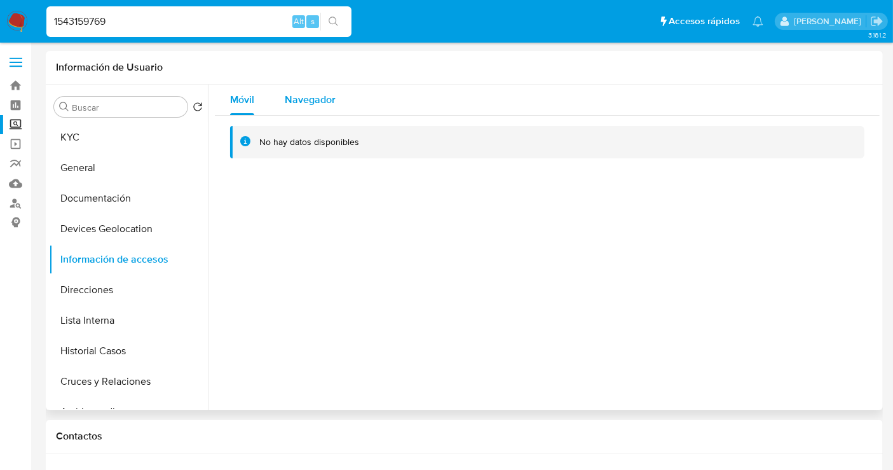
click at [296, 100] on span "Navegador" at bounding box center [310, 99] width 51 height 15
click at [90, 232] on button "Devices Geolocation" at bounding box center [123, 229] width 149 height 31
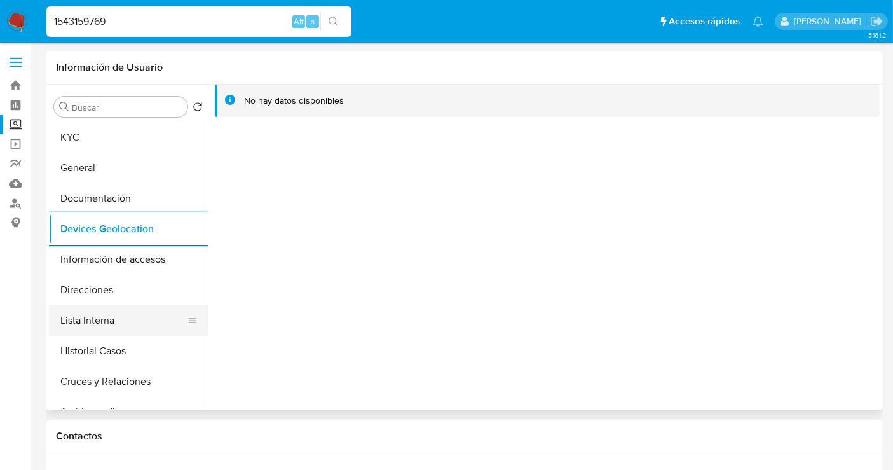
click at [102, 316] on button "Lista Interna" at bounding box center [123, 320] width 149 height 31
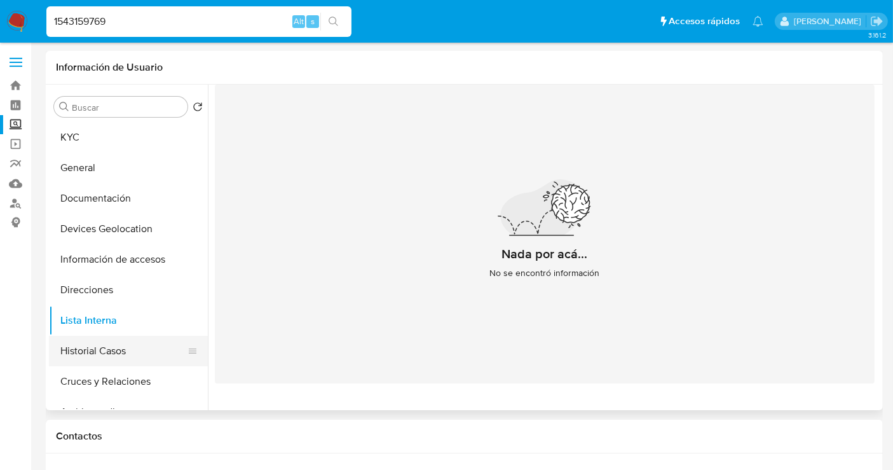
click at [92, 350] on button "Historial Casos" at bounding box center [123, 351] width 149 height 31
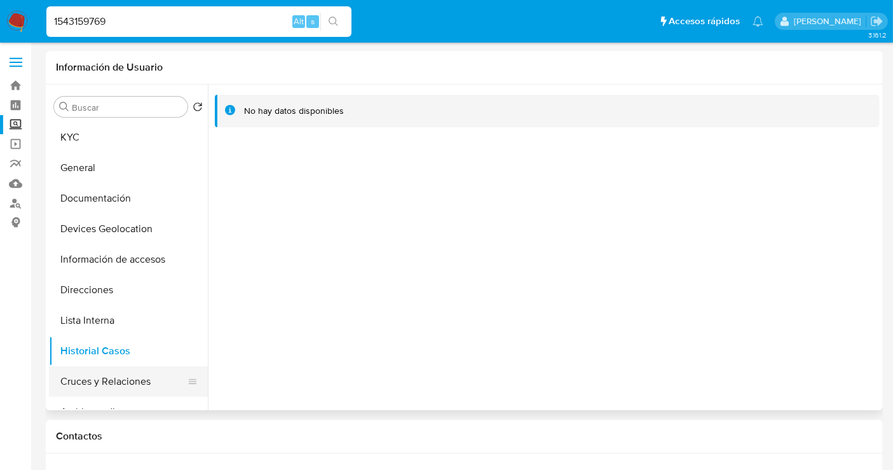
click at [111, 380] on button "Cruces y Relaciones" at bounding box center [123, 381] width 149 height 31
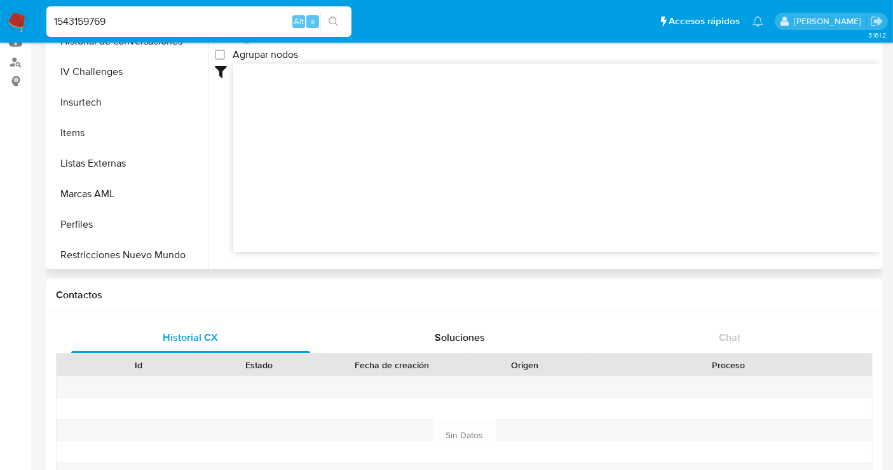
scroll to position [598, 0]
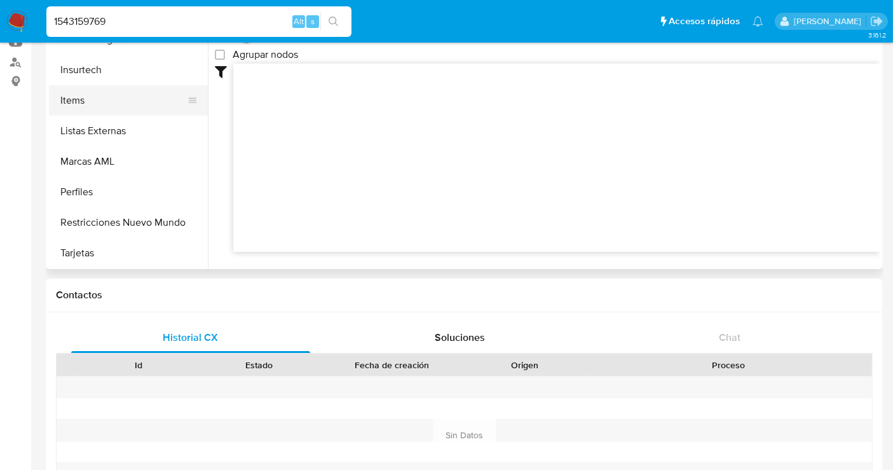
click at [85, 106] on button "Items" at bounding box center [123, 100] width 149 height 31
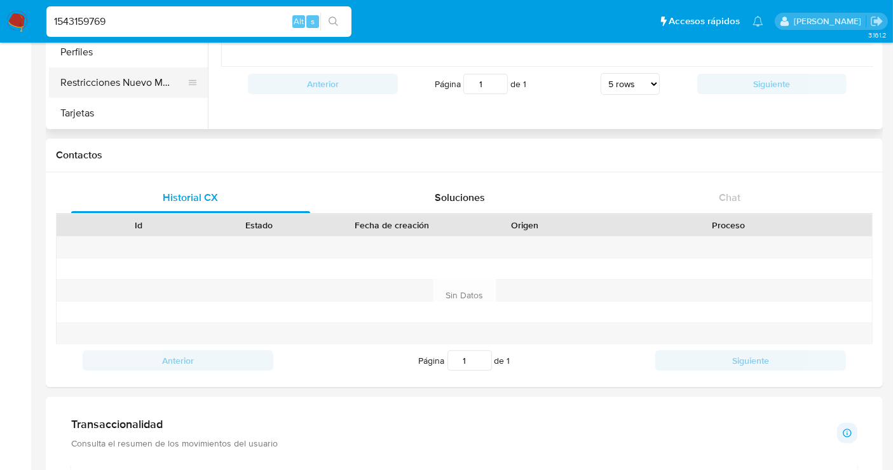
scroll to position [71, 0]
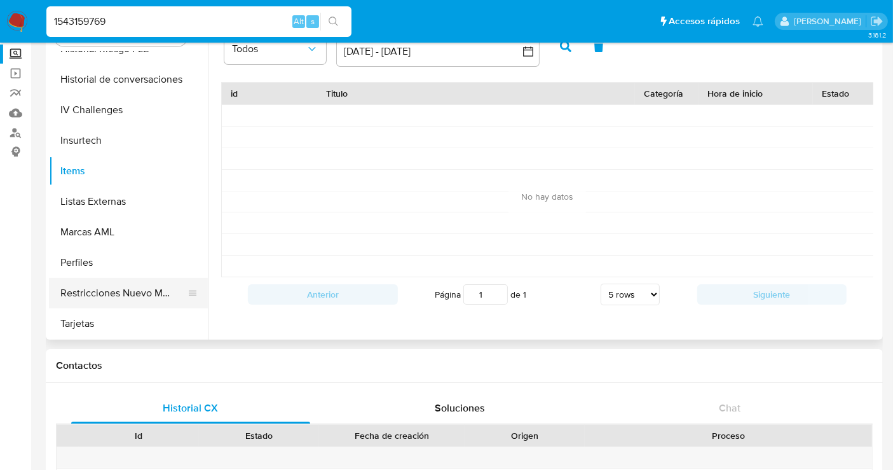
click at [105, 303] on button "Restricciones Nuevo Mundo" at bounding box center [123, 293] width 149 height 31
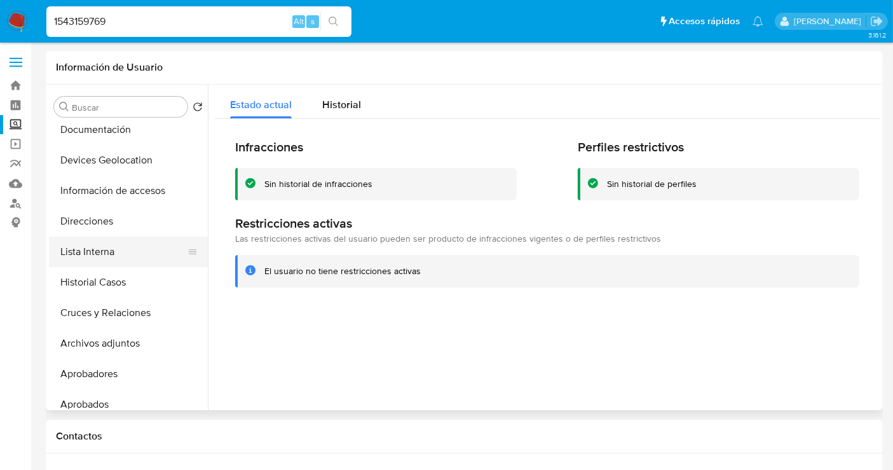
scroll to position [0, 0]
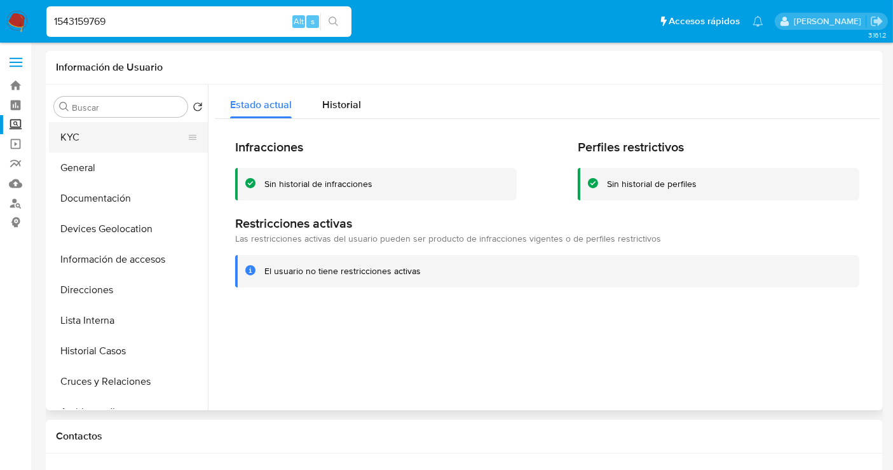
click at [78, 137] on button "KYC" at bounding box center [123, 137] width 149 height 31
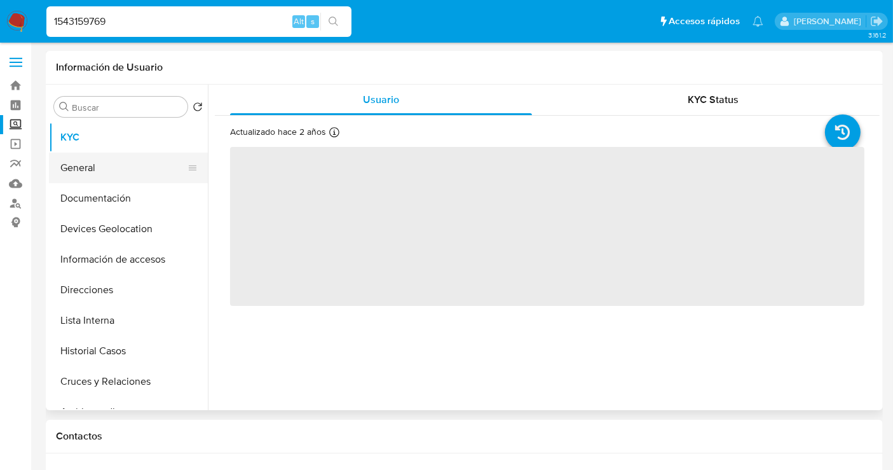
click at [86, 168] on button "General" at bounding box center [123, 168] width 149 height 31
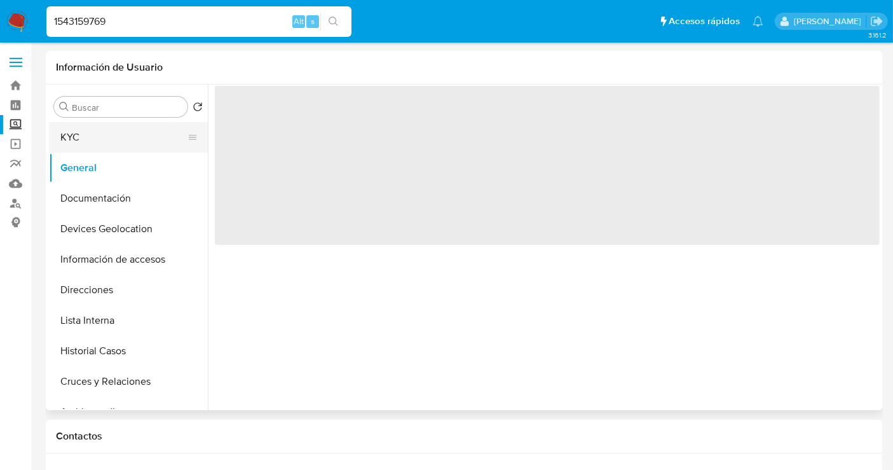
click at [87, 144] on button "KYC" at bounding box center [123, 137] width 149 height 31
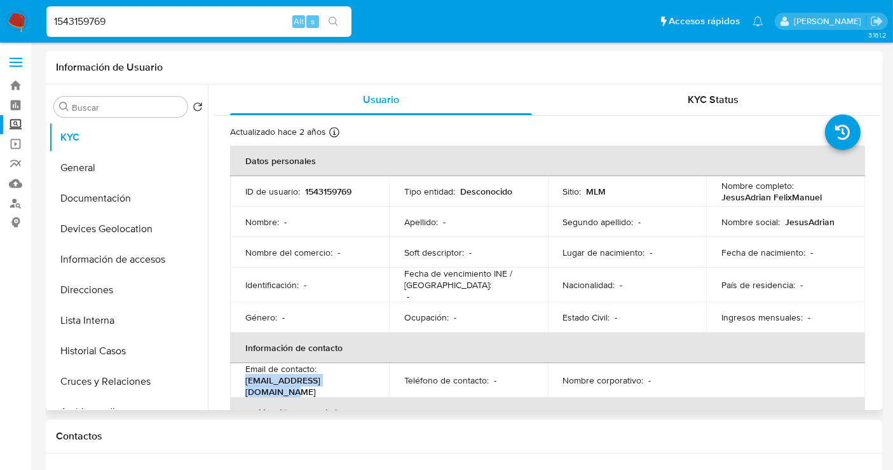
drag, startPoint x: 354, startPoint y: 385, endPoint x: 235, endPoint y: 386, distance: 118.9
click at [235, 386] on td "Email de contacto : adrianfelix23@hotmail.com" at bounding box center [309, 380] width 159 height 34
copy p "adrianfelix23@hotmail.com"
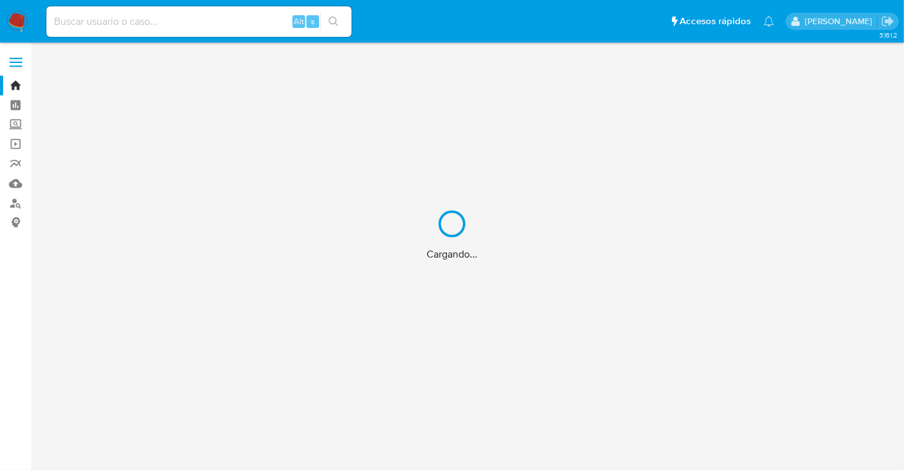
drag, startPoint x: 87, startPoint y: 31, endPoint x: 78, endPoint y: 20, distance: 13.5
click at [86, 30] on div "Cargando..." at bounding box center [452, 235] width 904 height 470
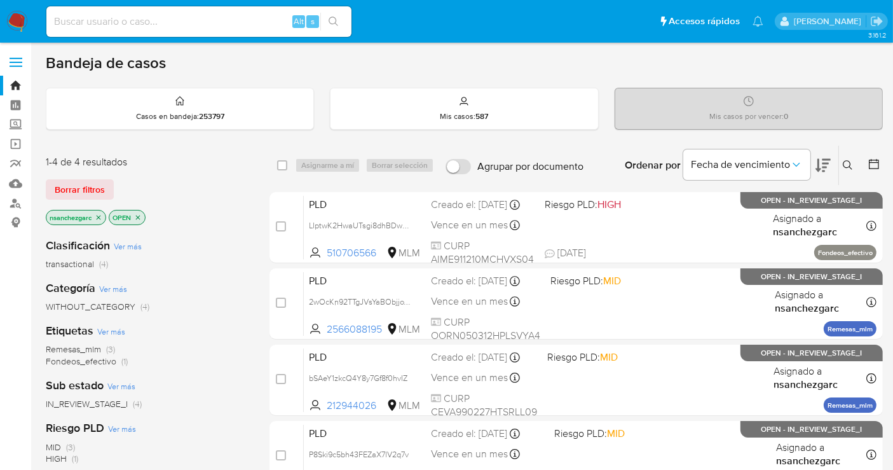
click at [72, 17] on input at bounding box center [198, 21] width 305 height 17
paste input "36283578"
type input "36283578"
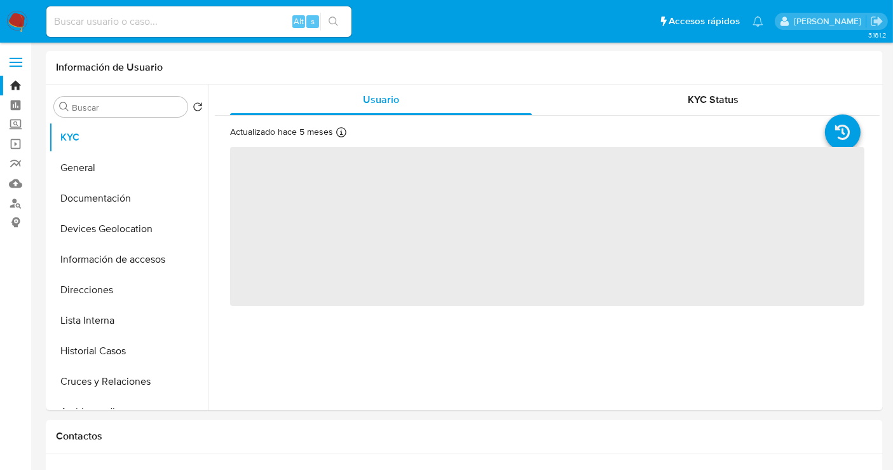
select select "10"
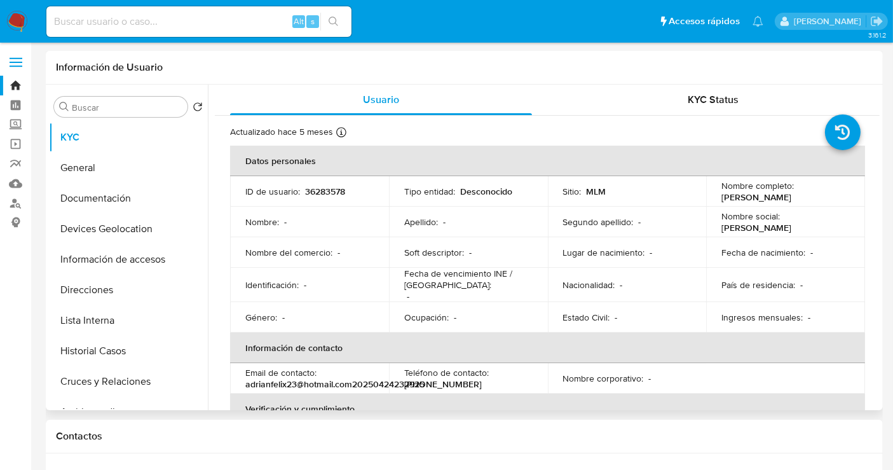
drag, startPoint x: 800, startPoint y: 198, endPoint x: 719, endPoint y: 196, distance: 80.8
click at [722, 196] on div "Nombre completo : [PERSON_NAME]" at bounding box center [786, 191] width 128 height 23
click at [343, 190] on p "36283578" at bounding box center [325, 191] width 40 height 11
click at [334, 192] on p "36283578" at bounding box center [325, 191] width 40 height 11
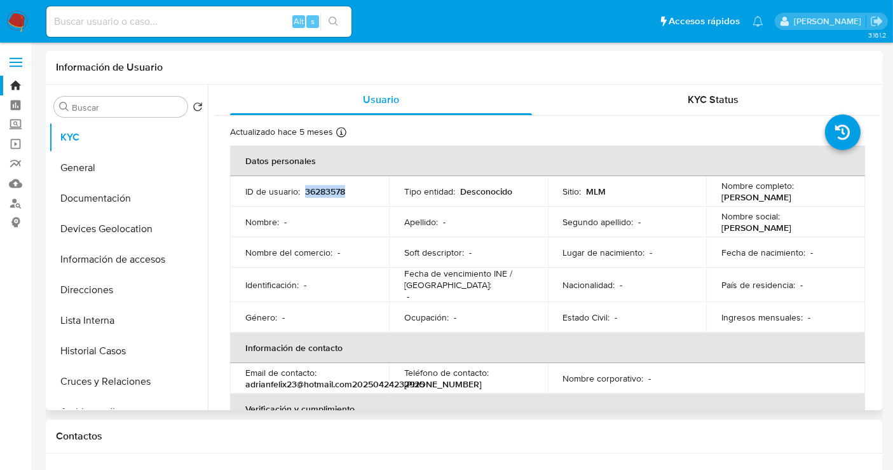
click at [334, 192] on p "36283578" at bounding box center [325, 191] width 40 height 11
copy p "36283578"
drag, startPoint x: 785, startPoint y: 195, endPoint x: 715, endPoint y: 195, distance: 69.3
click at [715, 195] on td "Nombre completo : [PERSON_NAME]" at bounding box center [785, 191] width 159 height 31
copy p "[PERSON_NAME]"
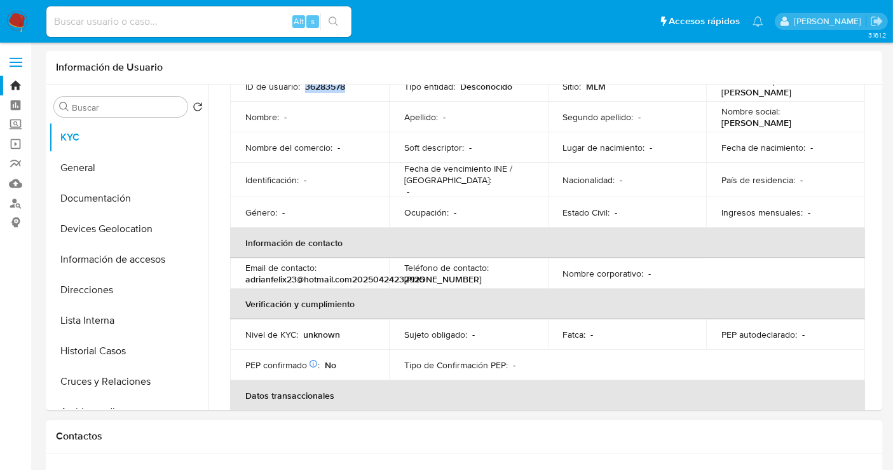
scroll to position [76, 0]
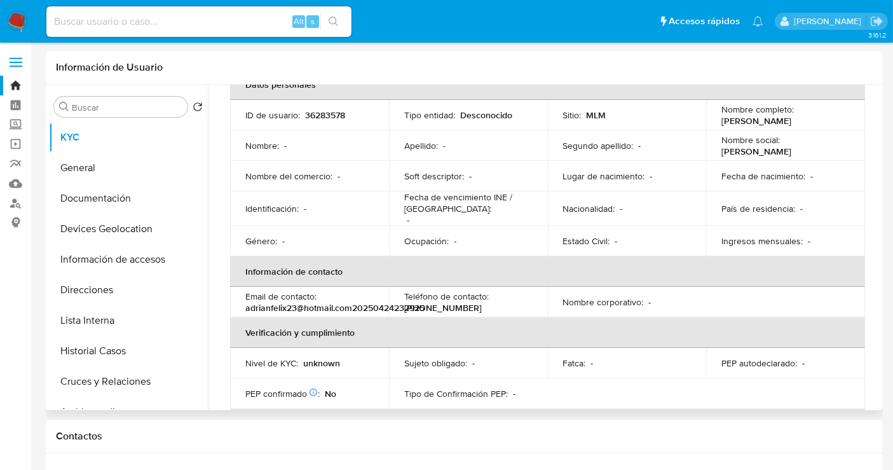
click at [443, 307] on p "[PHONE_NUMBER]" at bounding box center [443, 307] width 78 height 11
copy p "22141483"
click at [93, 168] on button "General" at bounding box center [123, 168] width 149 height 31
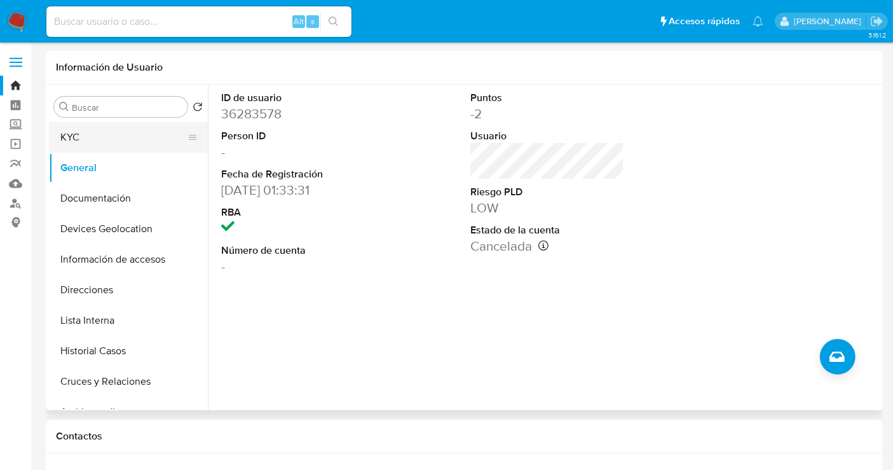
click at [74, 139] on button "KYC" at bounding box center [123, 137] width 149 height 31
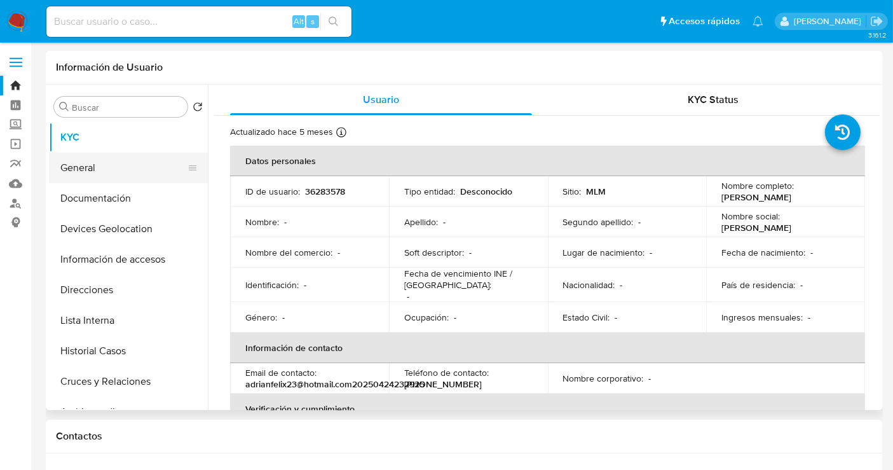
click at [90, 172] on button "General" at bounding box center [123, 168] width 149 height 31
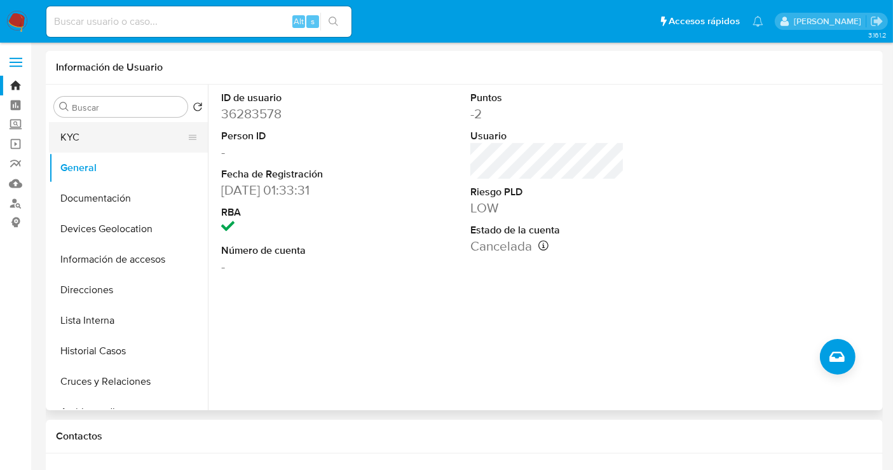
click at [87, 134] on button "KYC" at bounding box center [123, 137] width 149 height 31
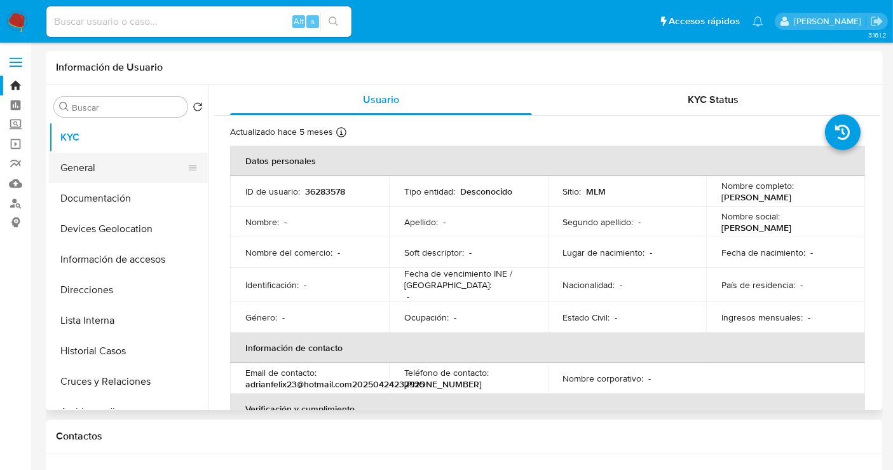
click at [99, 173] on button "General" at bounding box center [123, 168] width 149 height 31
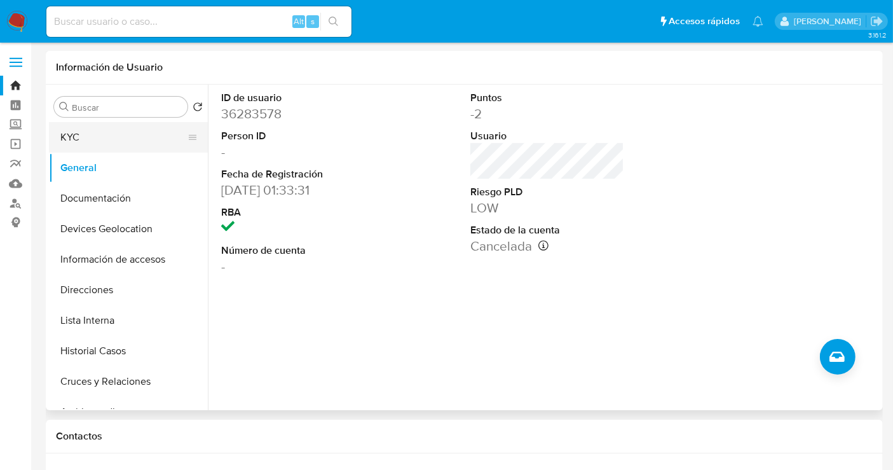
click at [78, 138] on button "KYC" at bounding box center [123, 137] width 149 height 31
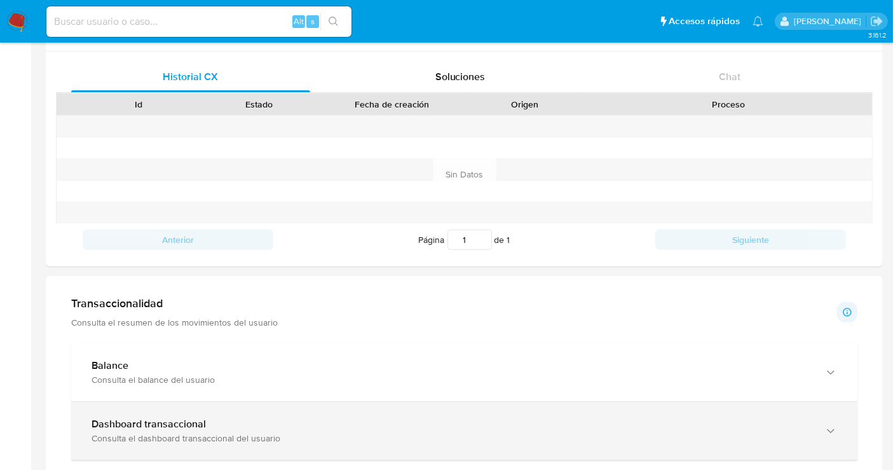
scroll to position [494, 0]
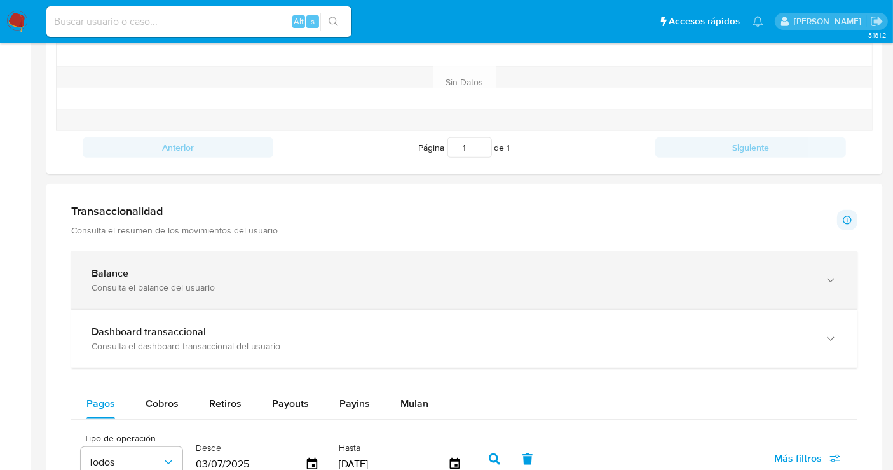
click at [114, 271] on b "Balance" at bounding box center [110, 273] width 37 height 15
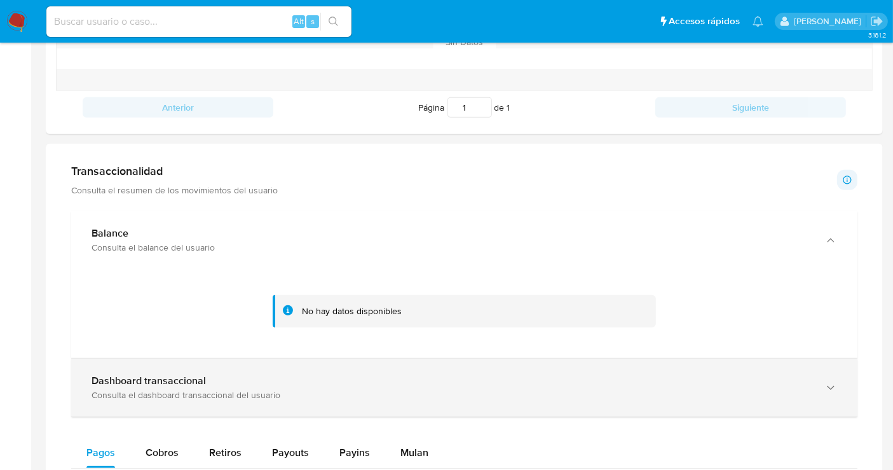
scroll to position [565, 0]
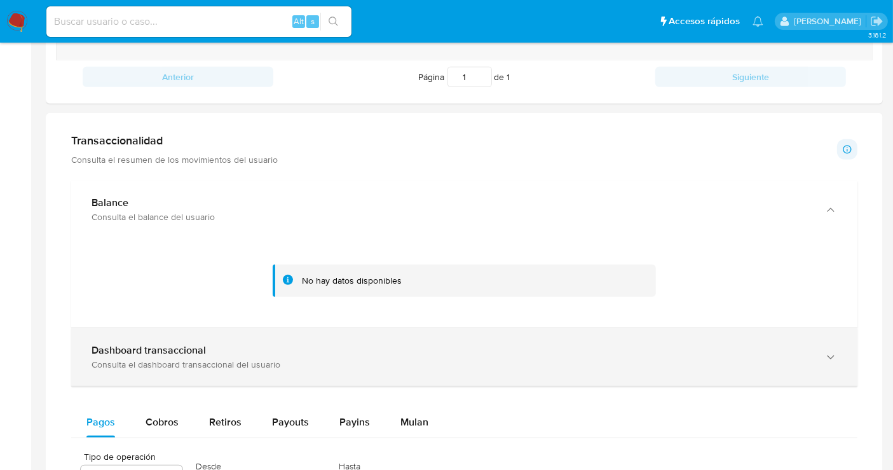
click at [171, 348] on b "Dashboard transaccional" at bounding box center [149, 350] width 114 height 15
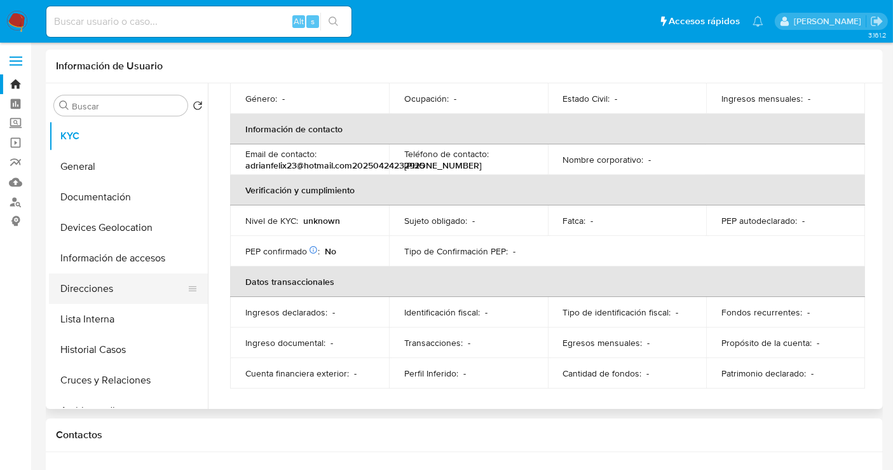
scroll to position [0, 0]
click at [85, 322] on button "Lista Interna" at bounding box center [123, 320] width 149 height 31
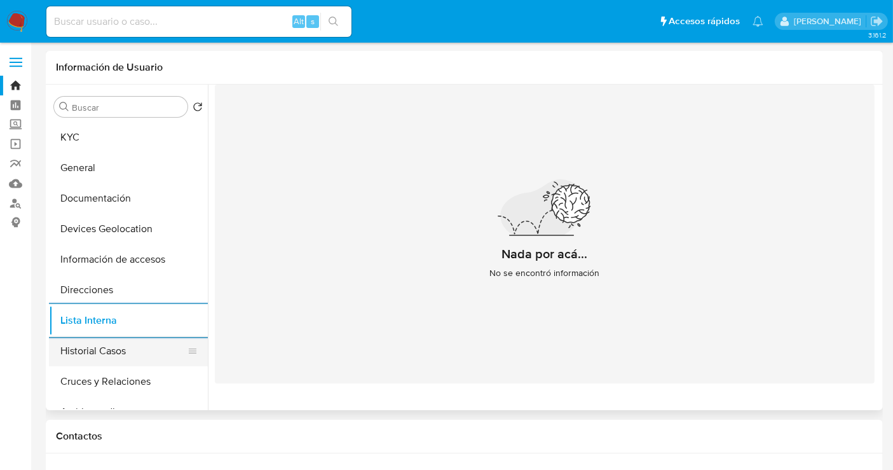
click at [98, 354] on button "Historial Casos" at bounding box center [123, 351] width 149 height 31
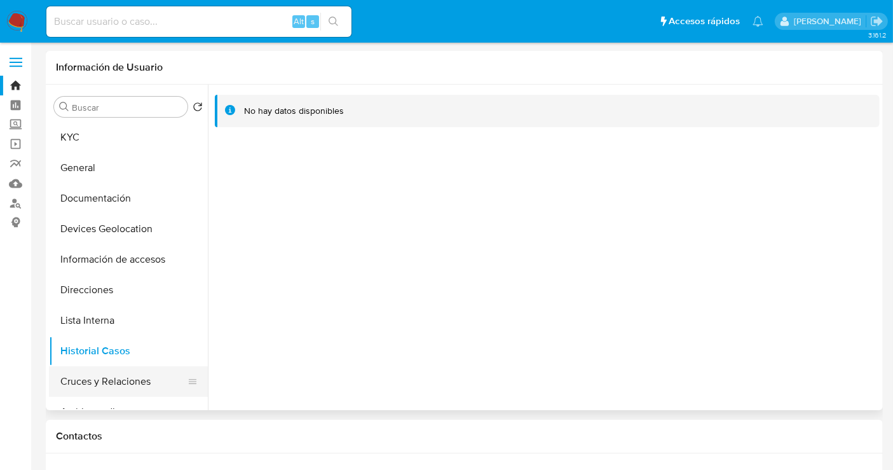
click at [92, 385] on button "Cruces y Relaciones" at bounding box center [123, 381] width 149 height 31
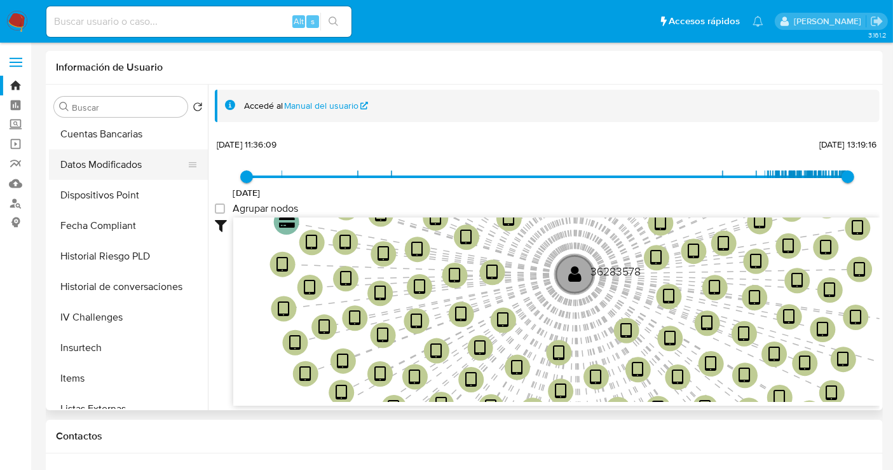
scroll to position [565, 0]
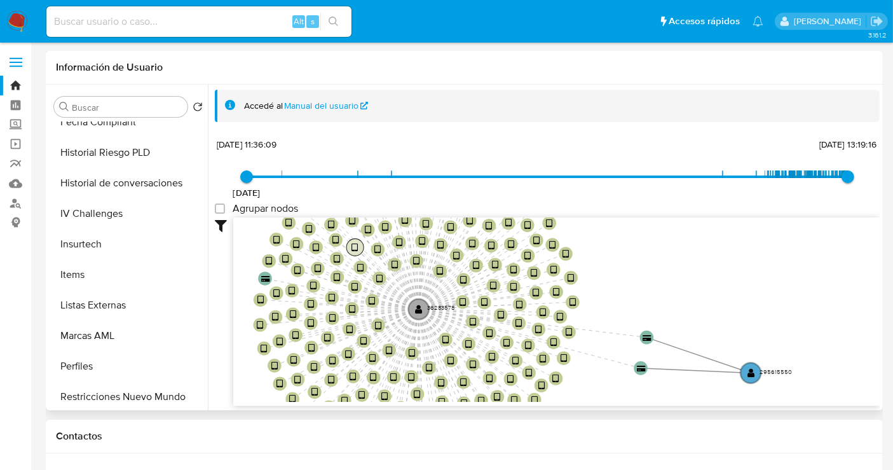
click at [359, 245] on circle at bounding box center [355, 247] width 17 height 17
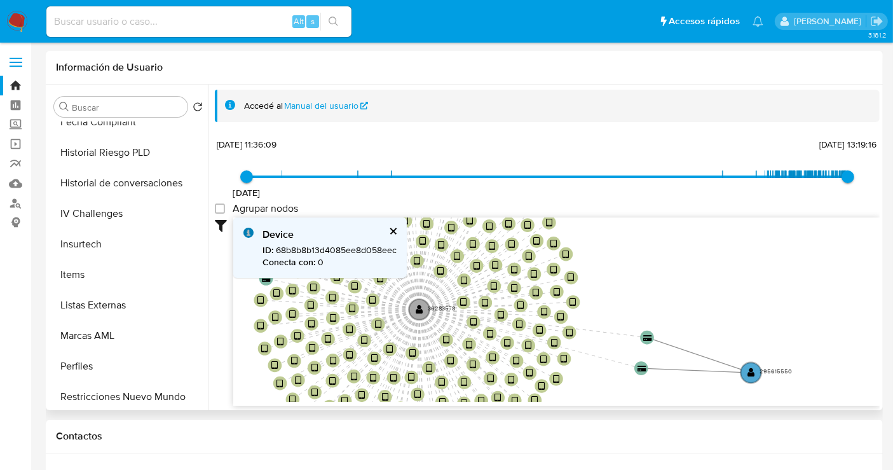
click at [392, 232] on button "cerrar" at bounding box center [392, 231] width 8 height 8
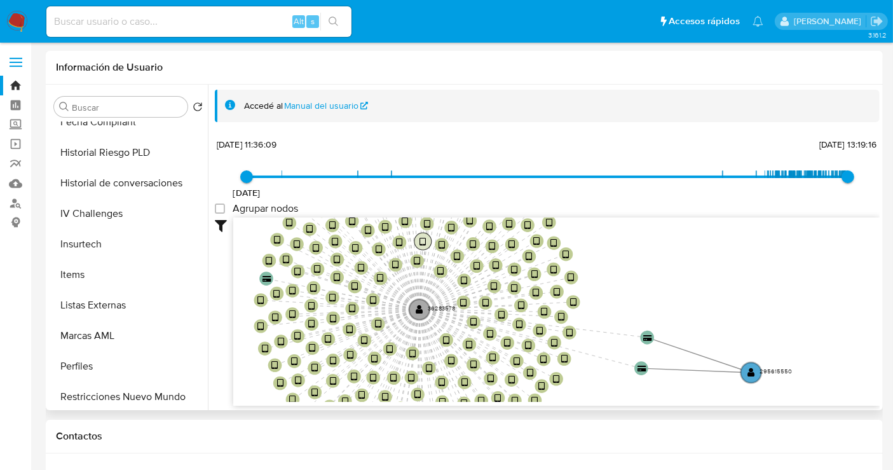
click at [421, 238] on text "" at bounding box center [423, 242] width 6 height 10
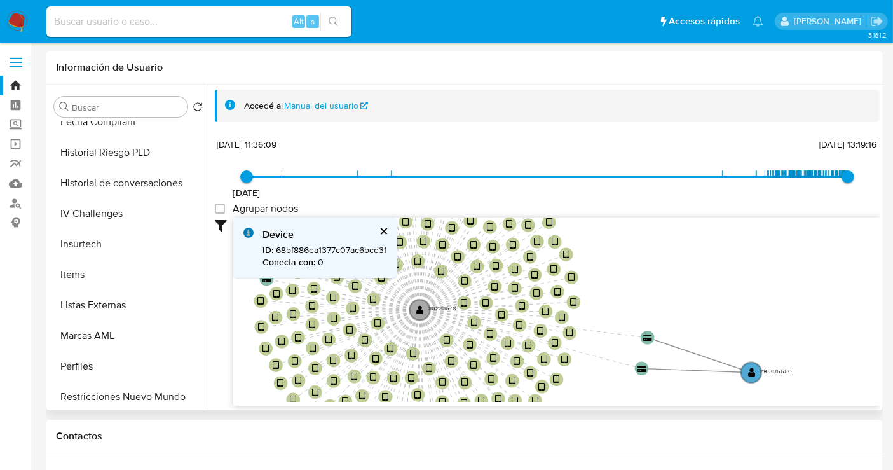
click at [385, 227] on button "cerrar" at bounding box center [383, 231] width 8 height 8
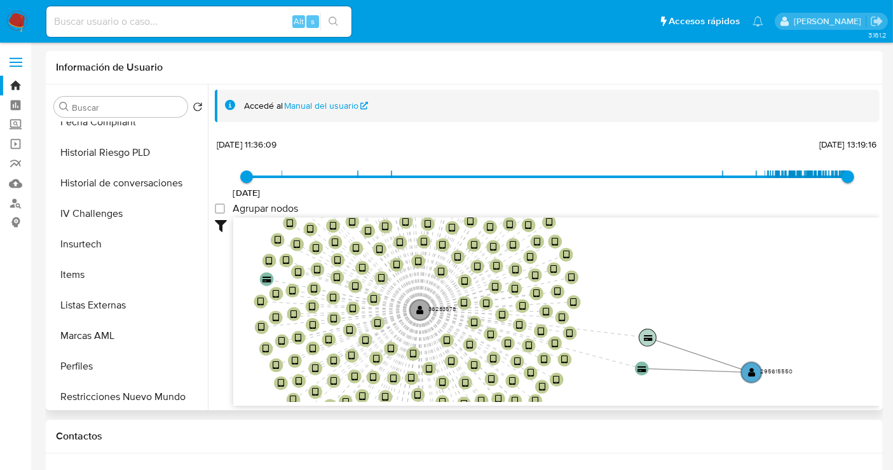
click at [647, 333] on circle at bounding box center [647, 337] width 17 height 17
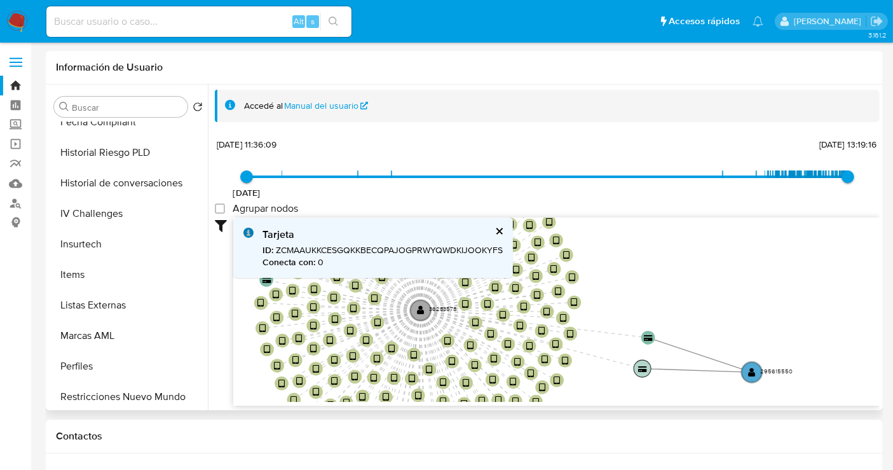
click at [639, 370] on text "" at bounding box center [643, 369] width 9 height 6
click at [774, 368] on text "295615550" at bounding box center [777, 370] width 32 height 8
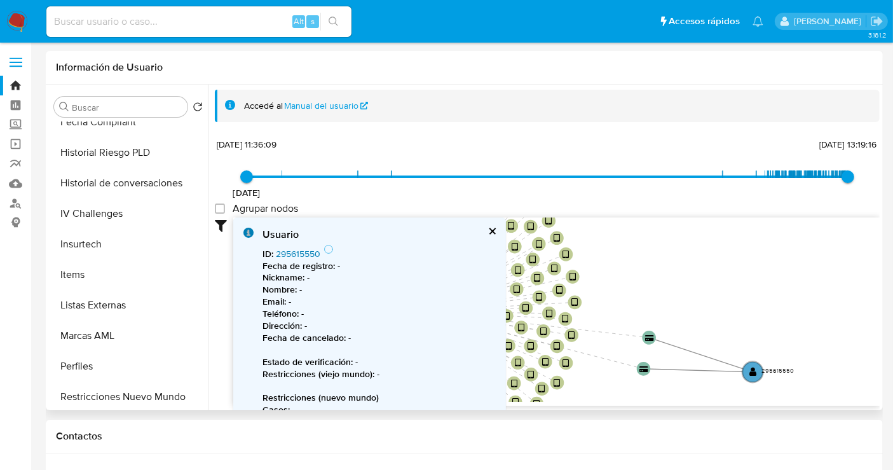
click at [287, 256] on link "295615550" at bounding box center [298, 253] width 45 height 13
click at [491, 228] on button "cerrar" at bounding box center [492, 231] width 8 height 8
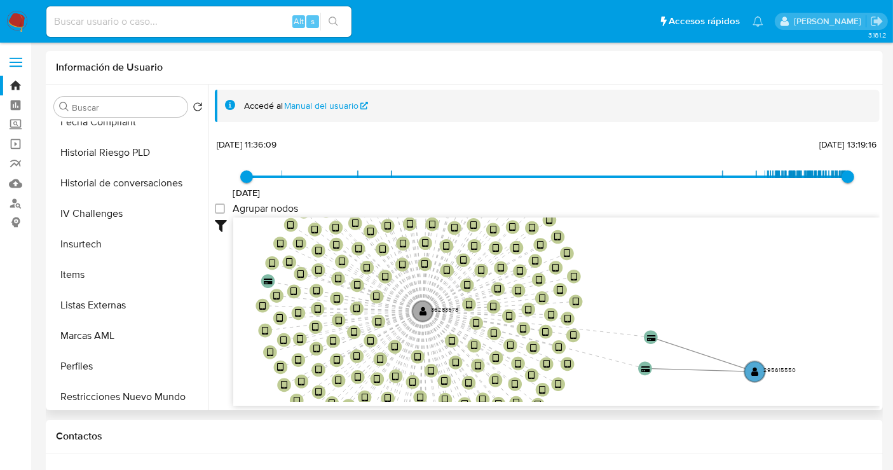
drag, startPoint x: 723, startPoint y: 258, endPoint x: 724, endPoint y: 298, distance: 39.4
click at [724, 297] on icon "device-68d2185add67f417eaf14bb7  user-36283578  36283578 device-68cee6b5d8a4b…" at bounding box center [556, 309] width 647 height 184
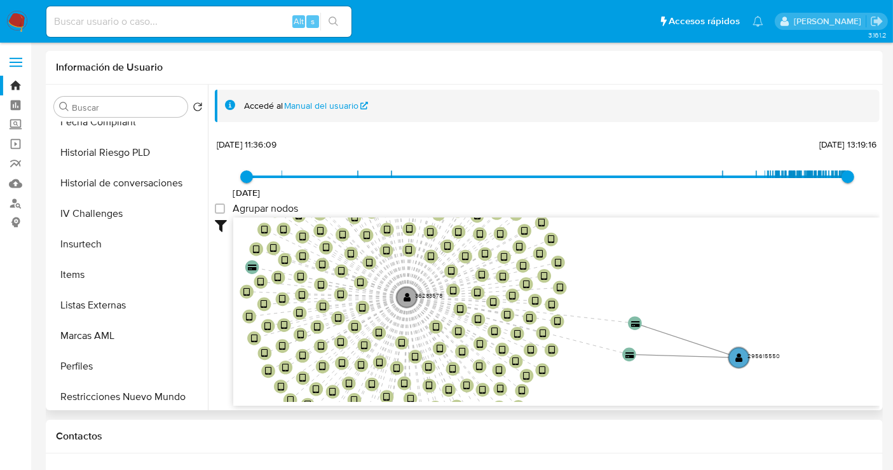
drag, startPoint x: 677, startPoint y: 257, endPoint x: 661, endPoint y: 204, distance: 55.1
click at [661, 204] on div "4/2/2023 4/2/2023, 11:36:09 28/9/2025, 13:19:16 Agrupar nodos Filtros Confianza…" at bounding box center [547, 293] width 665 height 316
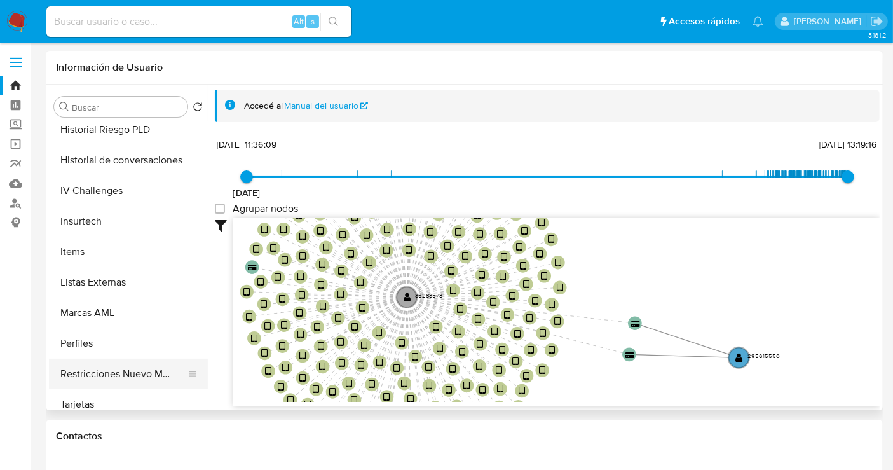
scroll to position [598, 0]
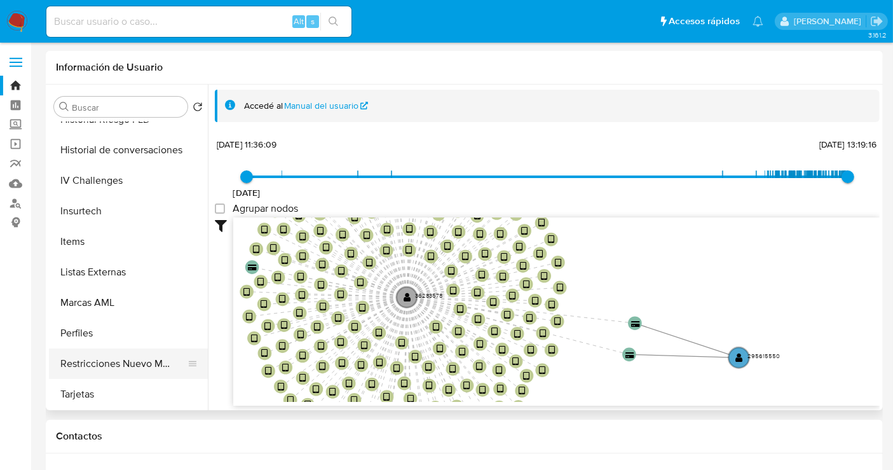
click at [135, 366] on button "Restricciones Nuevo Mundo" at bounding box center [123, 363] width 149 height 31
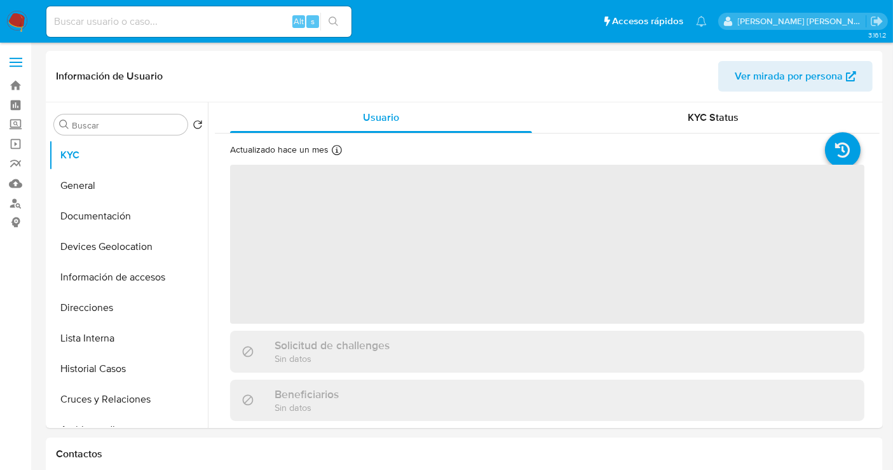
select select "10"
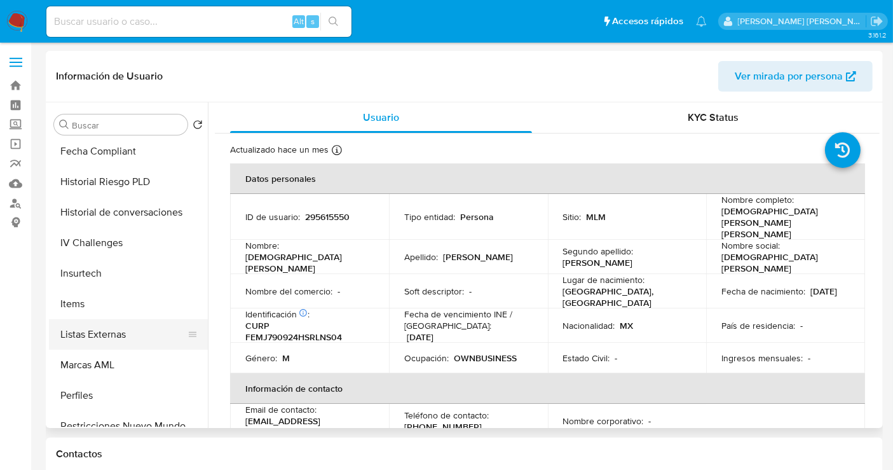
scroll to position [598, 0]
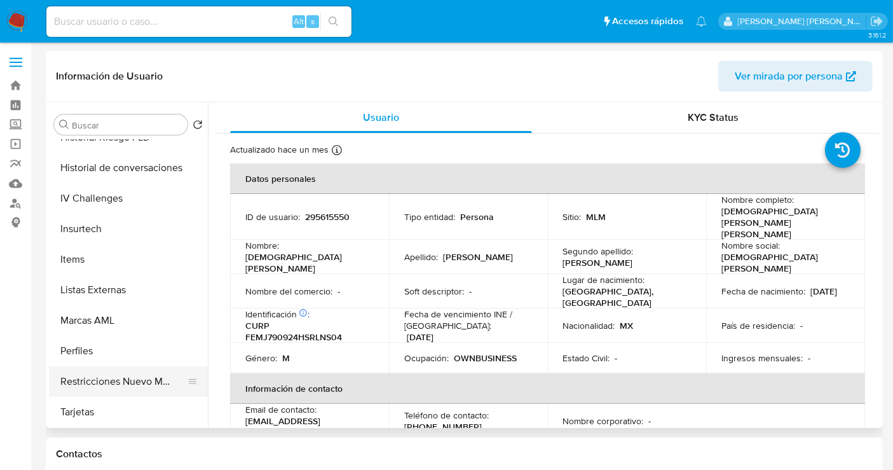
click at [115, 380] on button "Restricciones Nuevo Mundo" at bounding box center [123, 381] width 149 height 31
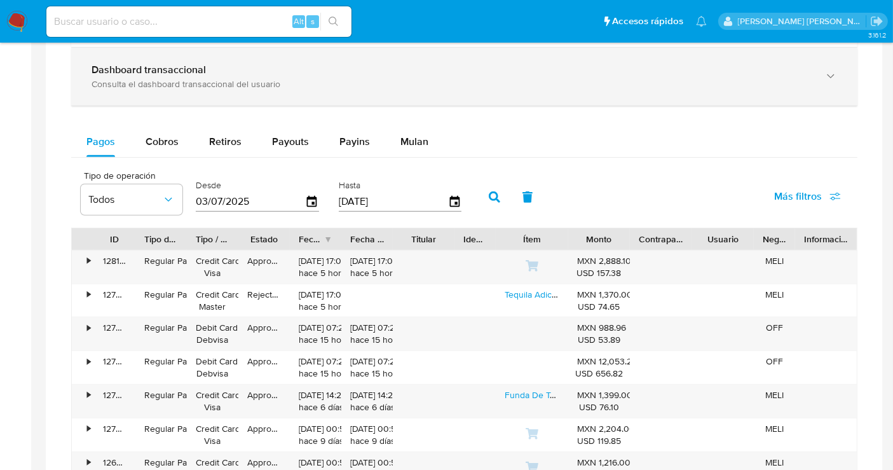
scroll to position [706, 0]
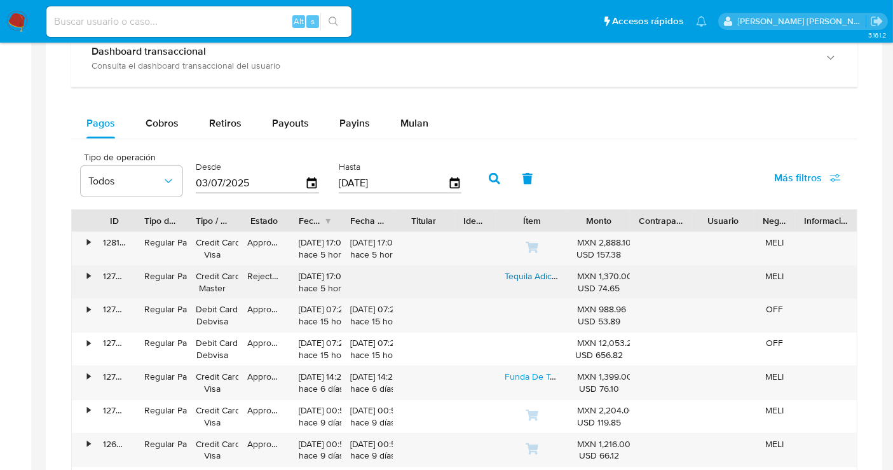
click at [516, 271] on link "Tequila Adictivo Reposado 1750 Ml" at bounding box center [573, 276] width 136 height 13
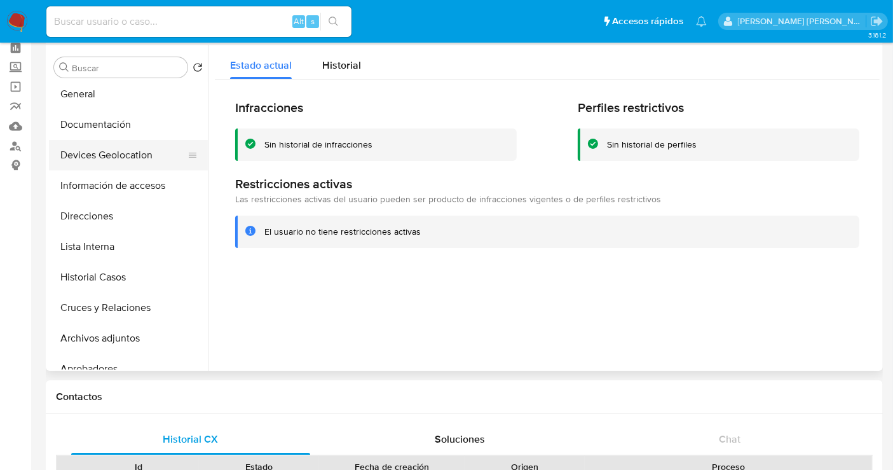
scroll to position [0, 0]
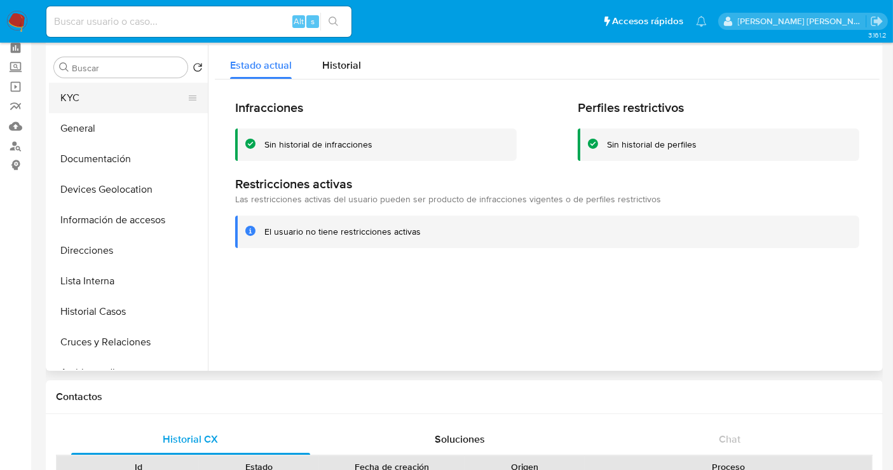
click at [85, 99] on button "KYC" at bounding box center [123, 98] width 149 height 31
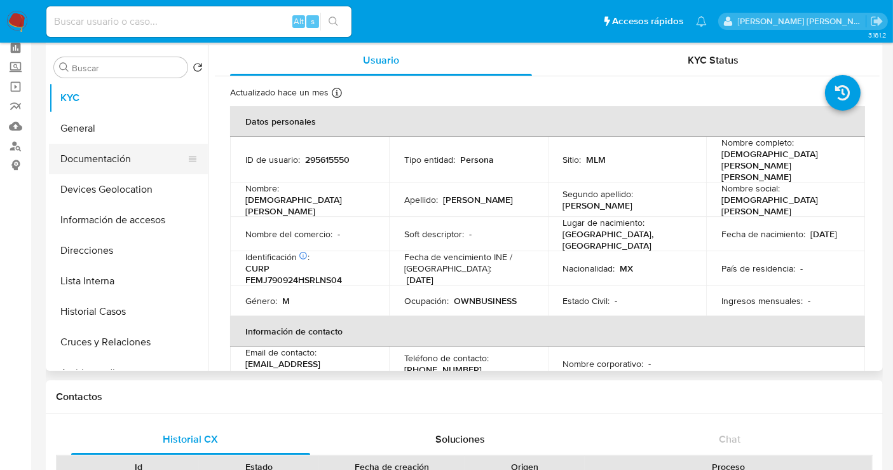
click at [119, 167] on button "Documentación" at bounding box center [123, 159] width 149 height 31
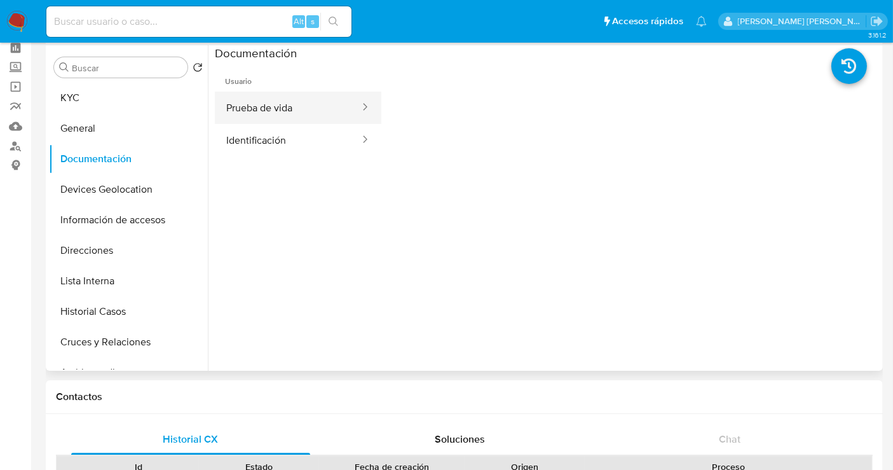
click at [285, 96] on button "Prueba de vida" at bounding box center [288, 108] width 146 height 32
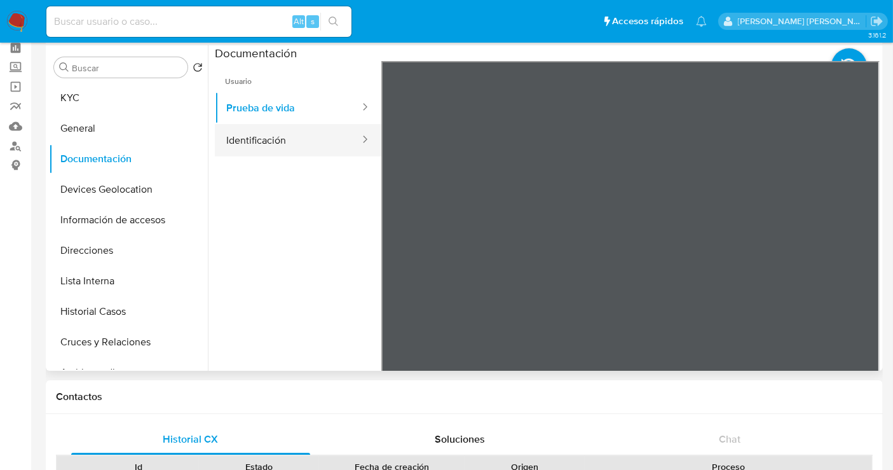
click at [266, 139] on button "Identificación" at bounding box center [288, 140] width 146 height 32
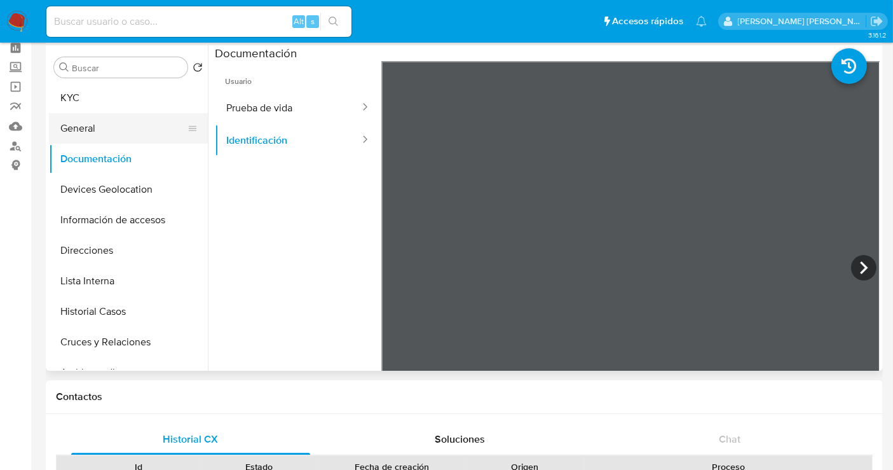
click at [107, 125] on button "General" at bounding box center [123, 128] width 149 height 31
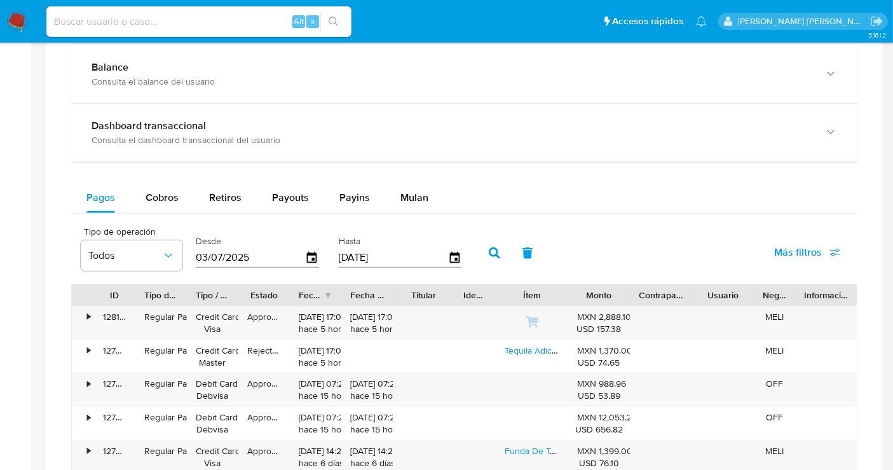
scroll to position [622, 0]
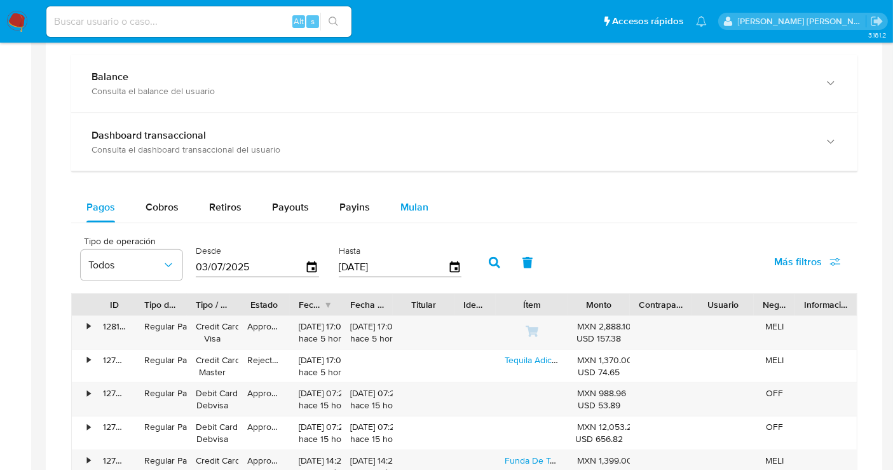
click at [415, 205] on span "Mulan" at bounding box center [415, 207] width 28 height 15
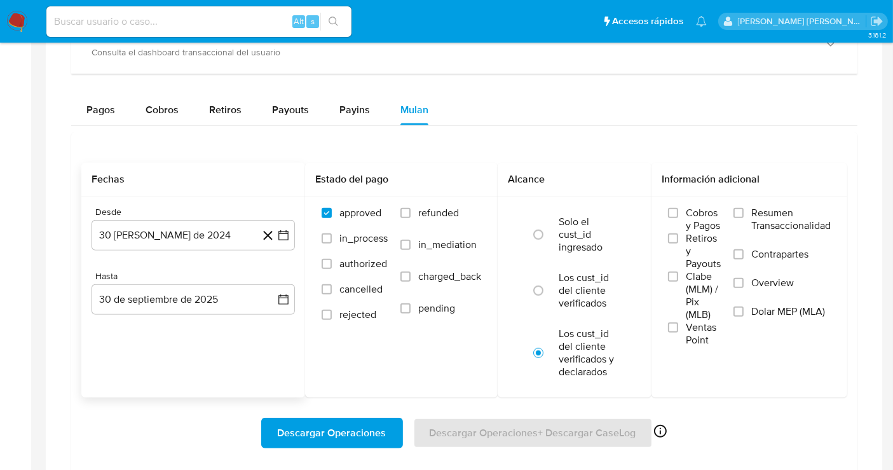
scroll to position [834, 0]
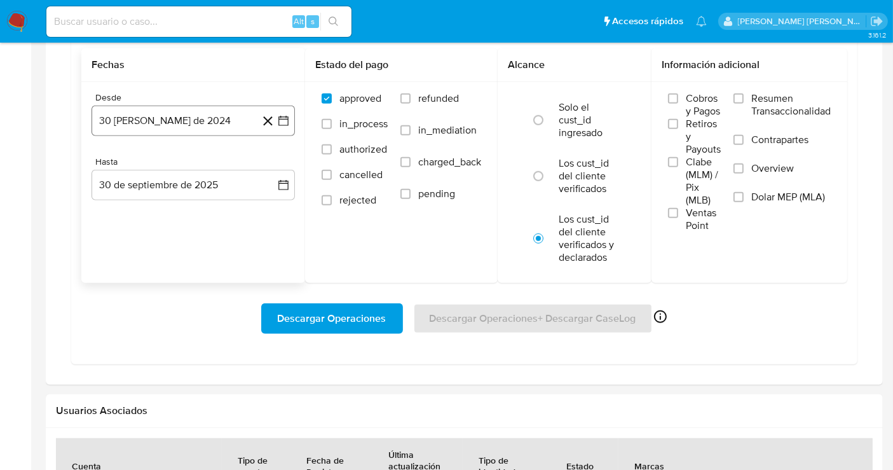
click at [178, 119] on button "30 de agosto de 2024" at bounding box center [193, 121] width 203 height 31
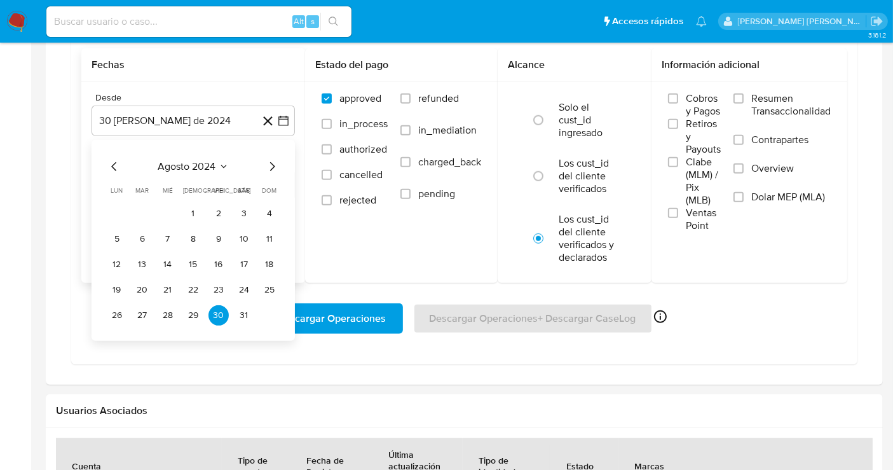
click at [271, 165] on icon "Mes siguiente" at bounding box center [271, 166] width 15 height 15
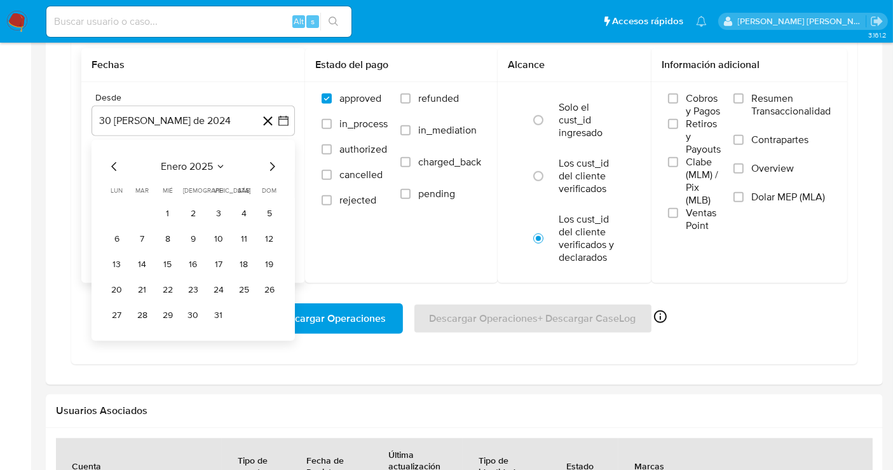
click at [271, 165] on icon "Mes siguiente" at bounding box center [271, 166] width 15 height 15
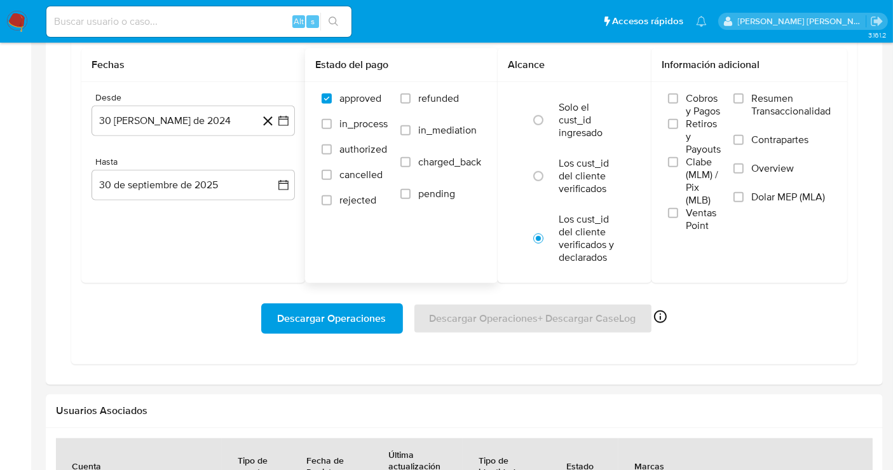
click at [381, 226] on div "approved in_process authorized cancelled rejected refunded in_mediation charged…" at bounding box center [401, 156] width 193 height 148
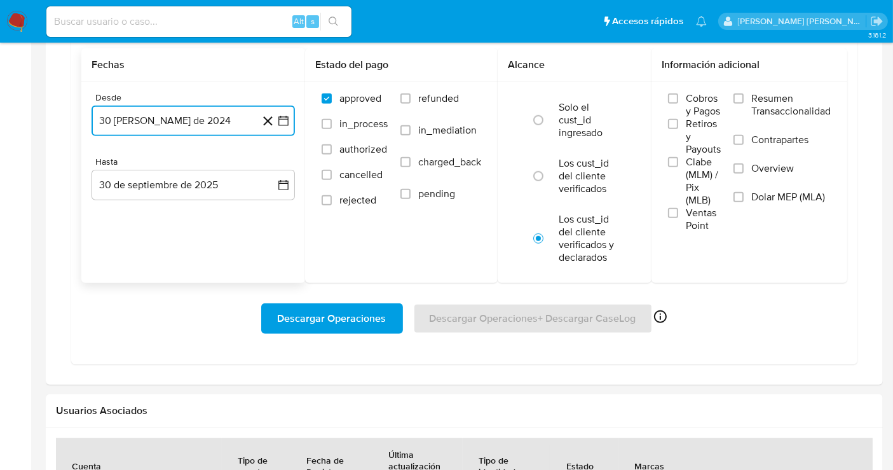
click at [170, 116] on button "30 de agosto de 2024" at bounding box center [193, 121] width 203 height 31
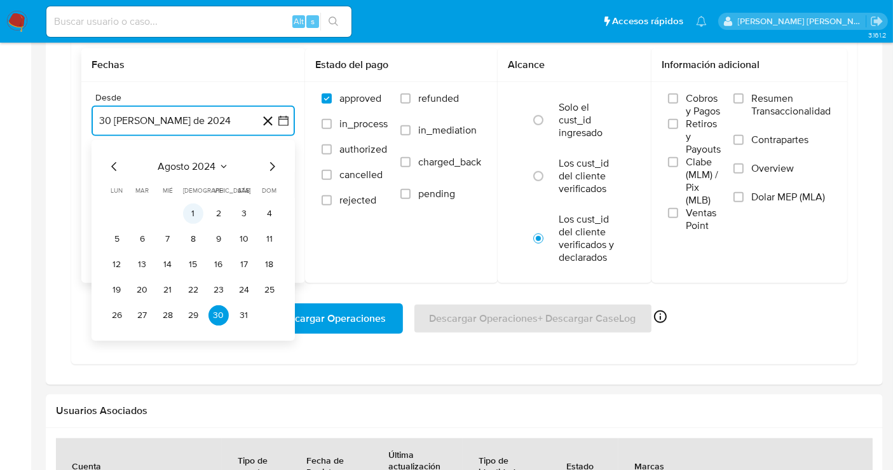
click at [190, 210] on button "1" at bounding box center [193, 213] width 20 height 20
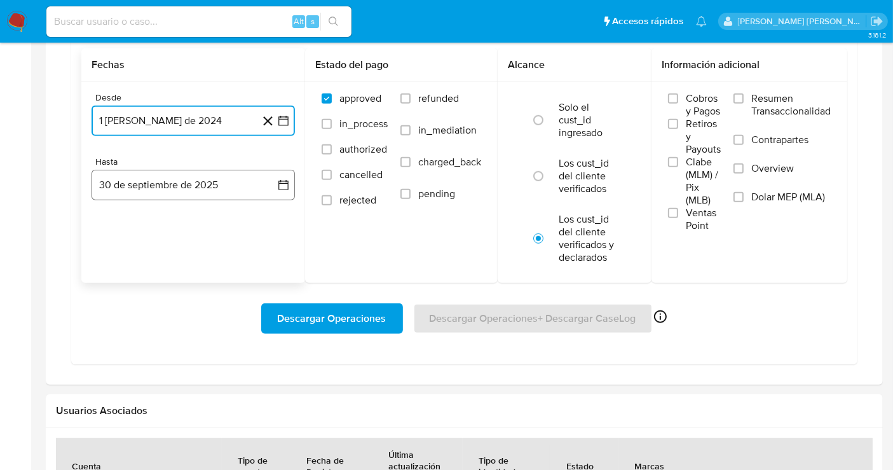
click at [193, 181] on button "30 de septiembre de 2025" at bounding box center [193, 185] width 203 height 31
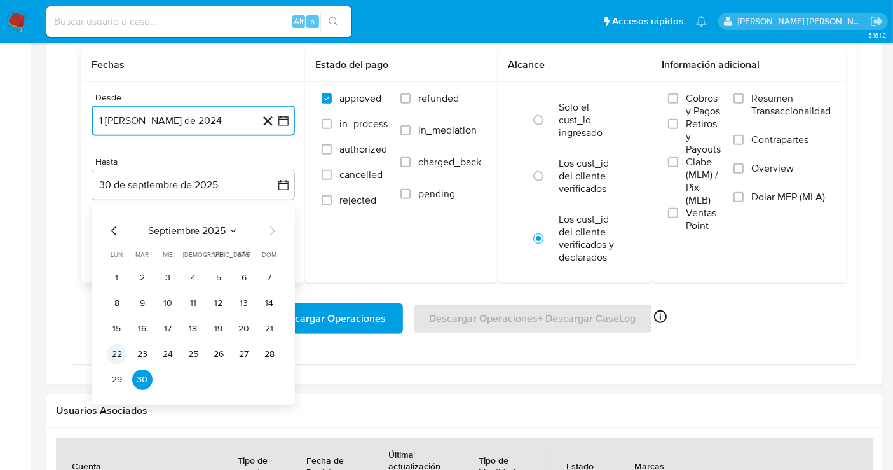
click at [121, 349] on button "22" at bounding box center [117, 354] width 20 height 20
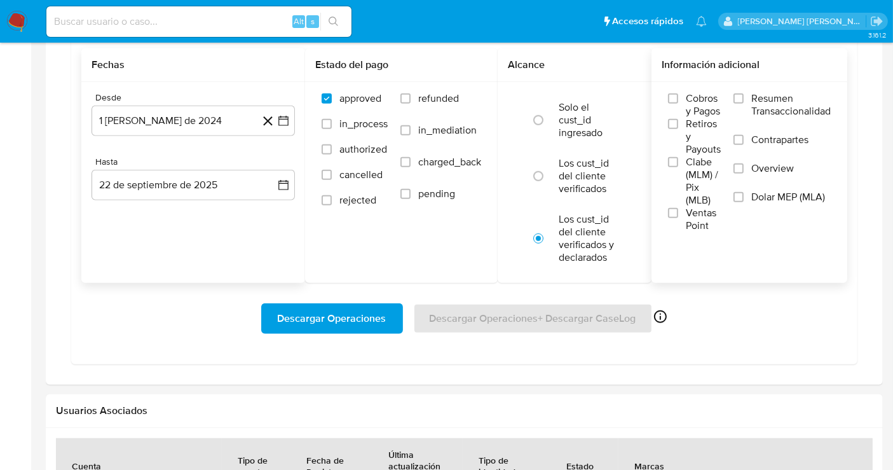
click at [745, 165] on label "Overview" at bounding box center [782, 176] width 97 height 29
click at [744, 165] on input "Overview" at bounding box center [739, 168] width 10 height 10
click at [314, 320] on span "Descargar Operaciones" at bounding box center [332, 319] width 109 height 28
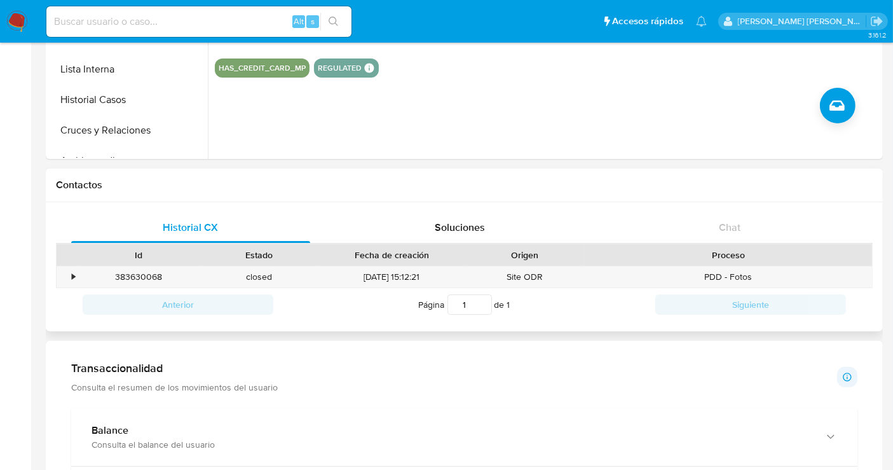
scroll to position [0, 0]
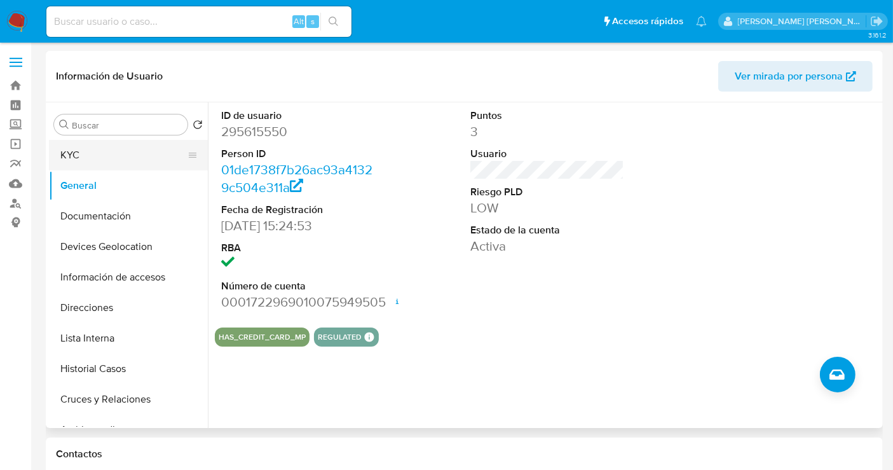
click at [105, 157] on button "KYC" at bounding box center [123, 155] width 149 height 31
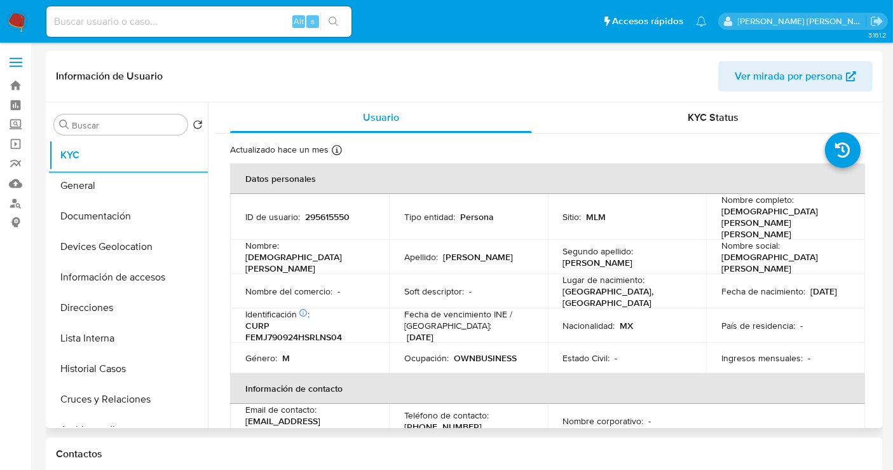
click at [317, 211] on p "295615550" at bounding box center [327, 216] width 45 height 11
copy p "295615550"
click at [83, 184] on button "General" at bounding box center [123, 185] width 149 height 31
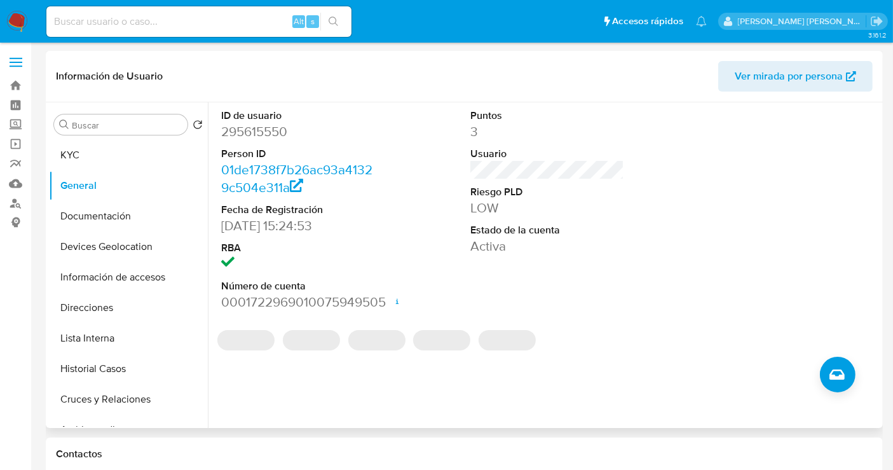
click at [340, 299] on dd "0001722969010075949505 Fecha de apertura 07/03/2024 18:08 Estado ACTIVE" at bounding box center [298, 302] width 154 height 18
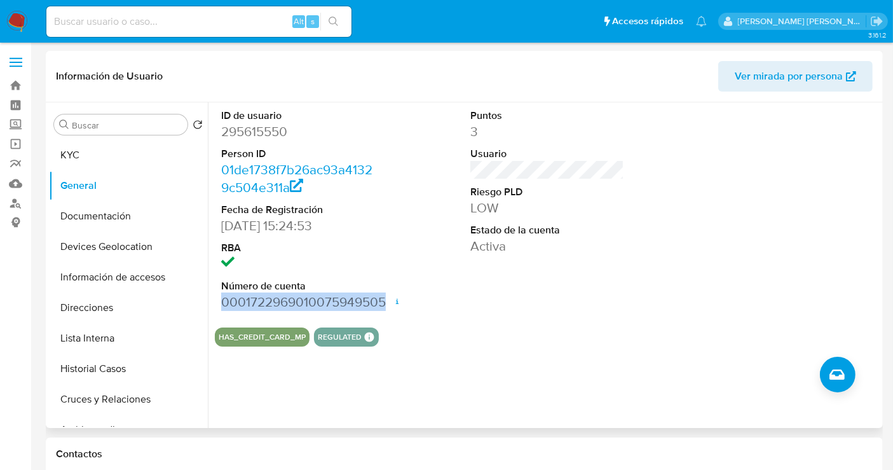
click at [340, 299] on dd "0001722969010075949505 Fecha de apertura 07/03/2024 18:08 Estado ACTIVE" at bounding box center [298, 302] width 154 height 18
copy dd "0001722969010075949505"
click at [256, 306] on dd "0001722969010075949505 Fecha de apertura 07/03/2024 18:08 Estado ACTIVE" at bounding box center [298, 302] width 154 height 18
drag, startPoint x: 251, startPoint y: 299, endPoint x: 383, endPoint y: 304, distance: 132.3
click at [375, 304] on dd "0001722969010075949505 Fecha de apertura 07/03/2024 18:08 Estado ACTIVE" at bounding box center [298, 302] width 154 height 18
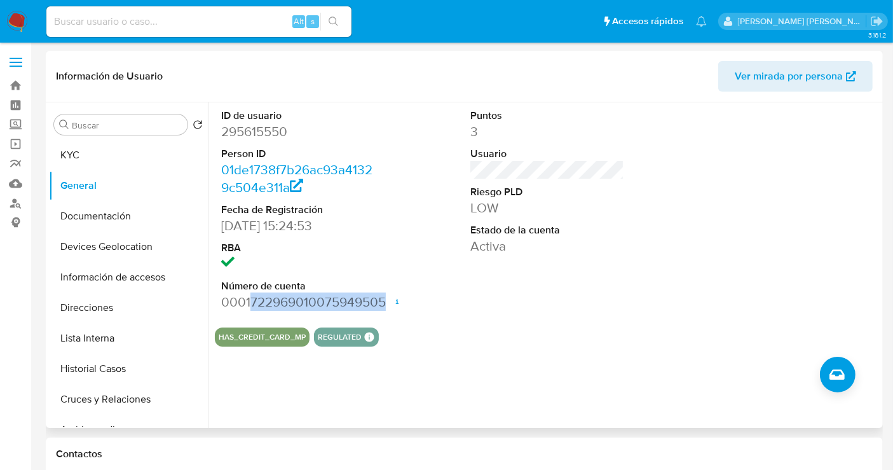
copy dd "722969010075949505"
click at [69, 157] on button "KYC" at bounding box center [123, 155] width 149 height 31
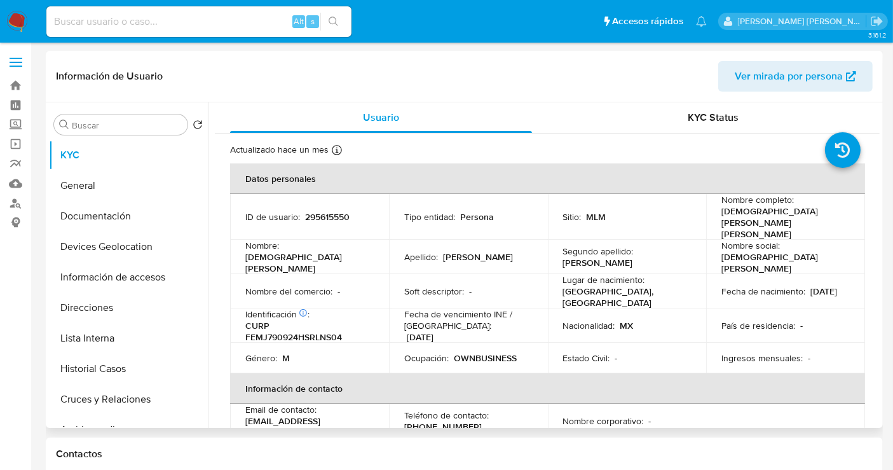
click at [275, 320] on p "CURP FEMJ790924HSRLNS04" at bounding box center [306, 331] width 123 height 23
copy p "FEMJ790924HSRLNS04"
click at [95, 179] on button "General" at bounding box center [123, 185] width 149 height 31
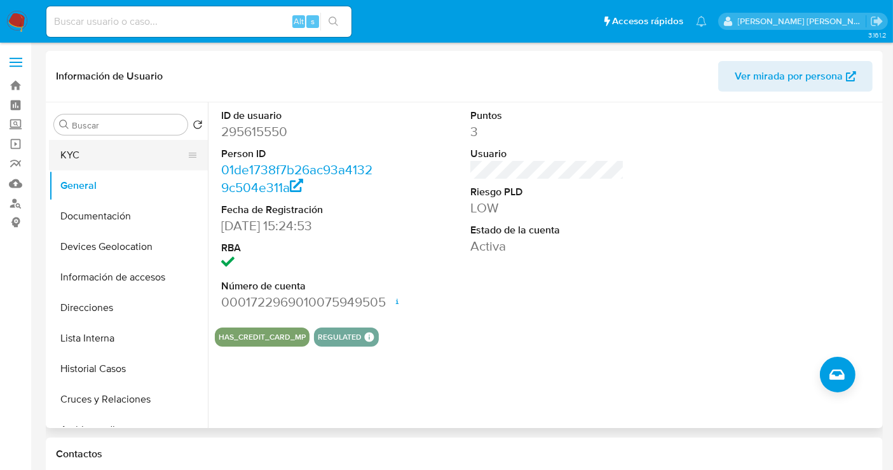
click at [85, 163] on button "KYC" at bounding box center [123, 155] width 149 height 31
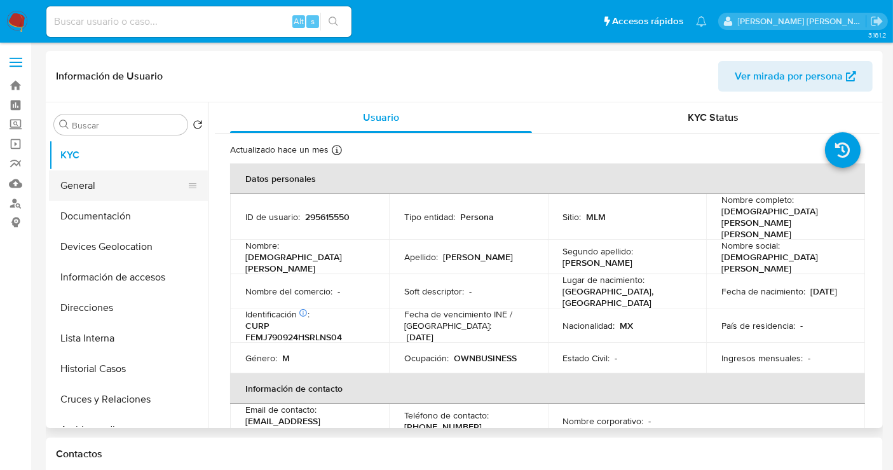
click at [90, 189] on button "General" at bounding box center [123, 185] width 149 height 31
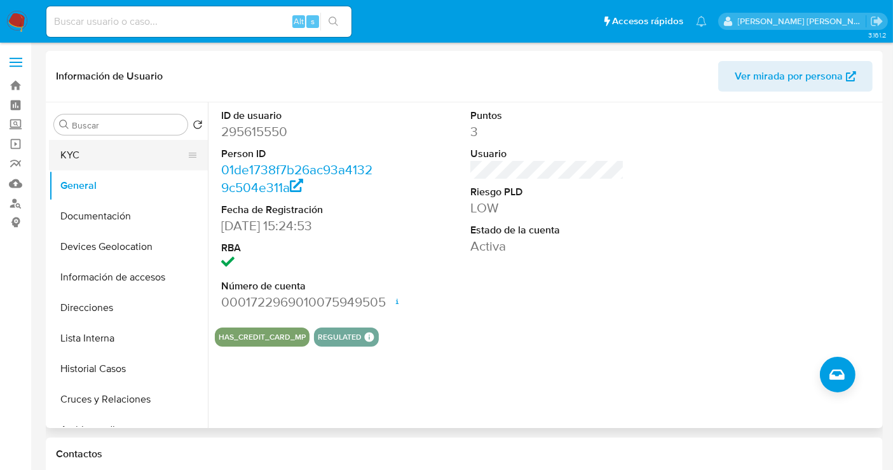
click at [73, 151] on button "KYC" at bounding box center [123, 155] width 149 height 31
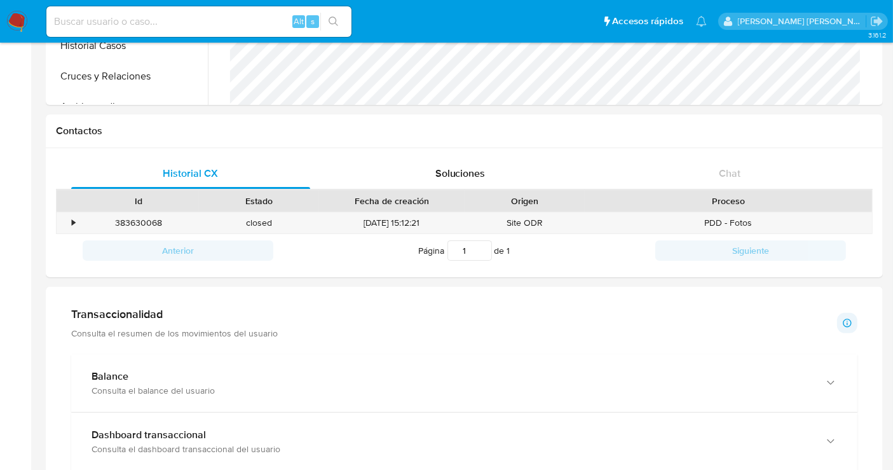
scroll to position [353, 0]
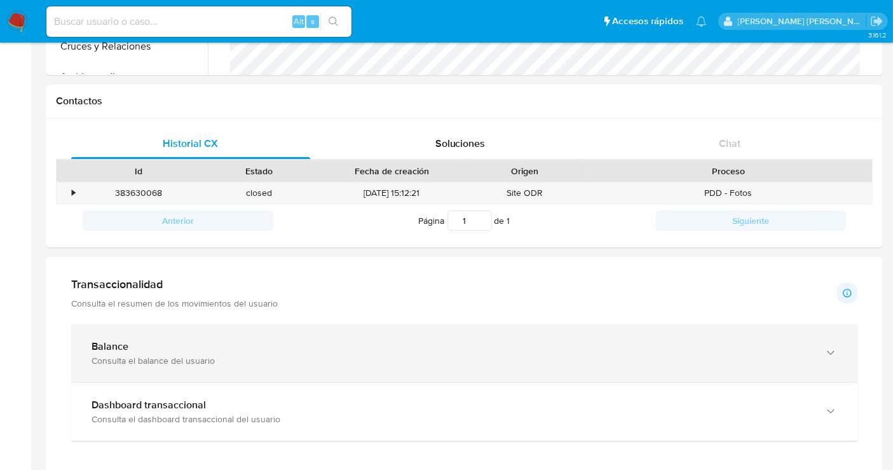
click at [434, 348] on div "Balance" at bounding box center [452, 346] width 720 height 13
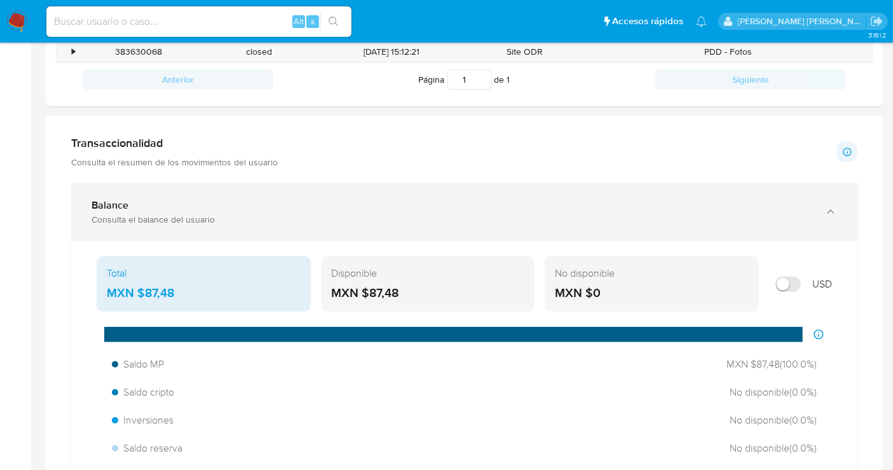
scroll to position [565, 0]
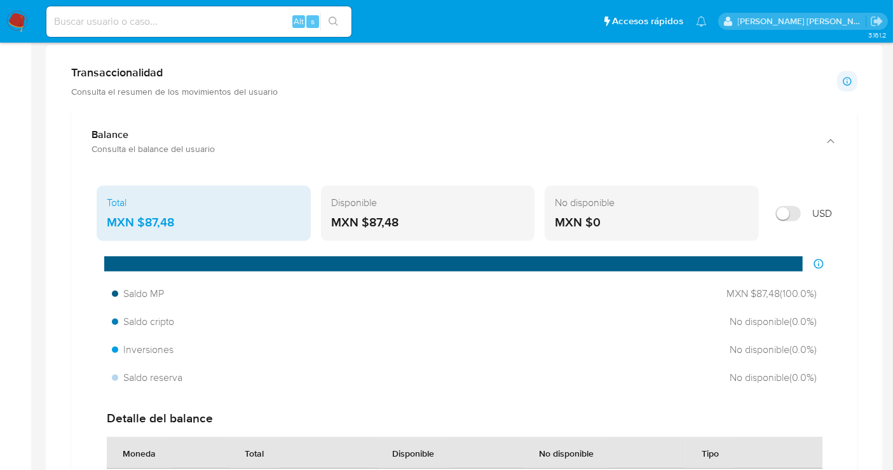
click at [158, 222] on div "MXN $87,48" at bounding box center [204, 222] width 194 height 17
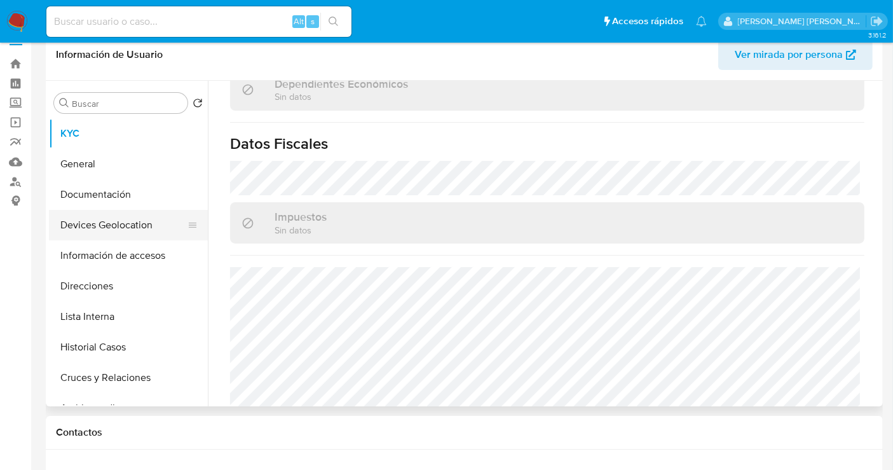
scroll to position [0, 0]
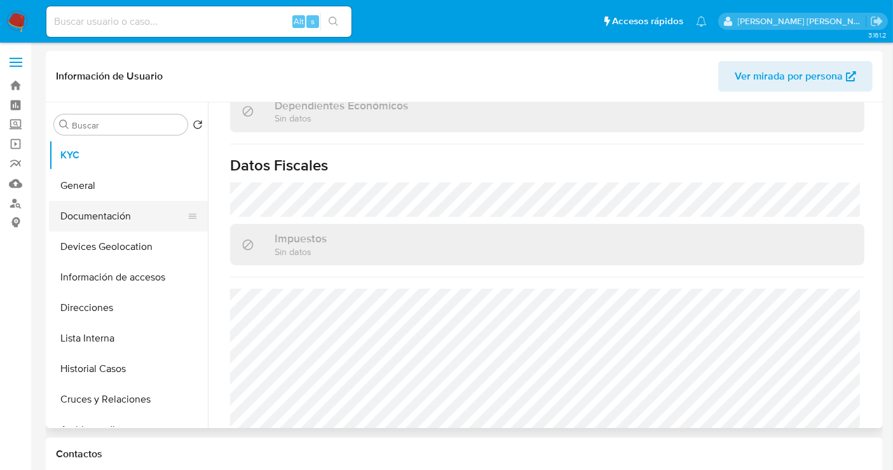
click at [100, 215] on button "Documentación" at bounding box center [123, 216] width 149 height 31
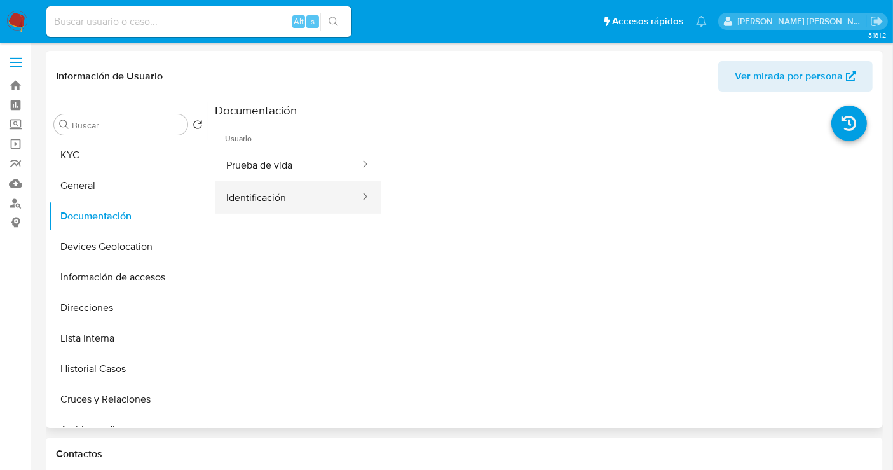
click at [269, 198] on button "Identificación" at bounding box center [288, 197] width 146 height 32
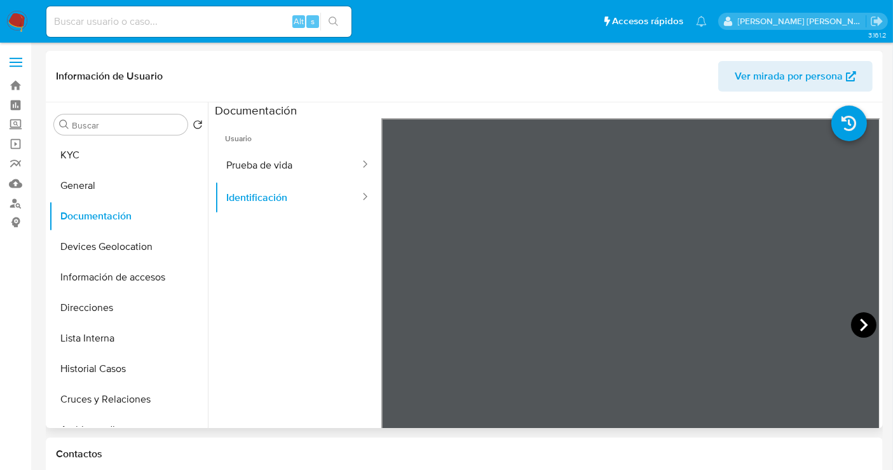
click at [862, 327] on icon at bounding box center [863, 324] width 25 height 25
click at [251, 163] on button "Prueba de vida" at bounding box center [288, 165] width 146 height 32
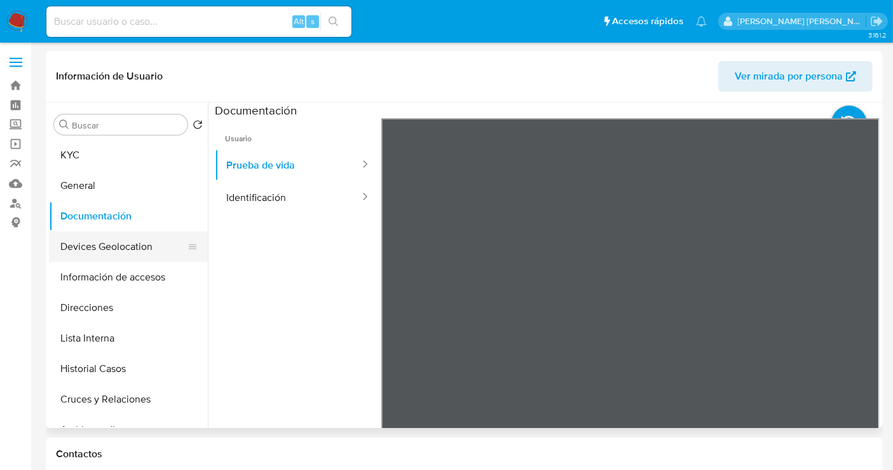
click at [98, 242] on button "Devices Geolocation" at bounding box center [123, 246] width 149 height 31
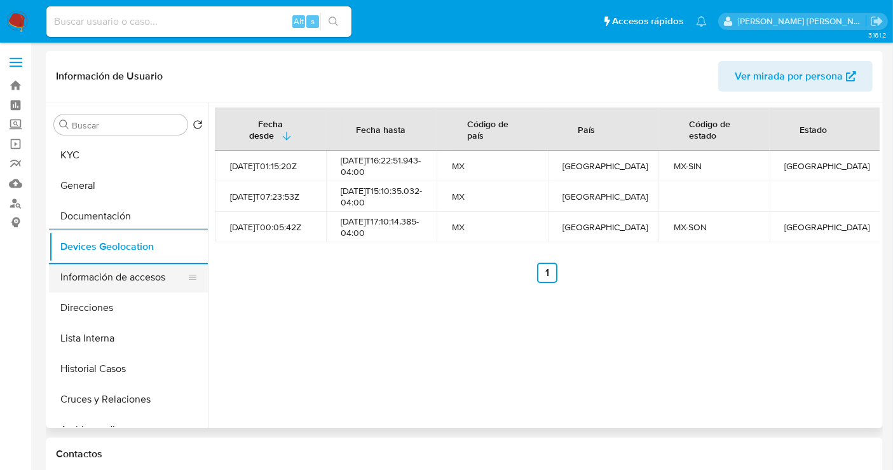
click at [123, 277] on button "Información de accesos" at bounding box center [123, 277] width 149 height 31
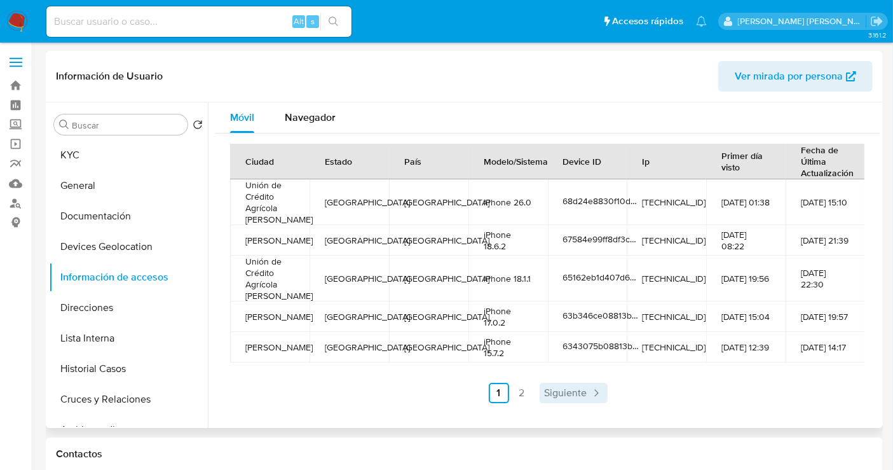
click at [568, 392] on span "Siguiente" at bounding box center [566, 393] width 43 height 10
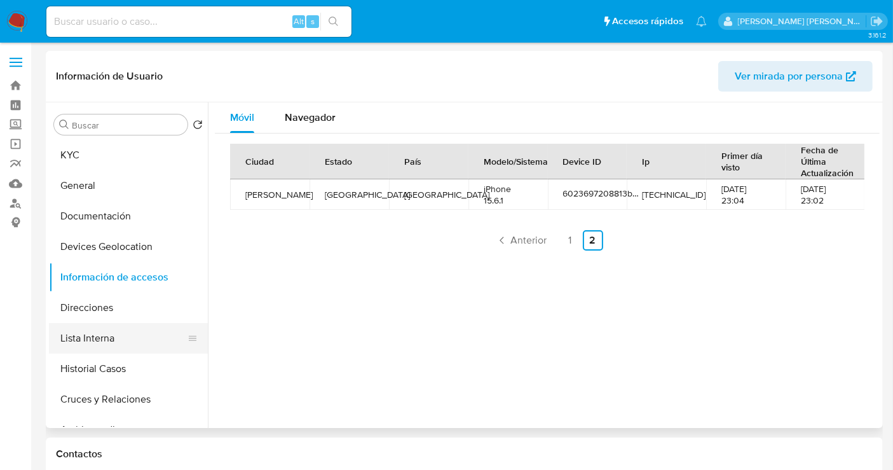
click at [100, 339] on button "Lista Interna" at bounding box center [123, 338] width 149 height 31
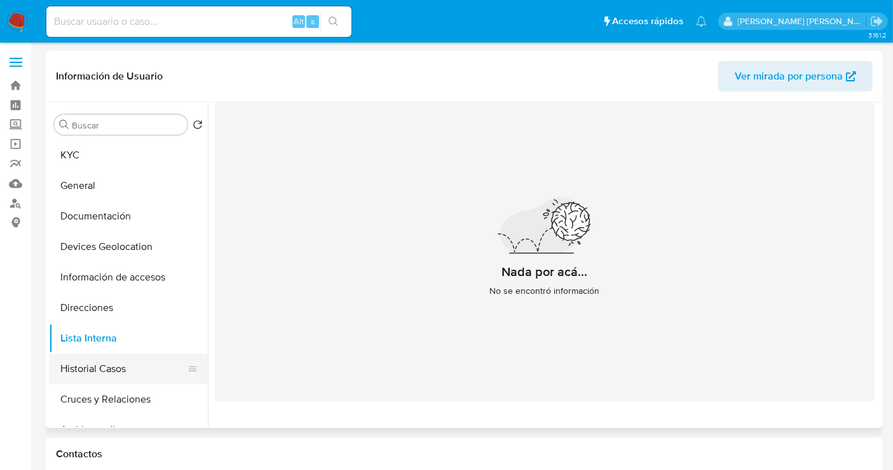
click at [123, 364] on button "Historial Casos" at bounding box center [123, 369] width 149 height 31
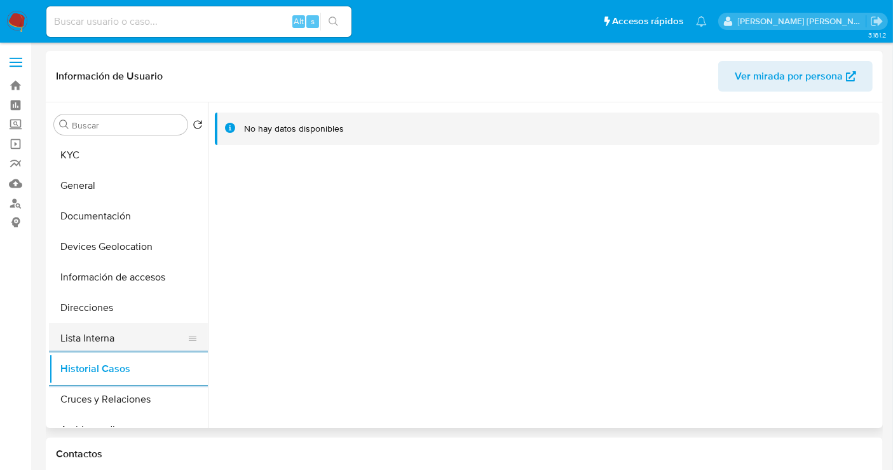
click at [102, 344] on button "Lista Interna" at bounding box center [123, 338] width 149 height 31
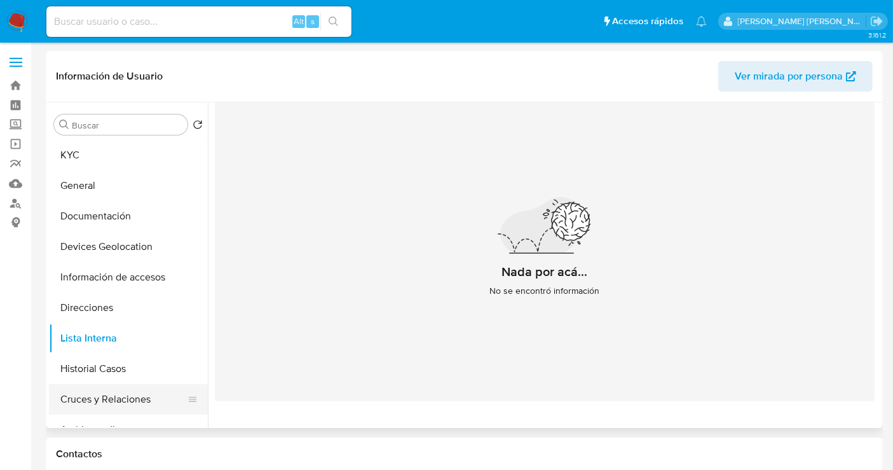
click at [125, 394] on button "Cruces y Relaciones" at bounding box center [123, 399] width 149 height 31
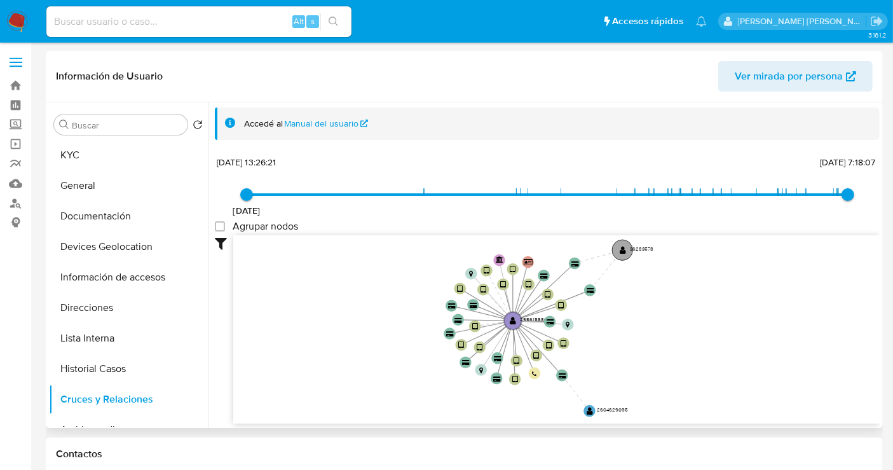
click at [641, 248] on text "36283578" at bounding box center [642, 249] width 24 height 8
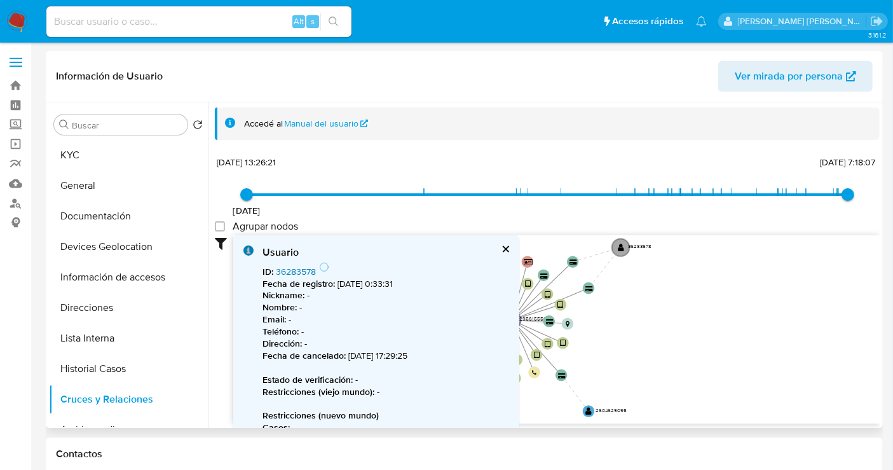
click at [289, 270] on link "36283578" at bounding box center [296, 271] width 40 height 13
click at [612, 409] on text "2604629095" at bounding box center [611, 410] width 31 height 8
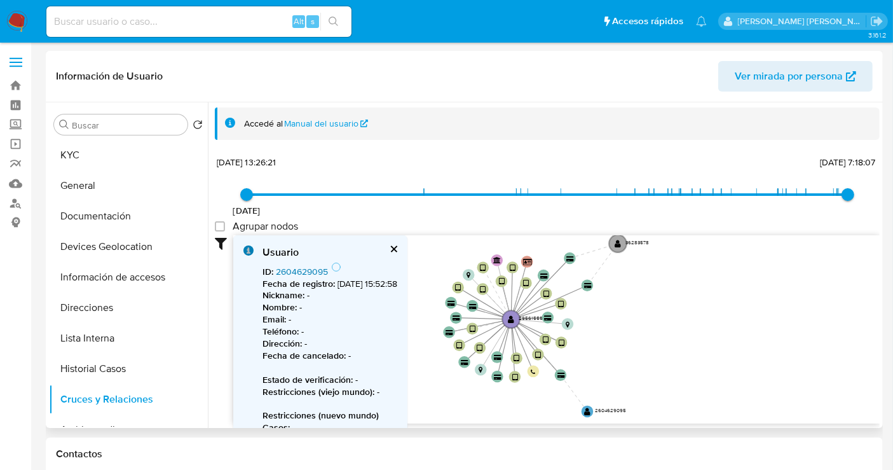
click at [303, 272] on link "2604629095" at bounding box center [302, 271] width 52 height 13
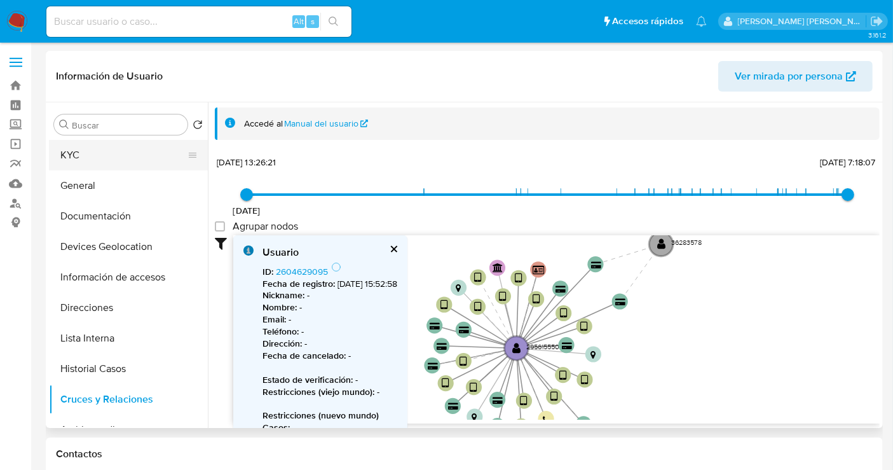
click at [76, 153] on button "KYC" at bounding box center [123, 155] width 149 height 31
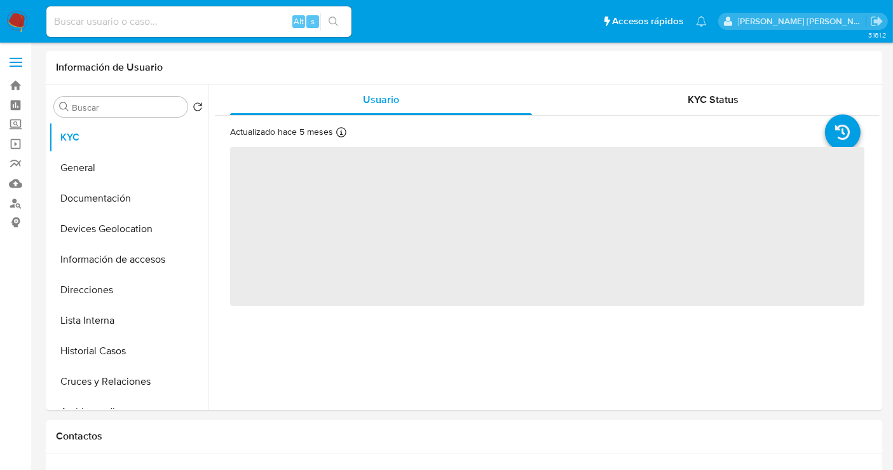
select select "10"
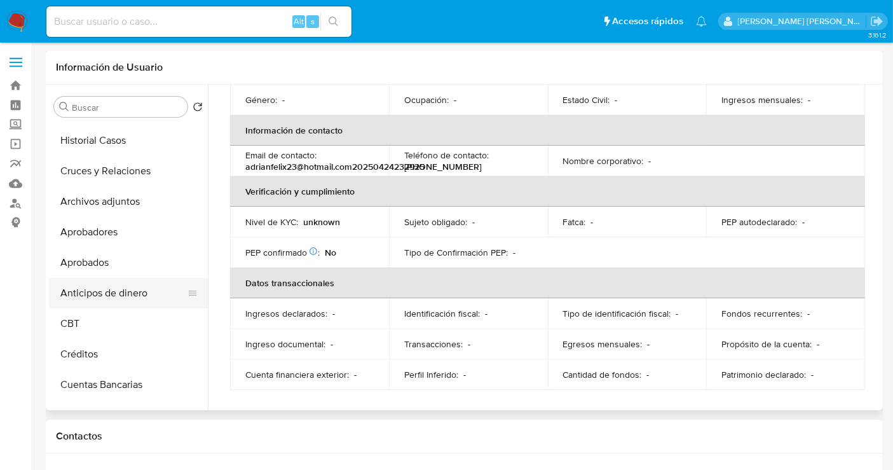
scroll to position [212, 0]
click at [94, 168] on button "Cruces y Relaciones" at bounding box center [123, 169] width 149 height 31
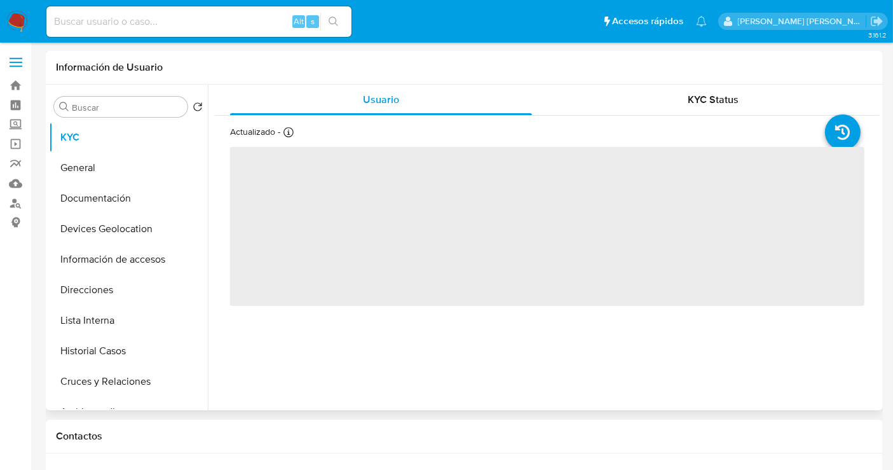
select select "10"
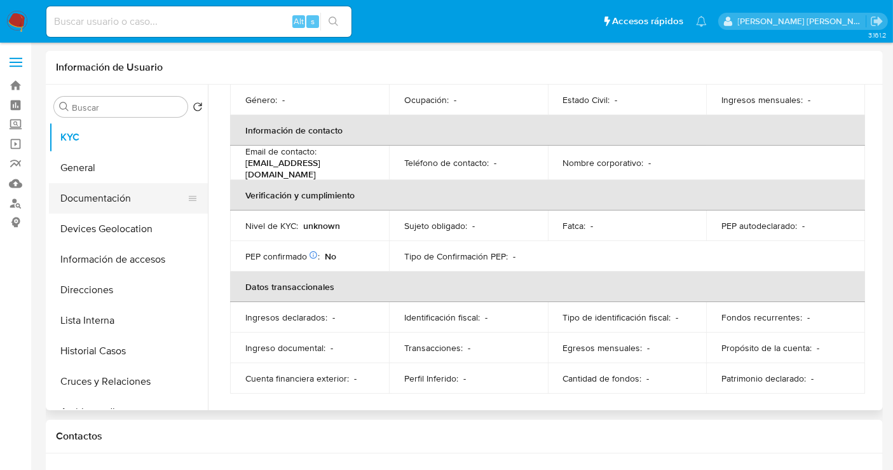
click at [127, 211] on button "Documentación" at bounding box center [123, 198] width 149 height 31
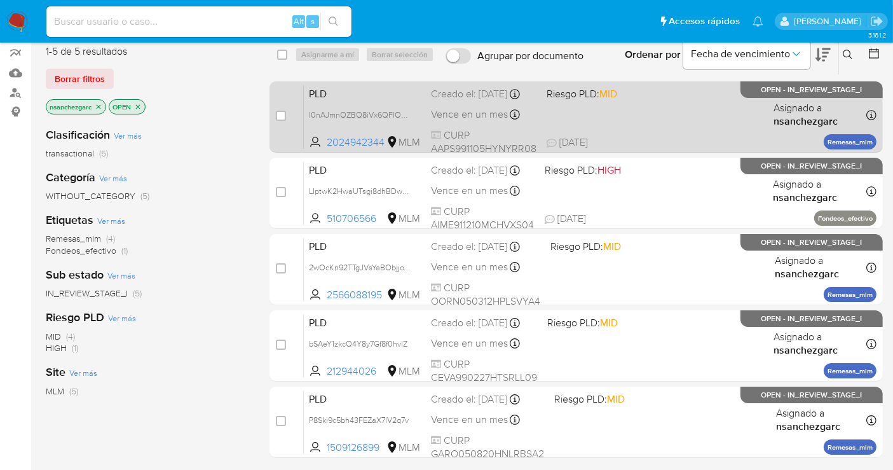
scroll to position [141, 0]
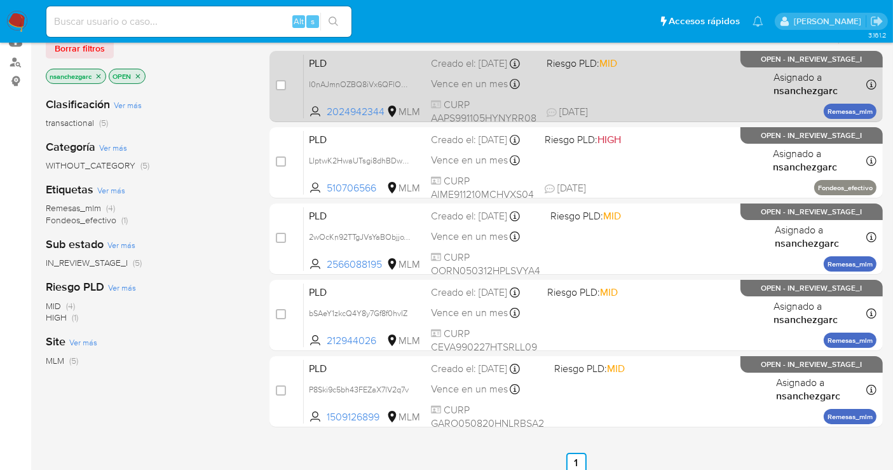
click at [450, 91] on span "Vence en un mes" at bounding box center [469, 84] width 77 height 14
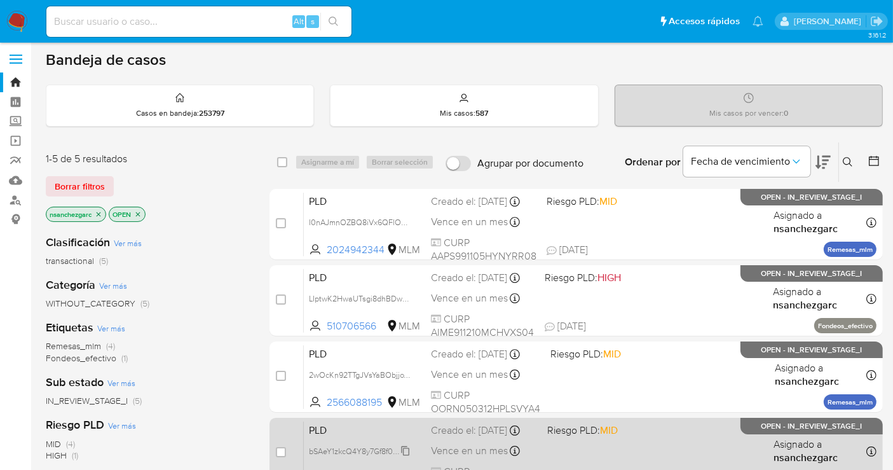
scroll to position [0, 0]
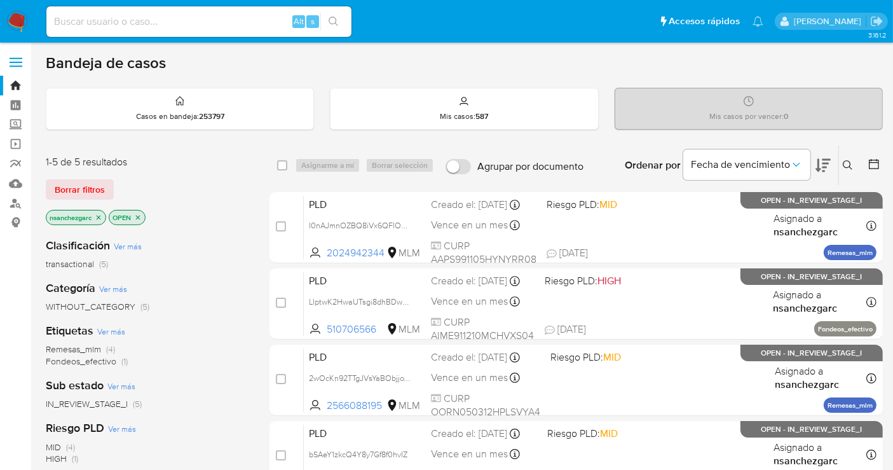
click at [102, 217] on icon "close-filter" at bounding box center [99, 218] width 8 height 8
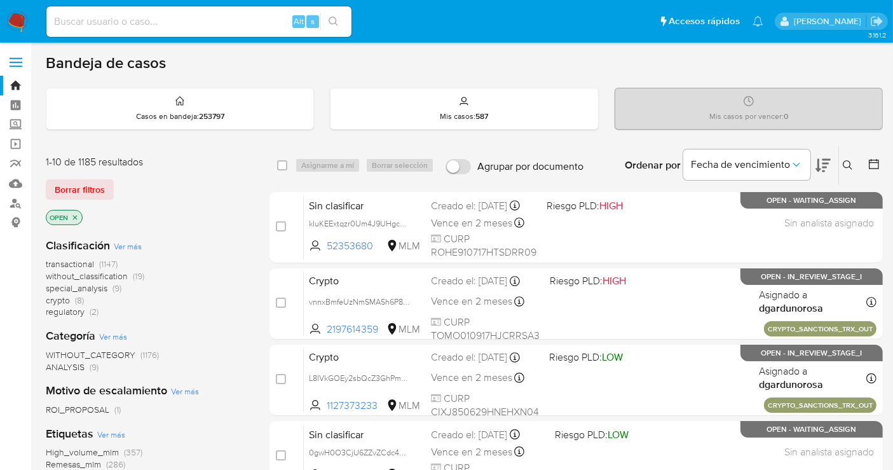
click at [120, 275] on span "without_classification" at bounding box center [87, 276] width 82 height 13
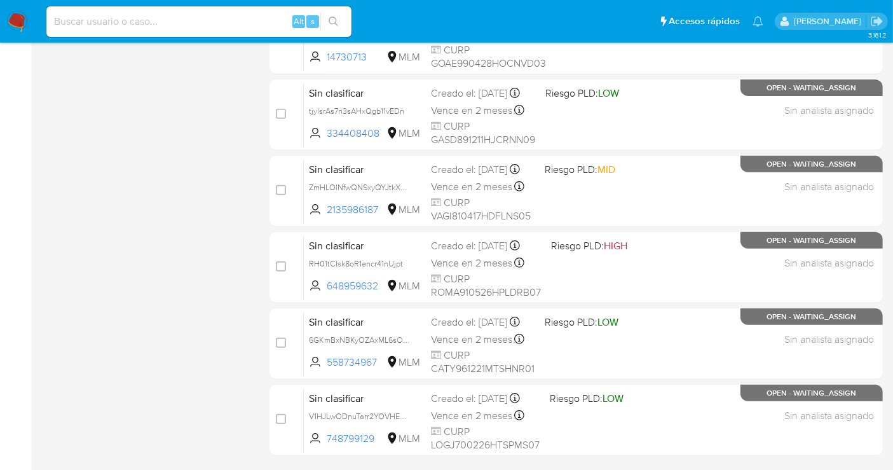
scroll to position [565, 0]
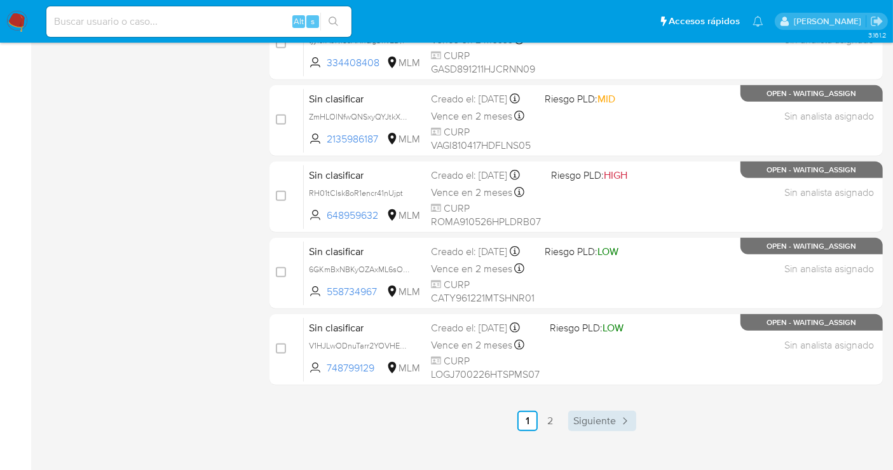
click at [587, 418] on span "Siguiente" at bounding box center [594, 421] width 43 height 10
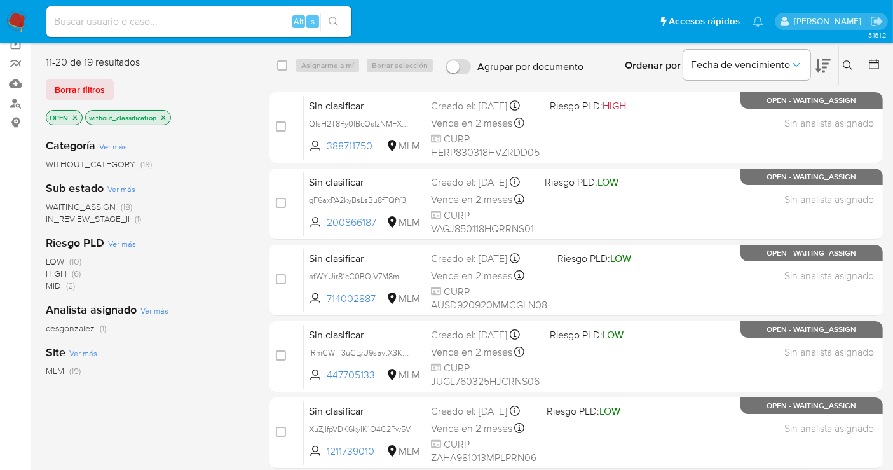
scroll to position [7, 0]
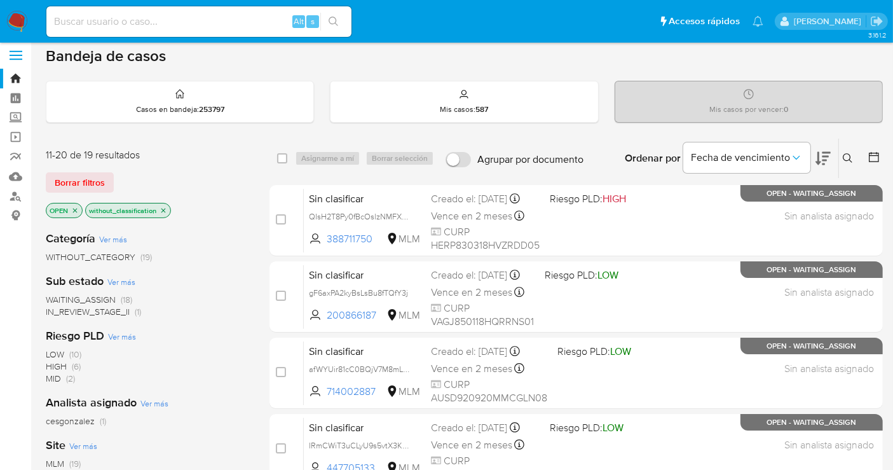
click at [7, 17] on img at bounding box center [17, 22] width 22 height 22
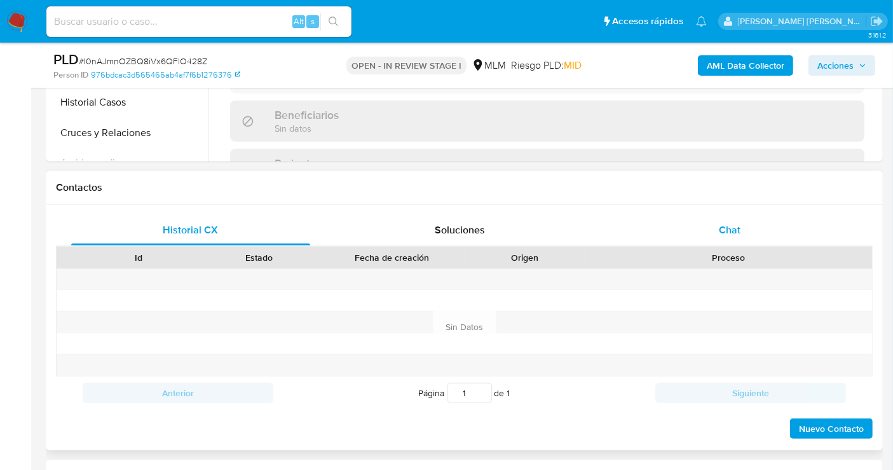
select select "10"
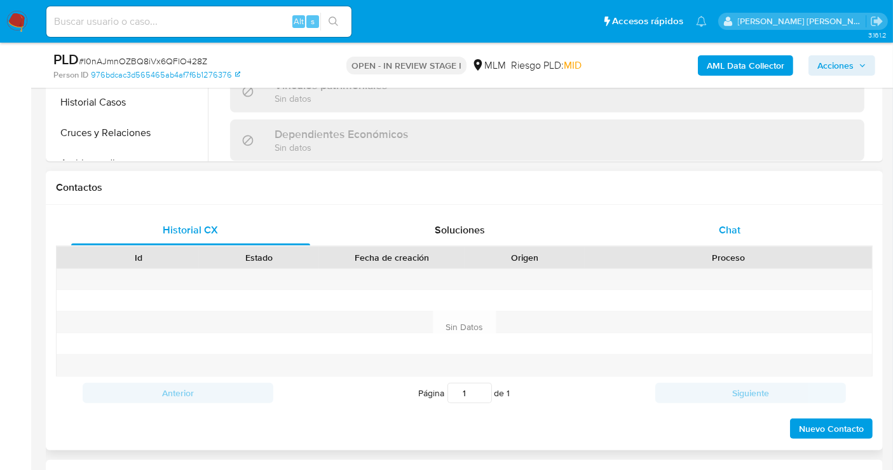
click at [720, 225] on span "Chat" at bounding box center [730, 230] width 22 height 15
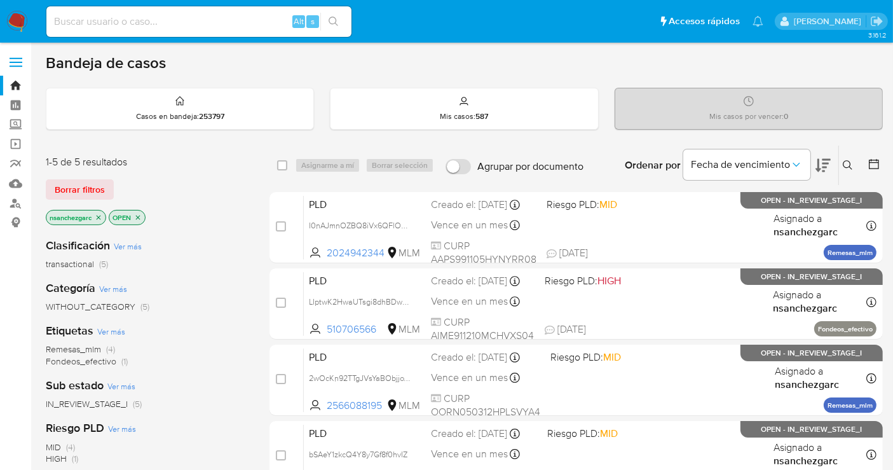
click at [212, 378] on div "Sub estado Ver más IN_REVIEW_STAGE_I (5)" at bounding box center [147, 394] width 203 height 32
